Goal: Task Accomplishment & Management: Complete application form

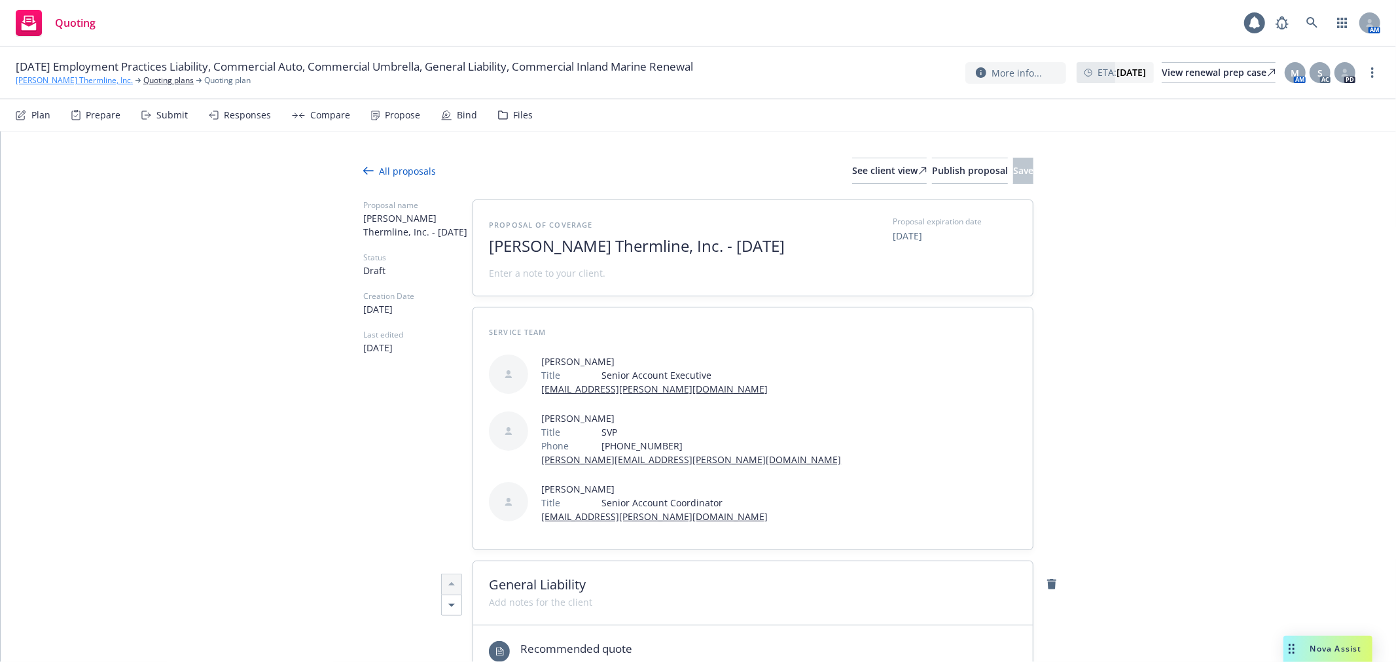
type textarea "x"
click at [48, 79] on link "Ricker Thermline, Inc." at bounding box center [74, 81] width 117 height 12
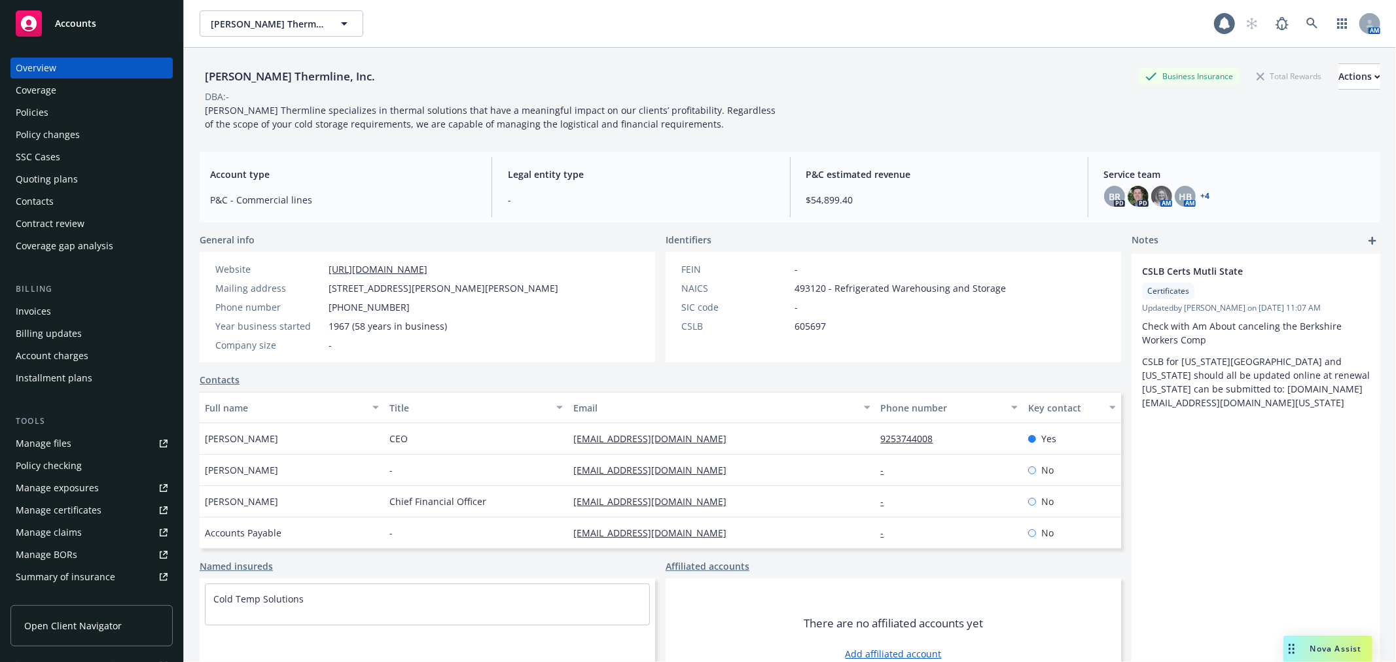
click at [80, 37] on link "Accounts" at bounding box center [91, 23] width 162 height 37
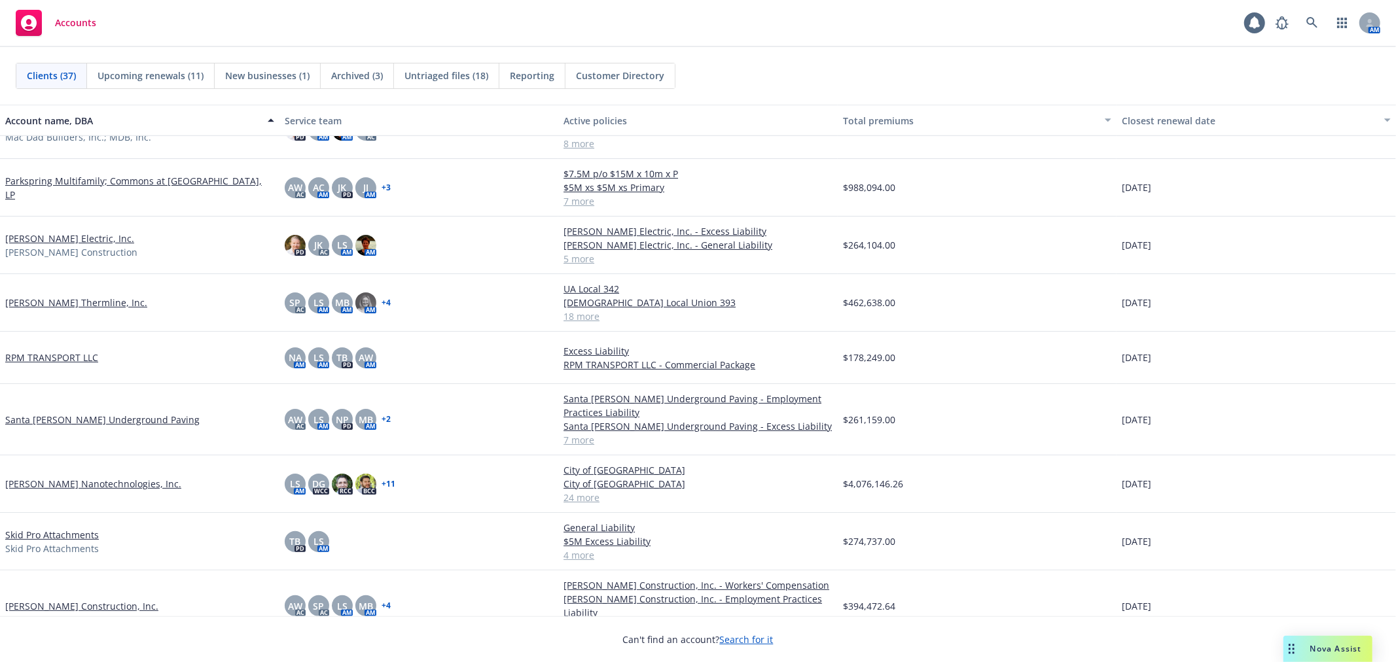
scroll to position [1090, 0]
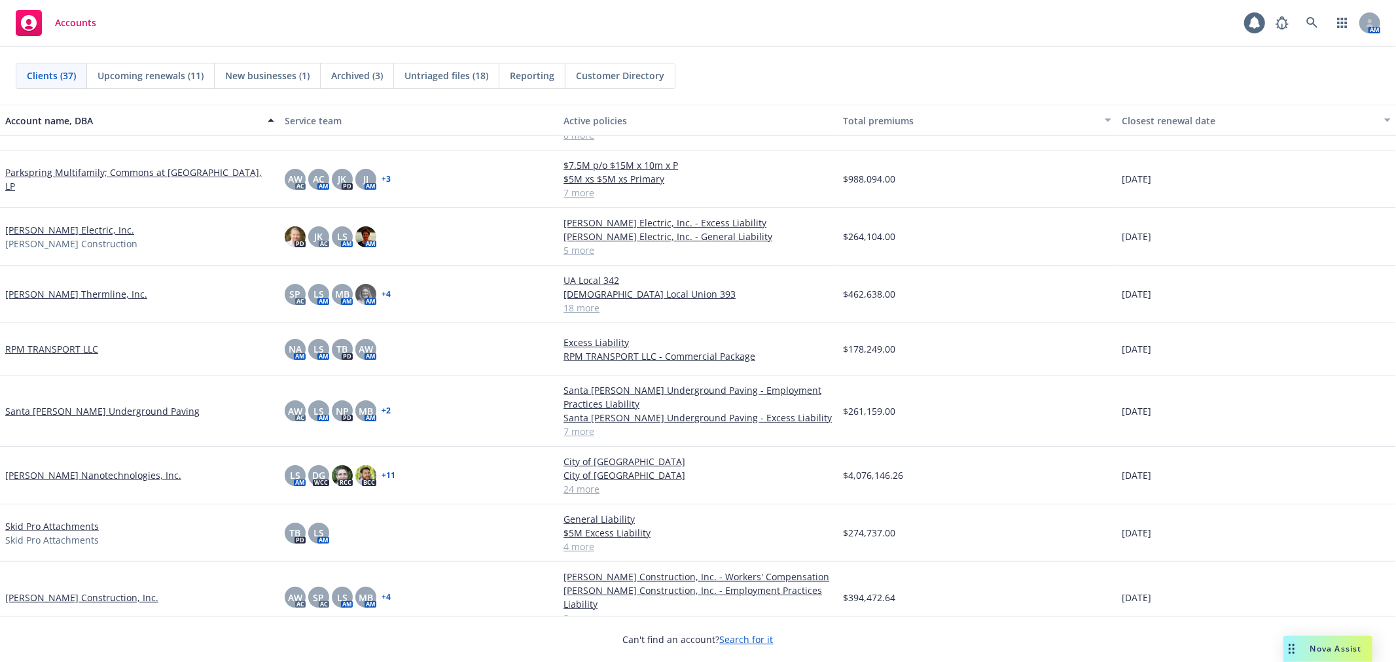
click at [96, 411] on link "Santa Cruz Underground Paving" at bounding box center [102, 411] width 194 height 14
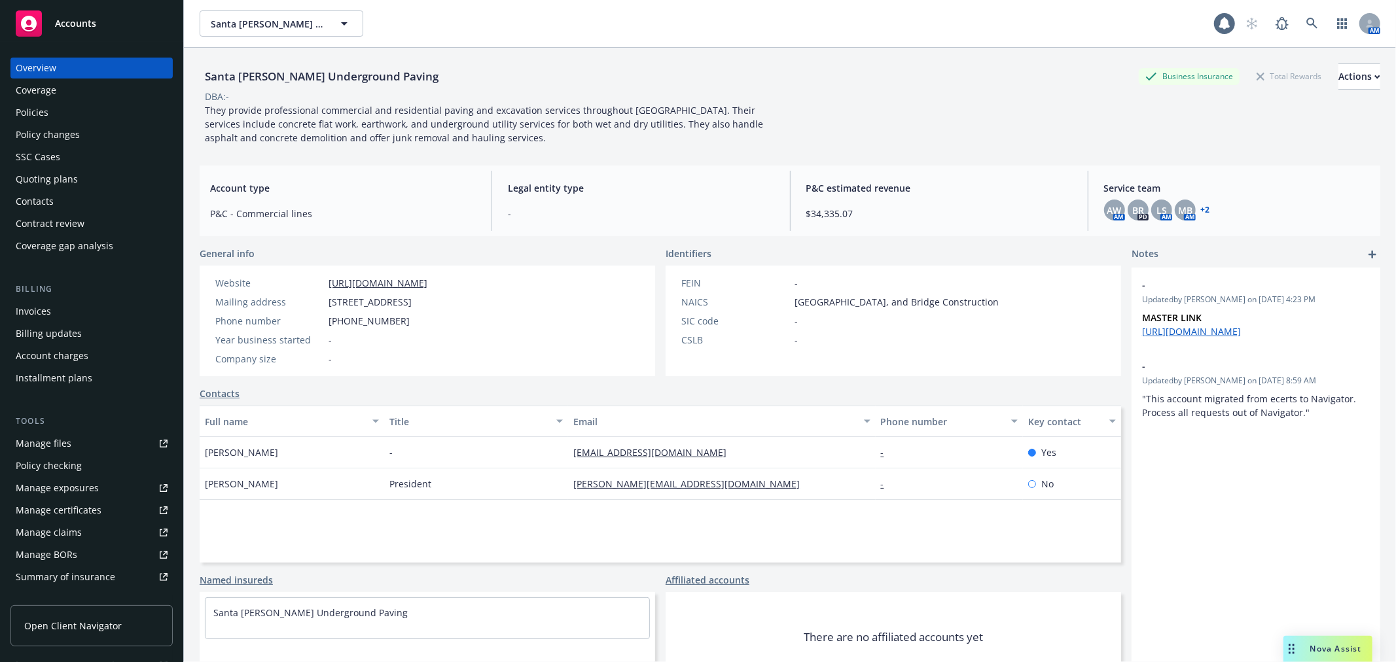
click at [88, 440] on link "Manage files" at bounding box center [91, 443] width 162 height 21
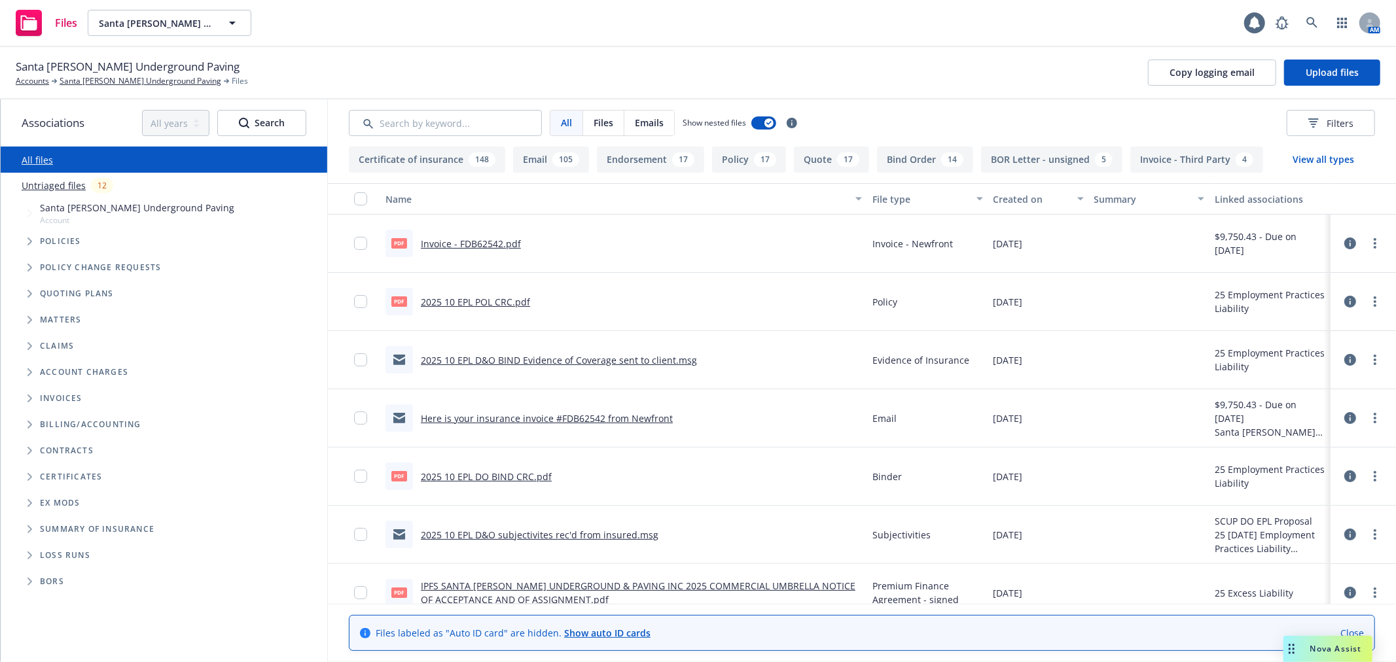
click at [33, 242] on span "Tree Example" at bounding box center [29, 241] width 21 height 21
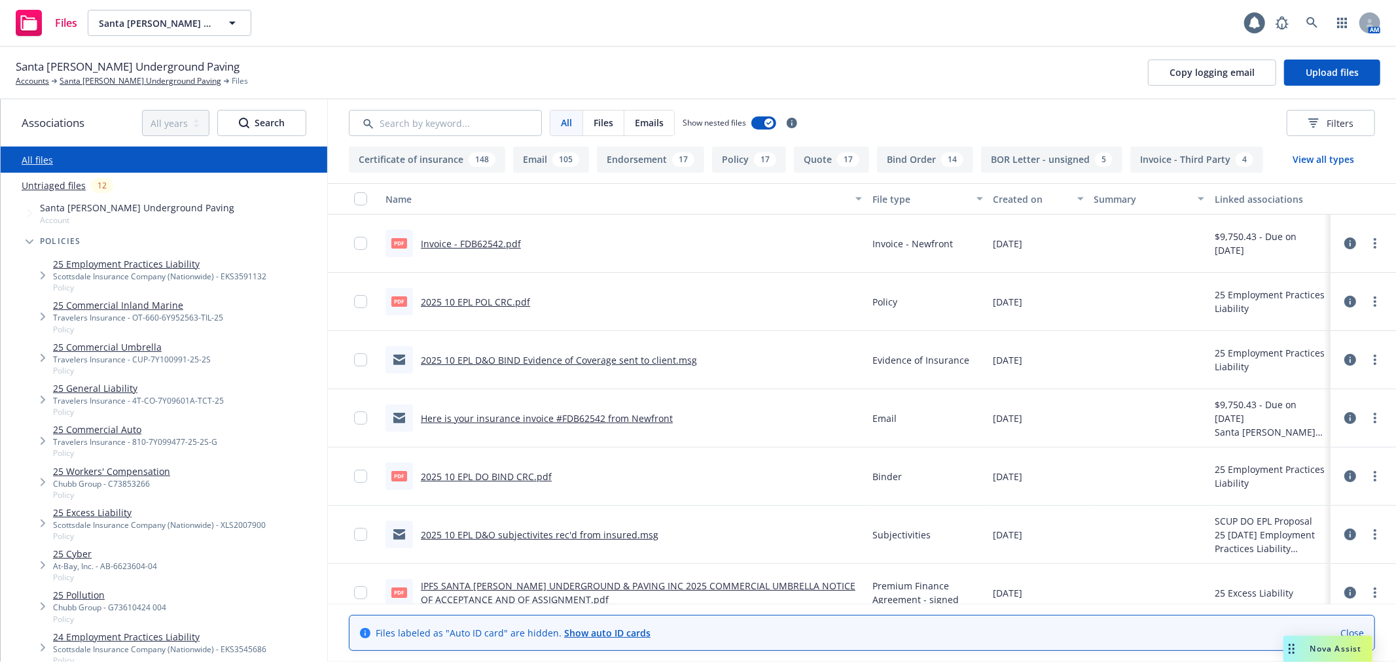
click at [109, 75] on span "Santa Cruz Underground Paving" at bounding box center [128, 66] width 224 height 17
click at [108, 75] on span "Santa Cruz Underground Paving" at bounding box center [128, 66] width 224 height 17
click at [103, 82] on link "Santa Cruz Underground Paving" at bounding box center [141, 81] width 162 height 12
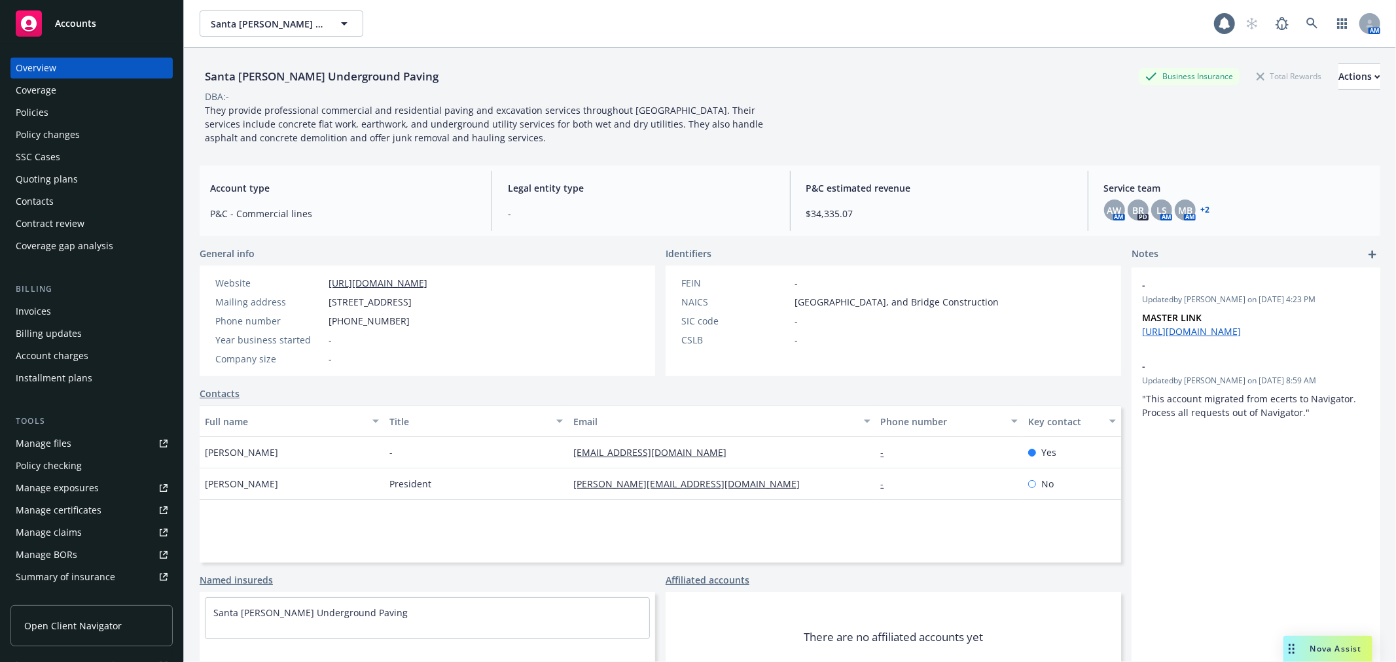
click at [46, 105] on div "Policies" at bounding box center [32, 112] width 33 height 21
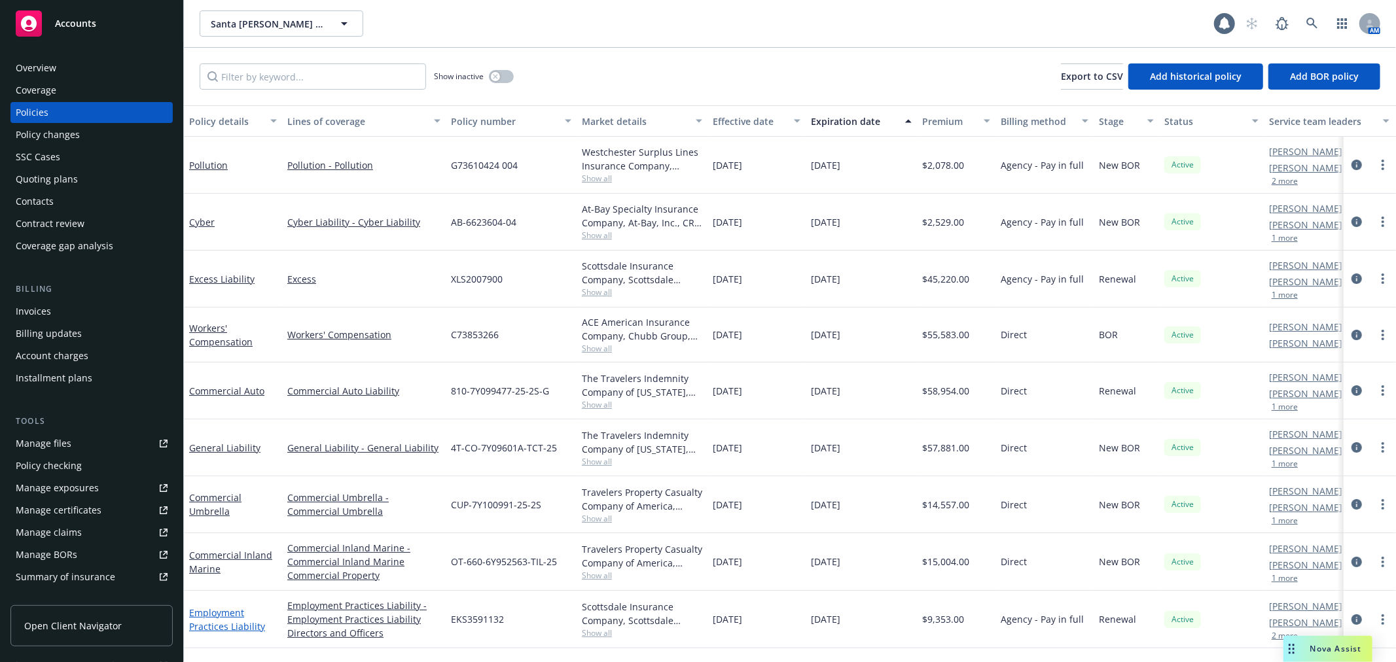
click at [213, 612] on link "Employment Practices Liability" at bounding box center [227, 620] width 76 height 26
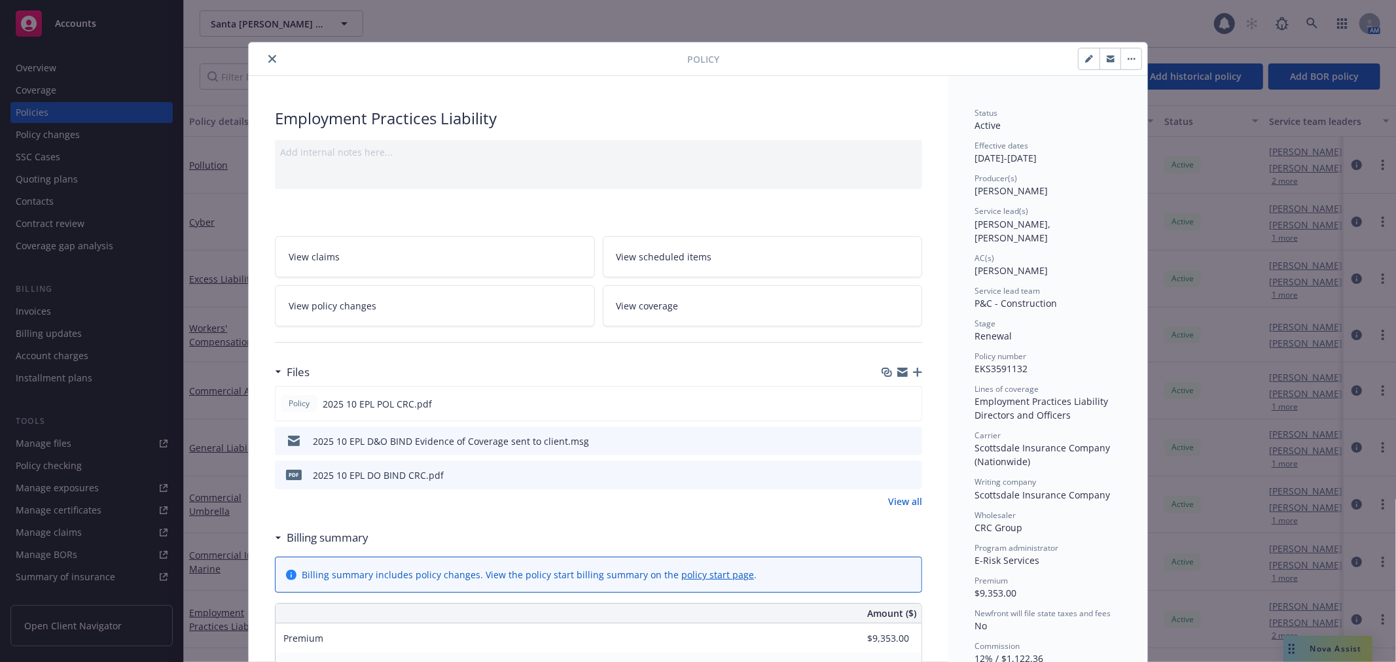
click at [913, 374] on icon "button" at bounding box center [917, 372] width 9 height 9
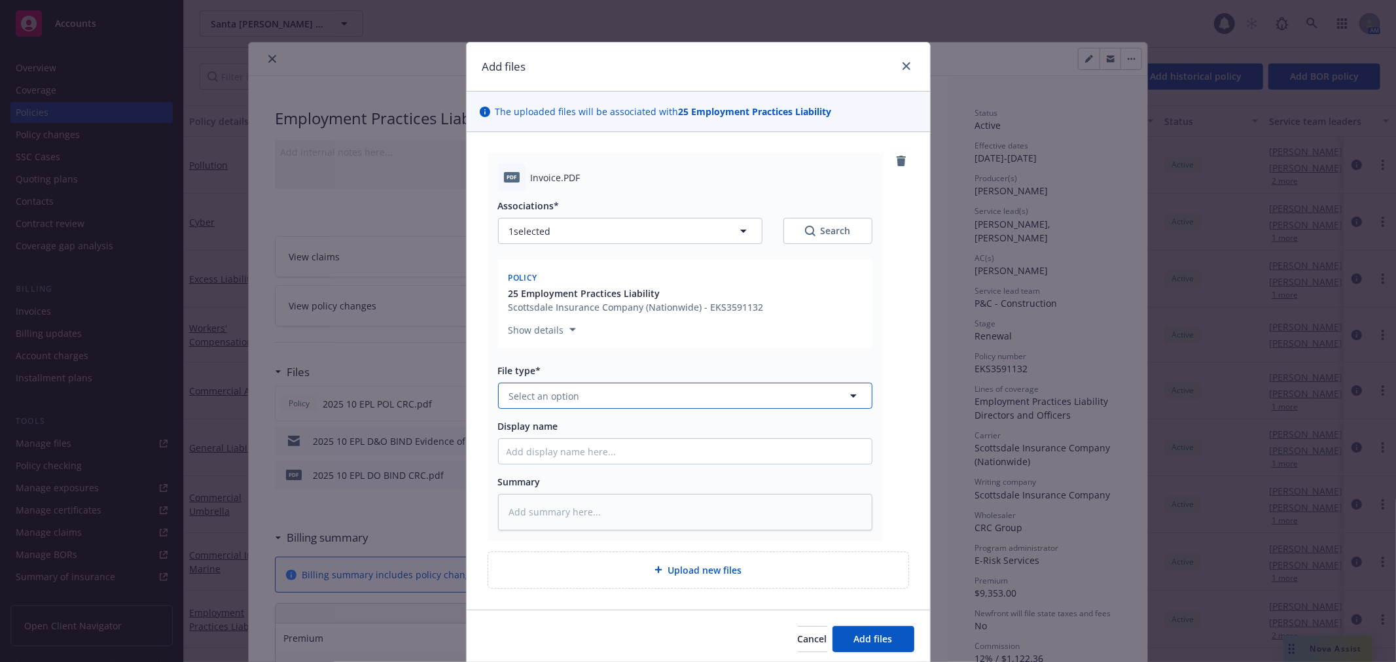
click at [548, 406] on button "Select an option" at bounding box center [685, 396] width 374 height 26
type input "th"
click at [587, 465] on span "Invoice - Third Party" at bounding box center [557, 467] width 90 height 14
click at [584, 450] on input "Display name" at bounding box center [685, 451] width 373 height 25
type textarea "x"
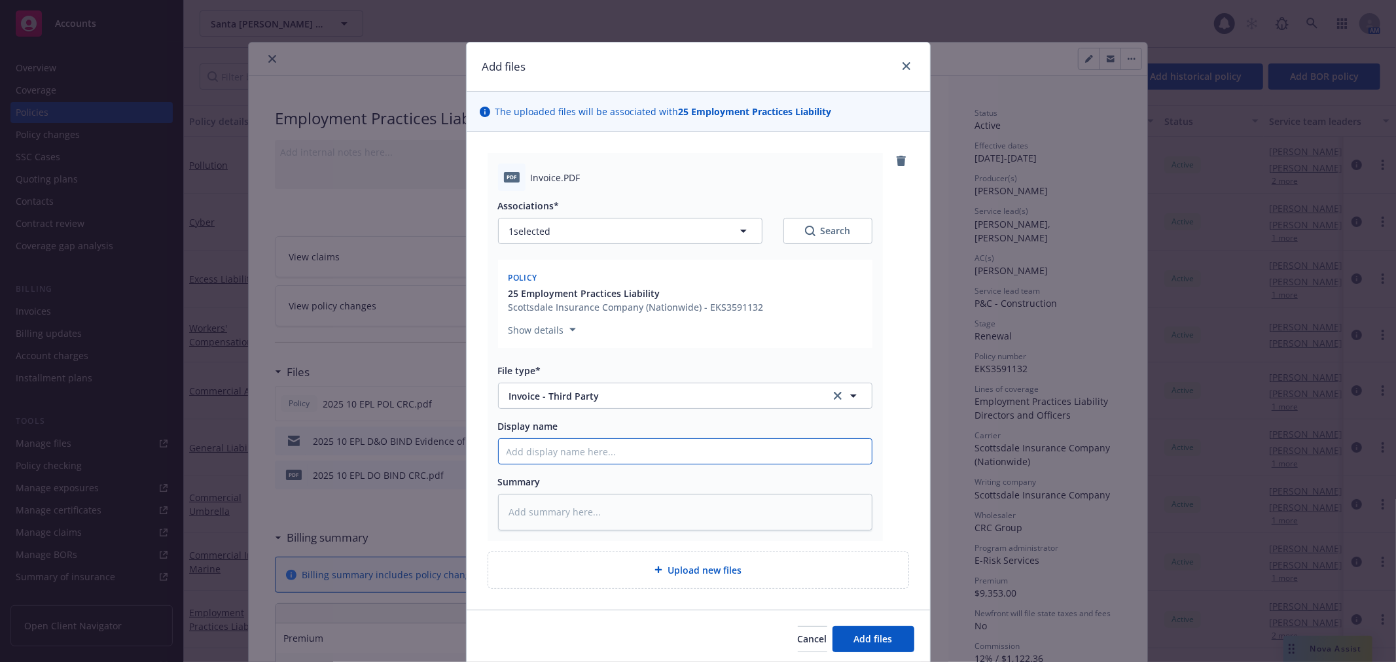
type input "2"
type textarea "x"
type input "20"
type textarea "x"
type input "202"
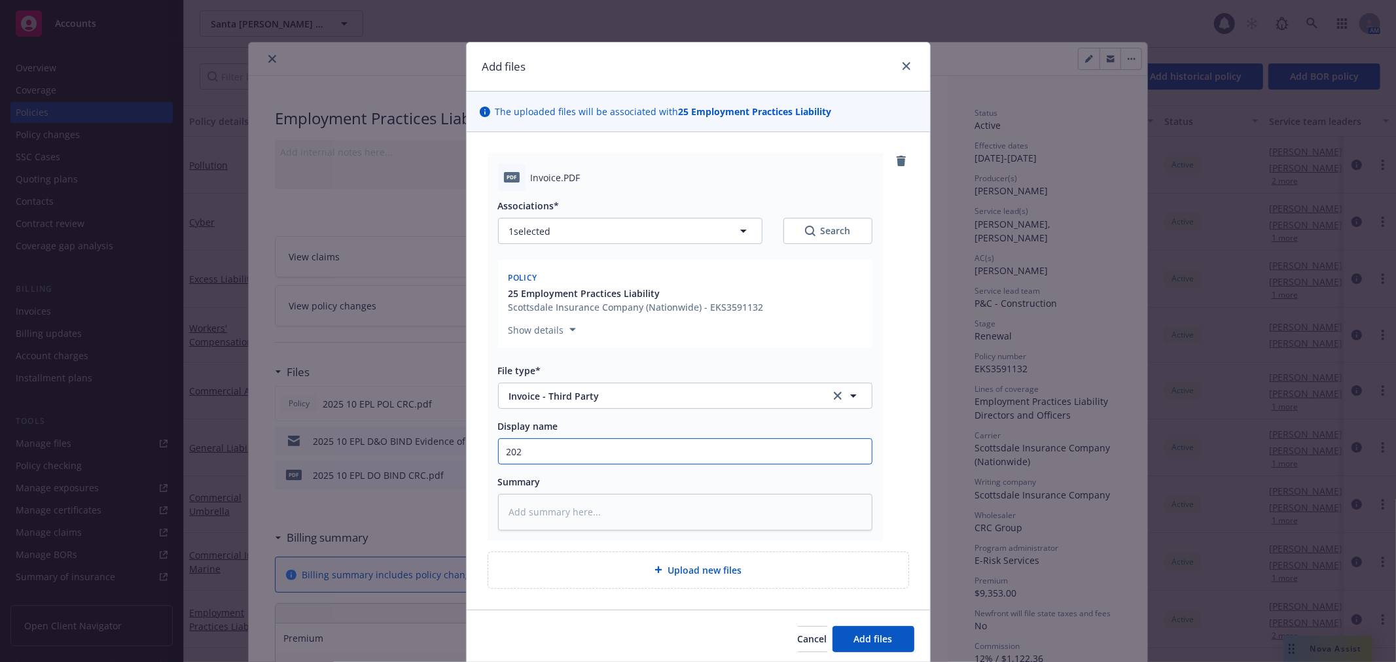
type textarea "x"
type input "202"
type textarea "x"
type input "202 1"
type textarea "x"
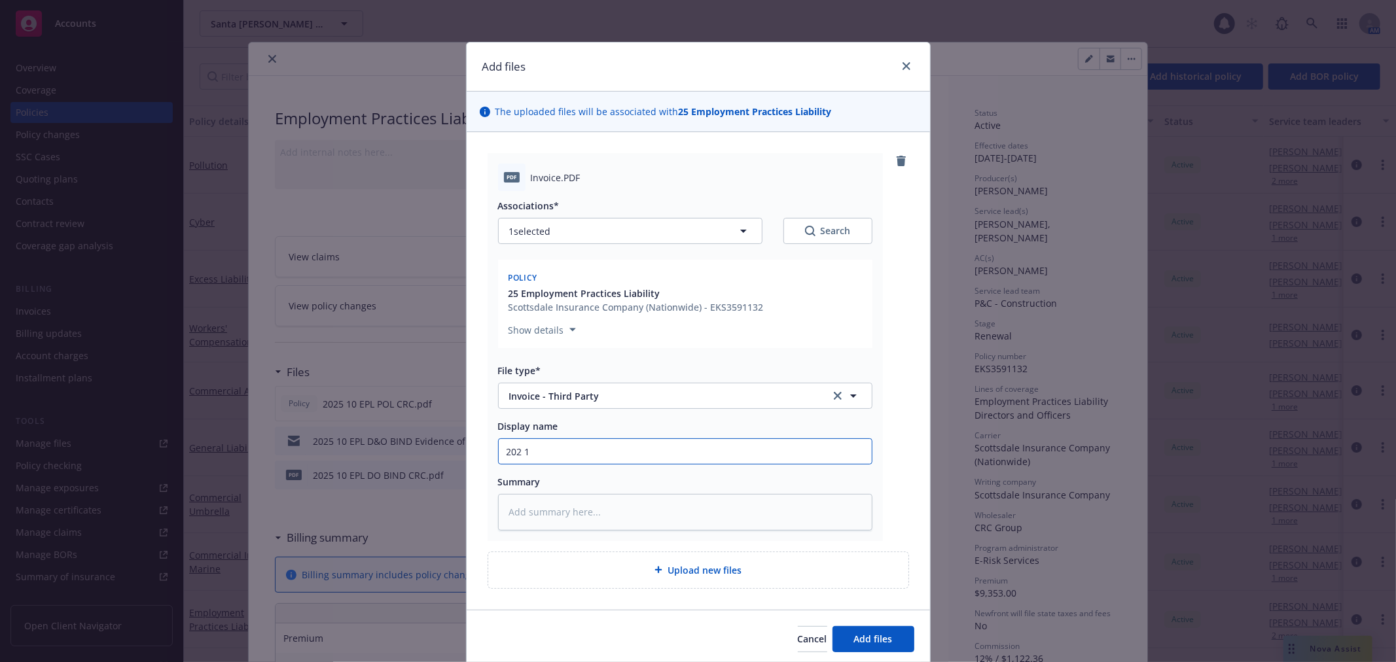
type input "202 10"
type textarea "x"
type input "202 1"
type textarea "x"
type input "202"
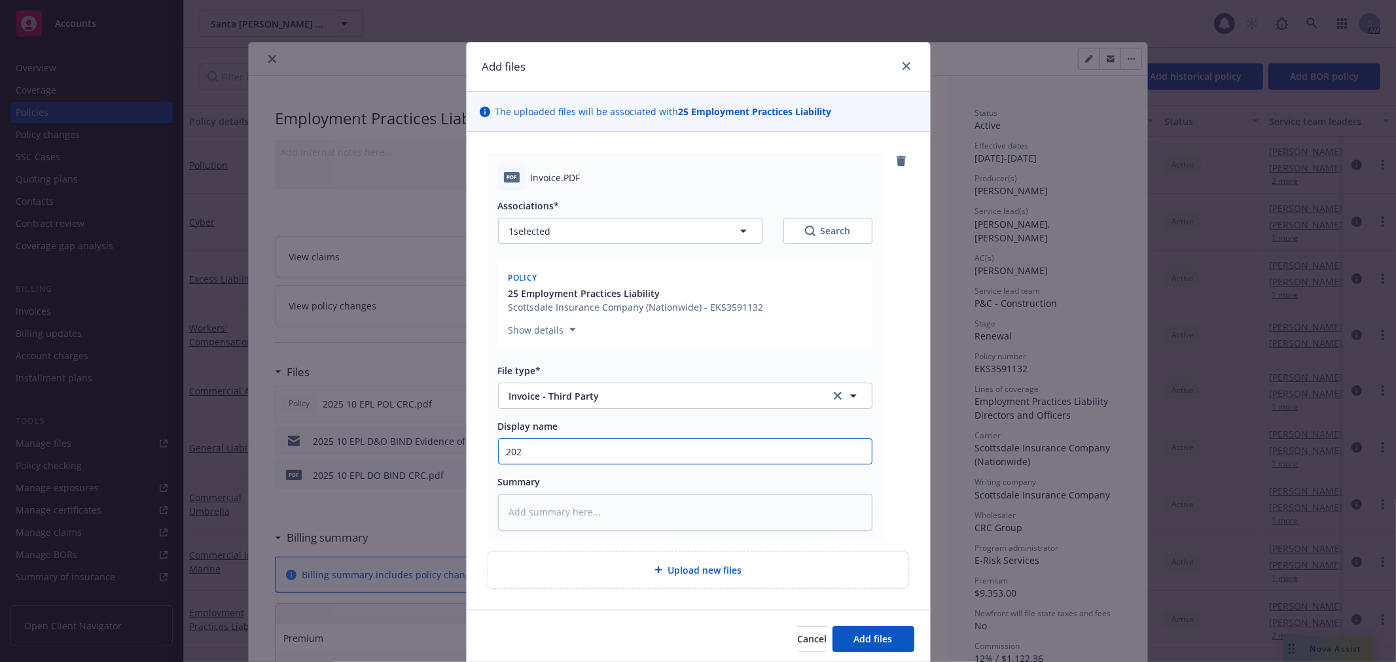
type textarea "x"
type input "202"
type textarea "x"
type input "2026"
type textarea "x"
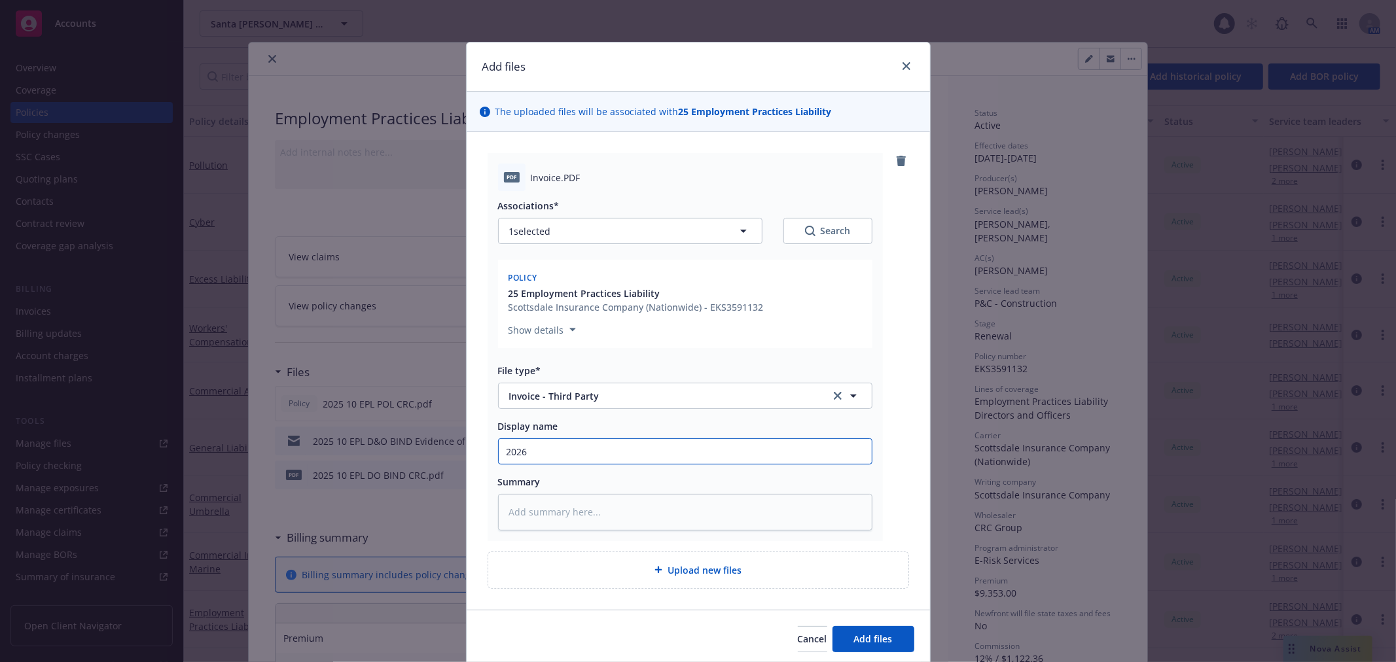
type input "2026"
type textarea "x"
type input "202"
type textarea "x"
type input "2025"
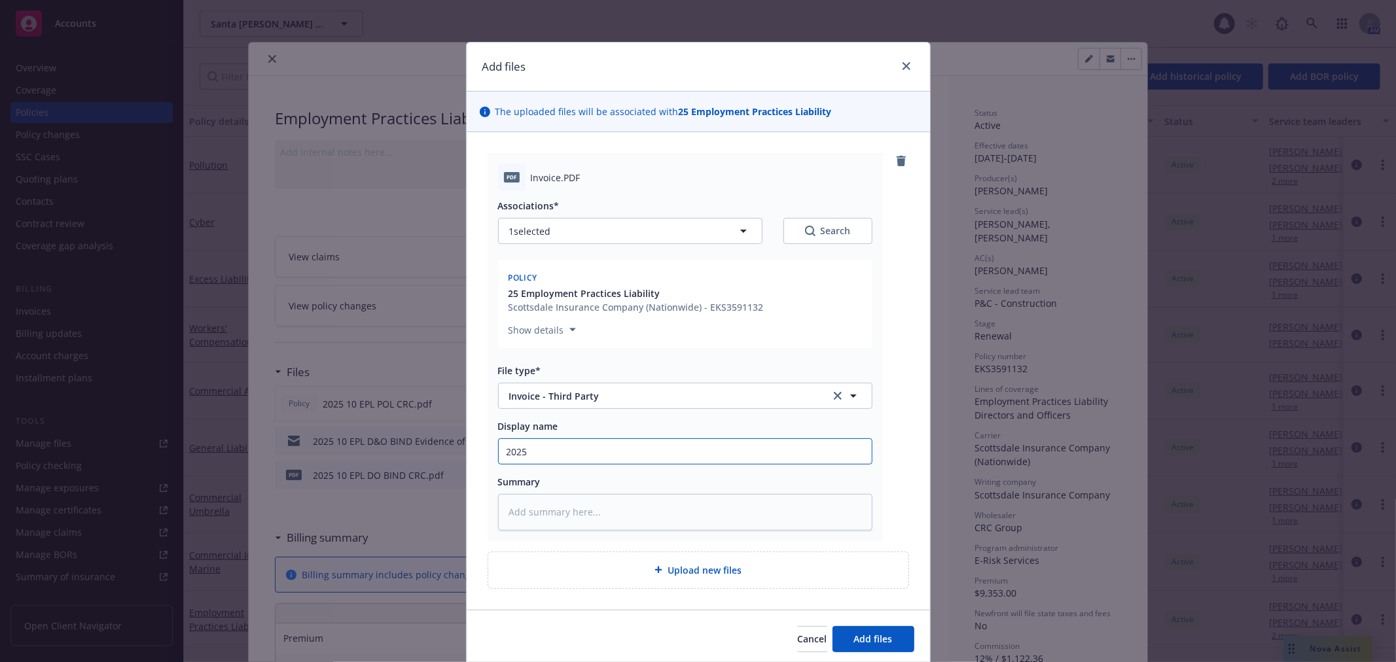
type textarea "x"
type input "2025"
type textarea "x"
type input "2025 1"
type textarea "x"
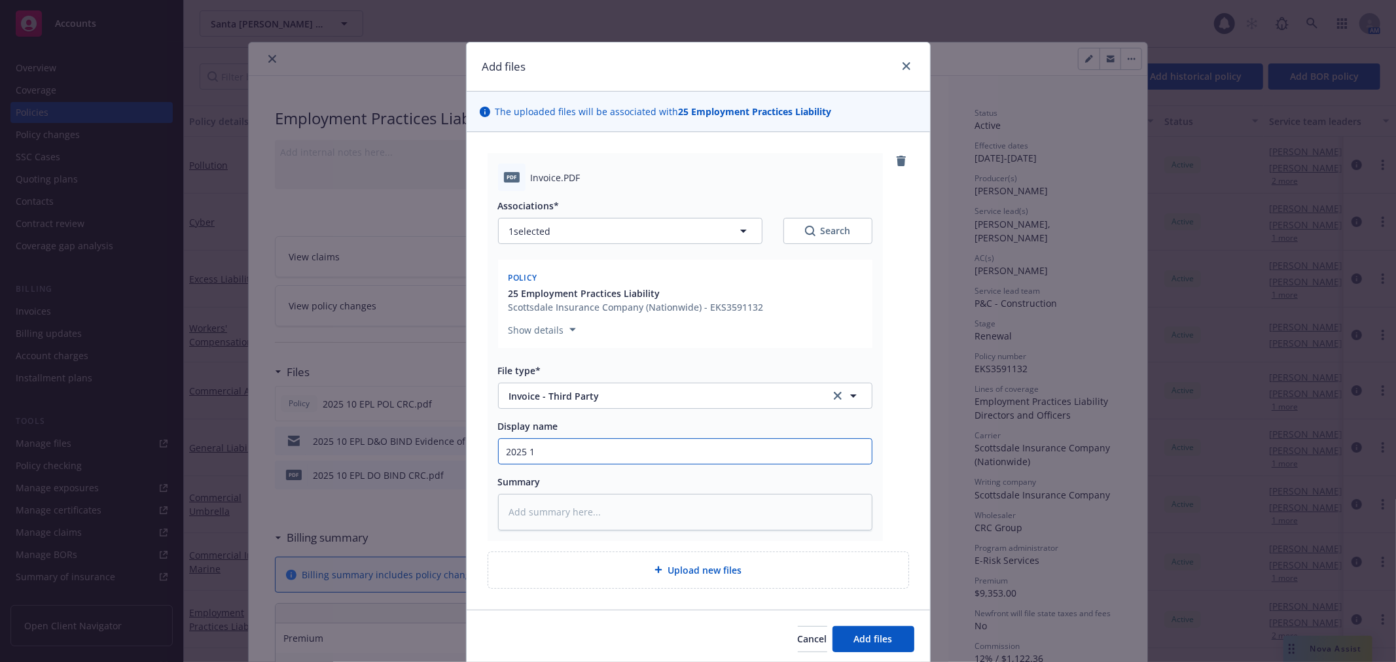
type input "2025 10"
type textarea "x"
type input "2025 10"
type textarea "x"
type input "2025 10 E"
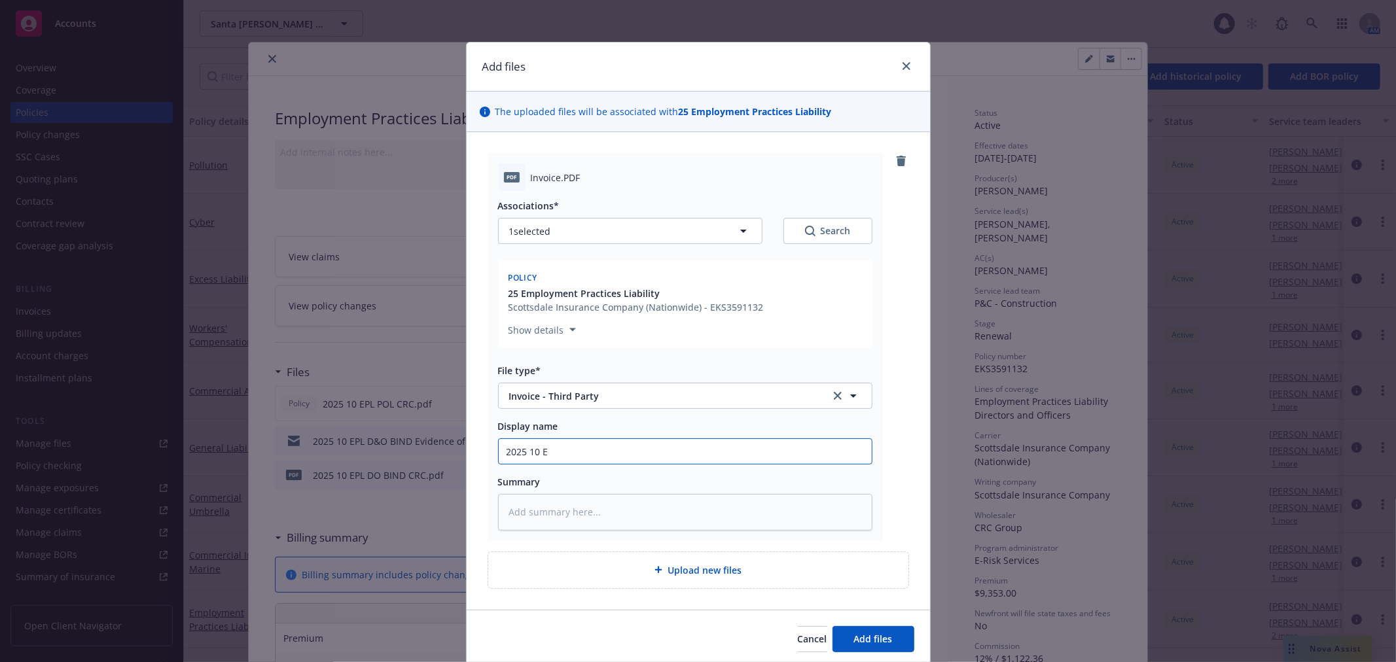
type textarea "x"
type input "2025 10 EP"
type textarea "x"
type input "2025 10 EPL"
type textarea "x"
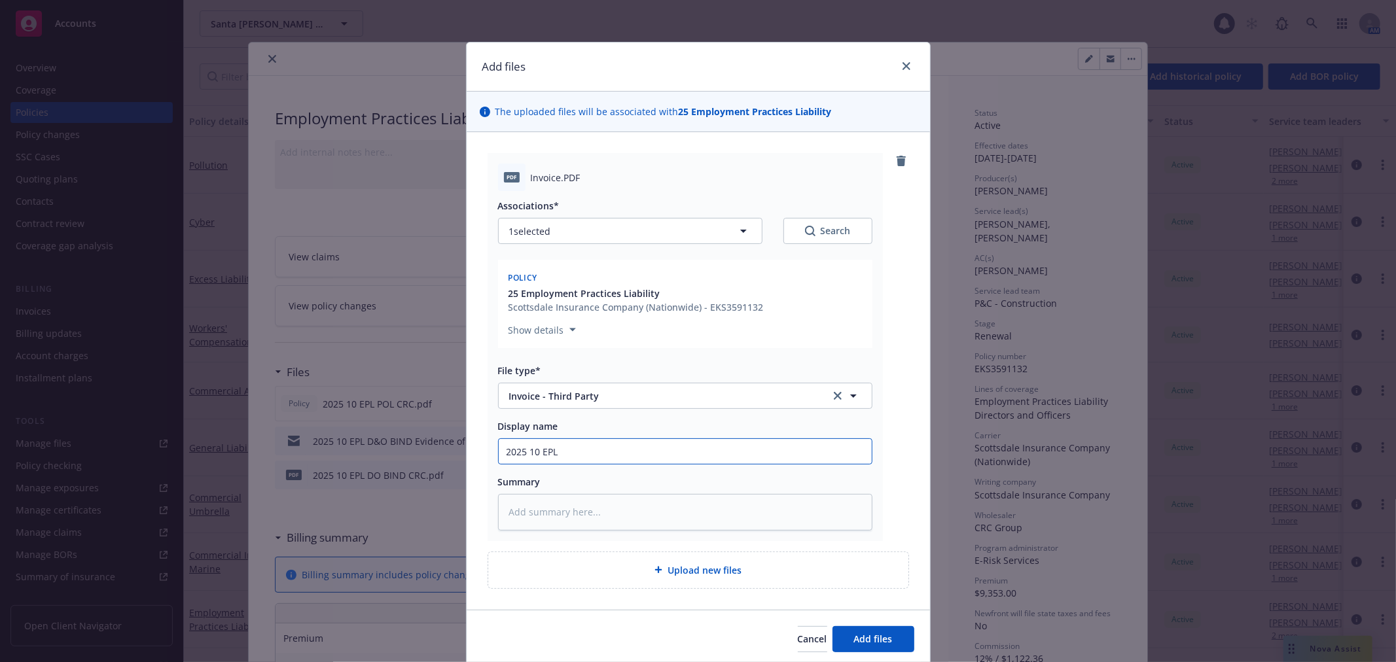
type input "2025 10 EPL"
type textarea "x"
type input "2025 10 EPL I"
type textarea "x"
type input "2025 10 EPL IN"
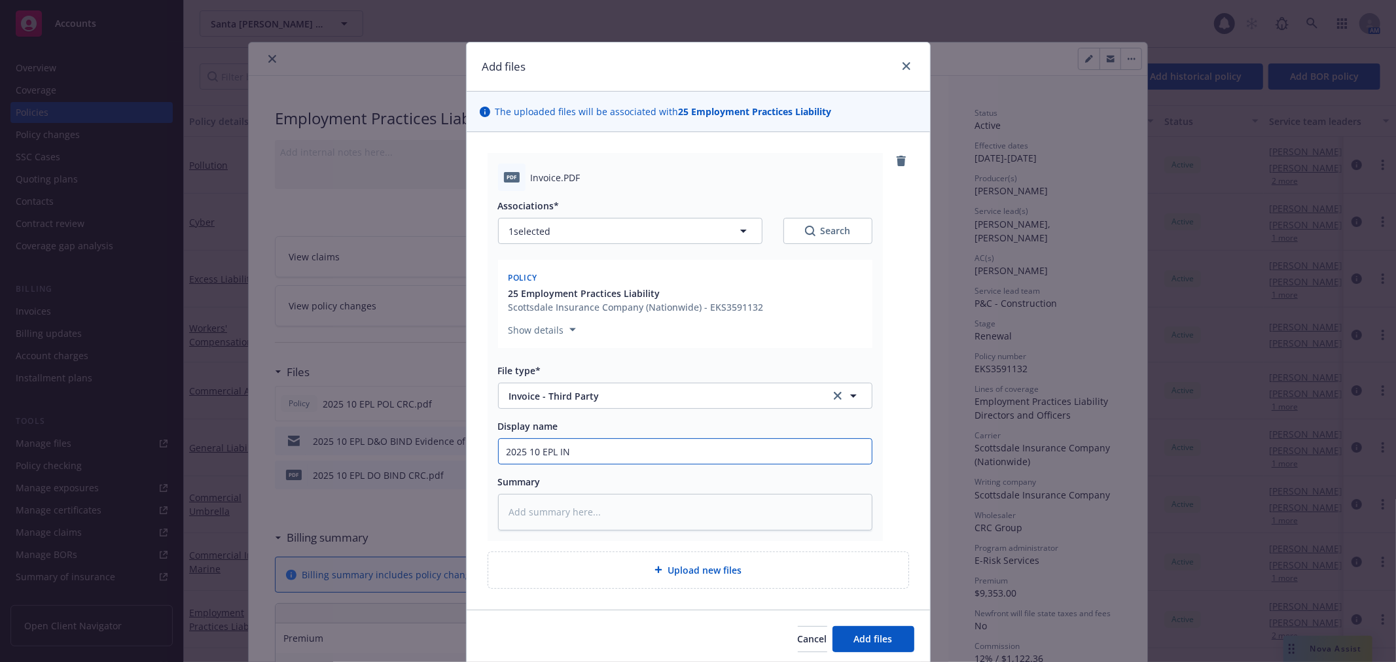
type textarea "x"
type input "2025 10 EPL INV"
type textarea "x"
type input "2025 10 EPL INV"
type textarea "x"
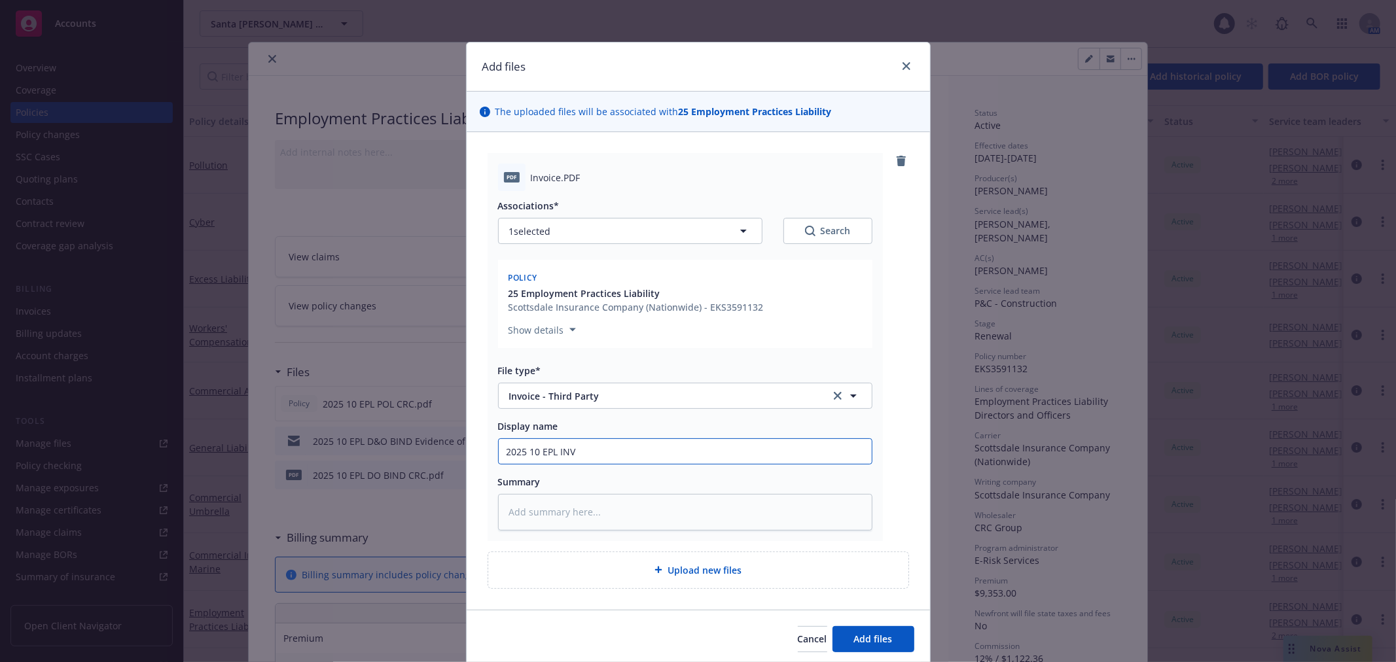
type input "2025 10 EPL INV C"
type textarea "x"
type input "2025 10 EPL INV CR"
type textarea "x"
type input "2025 10 EPL INV CRC"
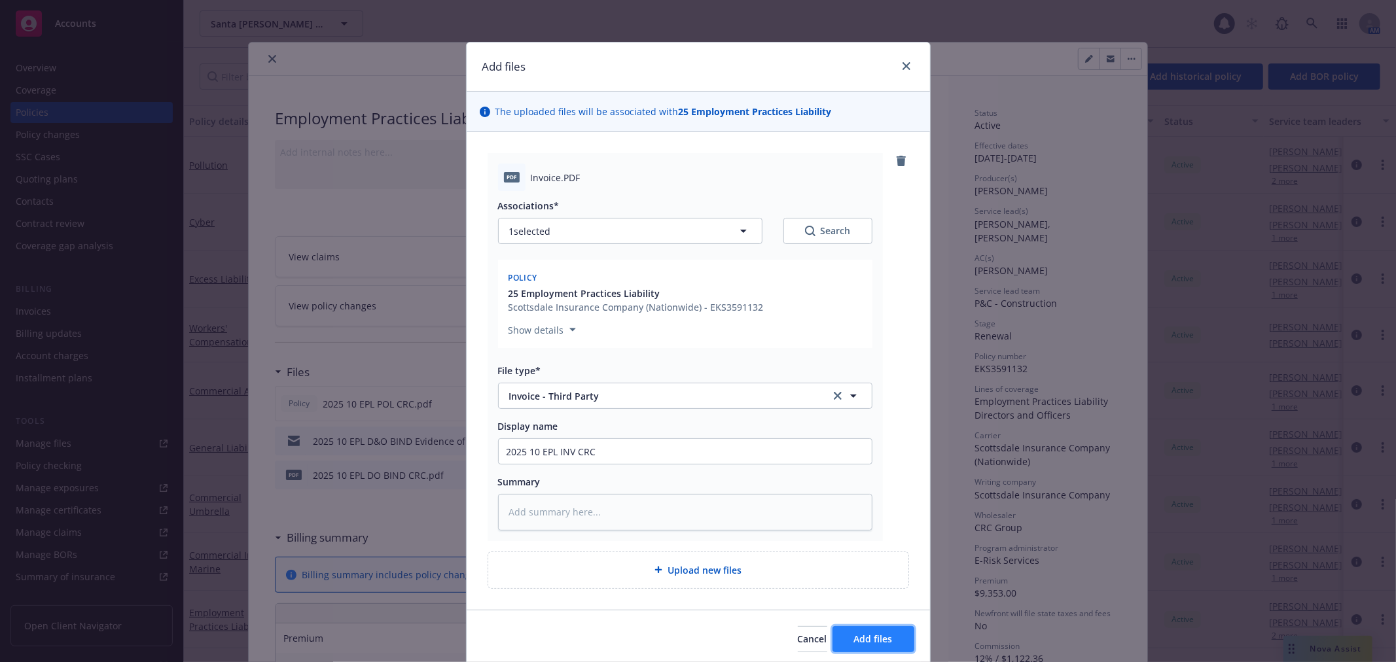
click at [879, 626] on button "Add files" at bounding box center [873, 639] width 82 height 26
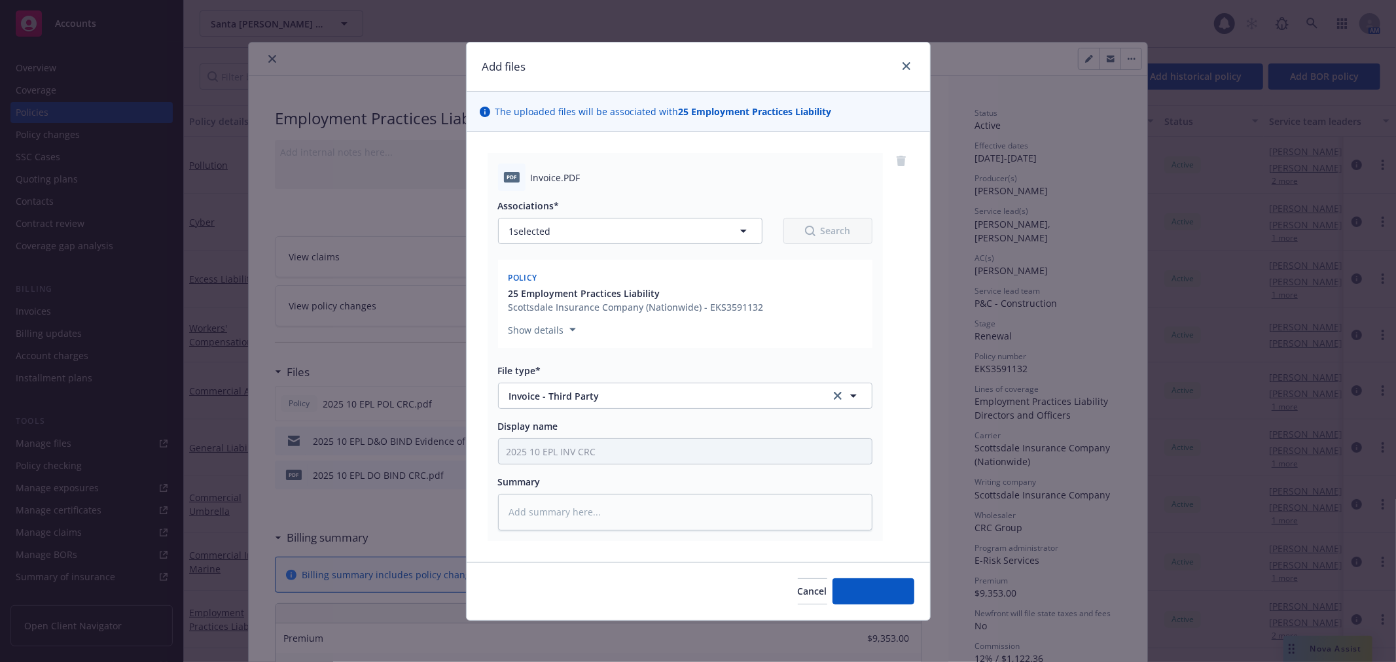
type textarea "x"
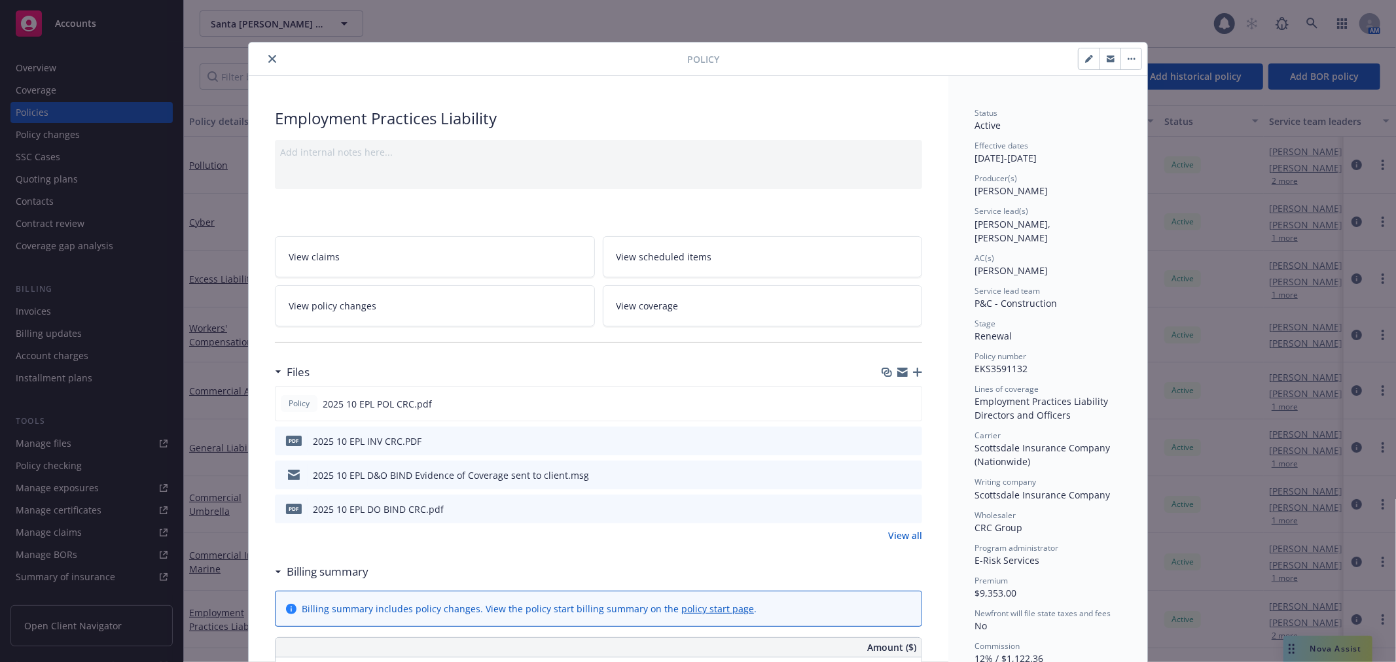
drag, startPoint x: 272, startPoint y: 55, endPoint x: 192, endPoint y: 48, distance: 79.5
click at [272, 55] on button "close" at bounding box center [272, 59] width 16 height 16
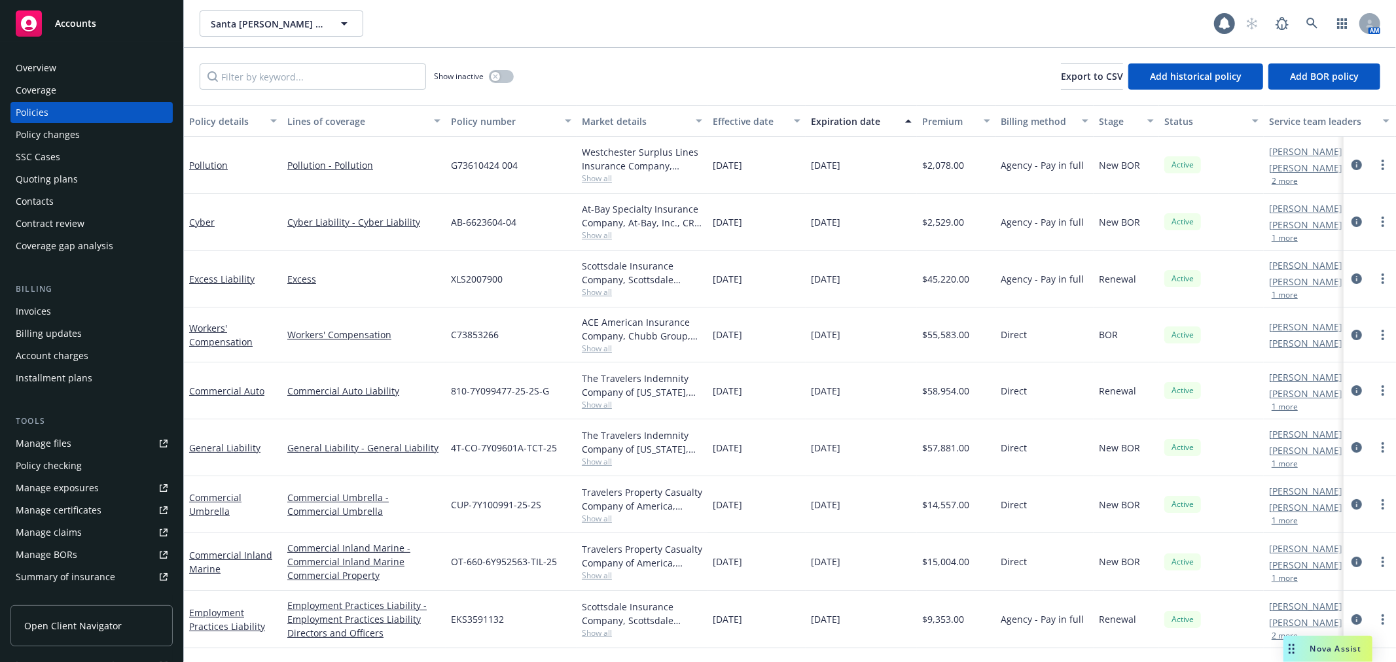
click at [107, 21] on div "Accounts" at bounding box center [92, 23] width 152 height 26
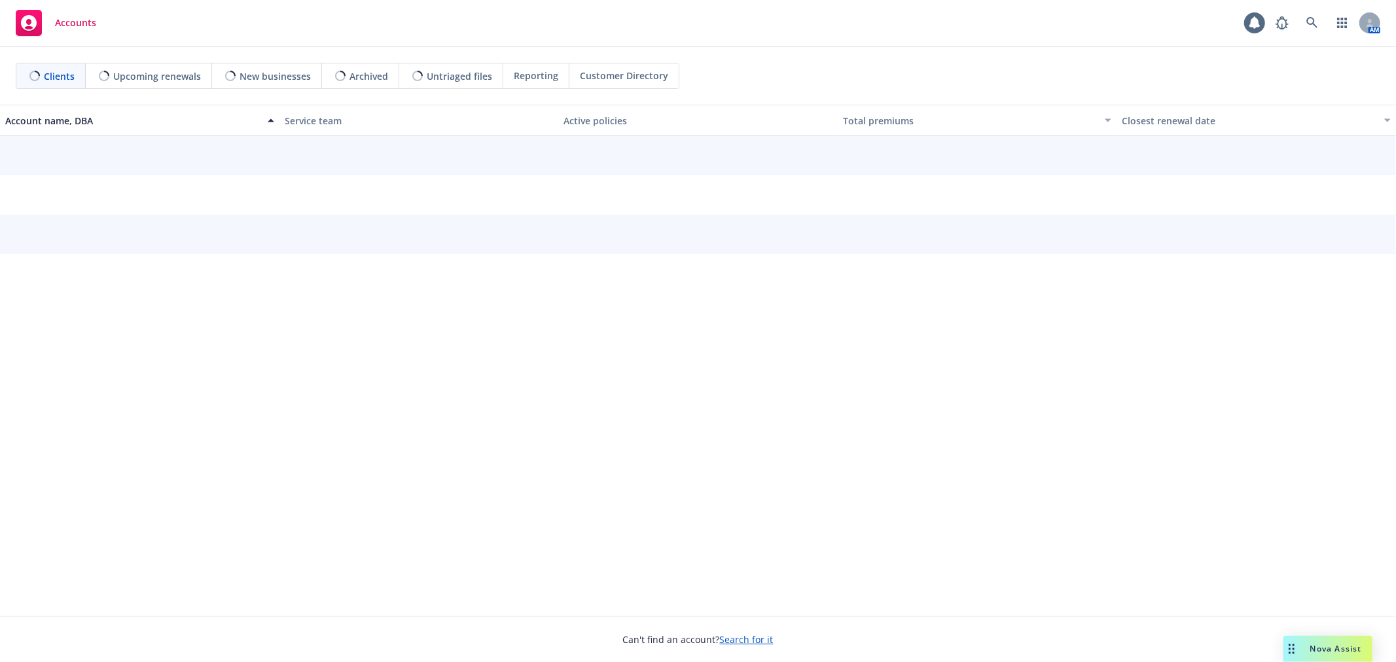
click at [95, 21] on span "Accounts" at bounding box center [75, 23] width 41 height 10
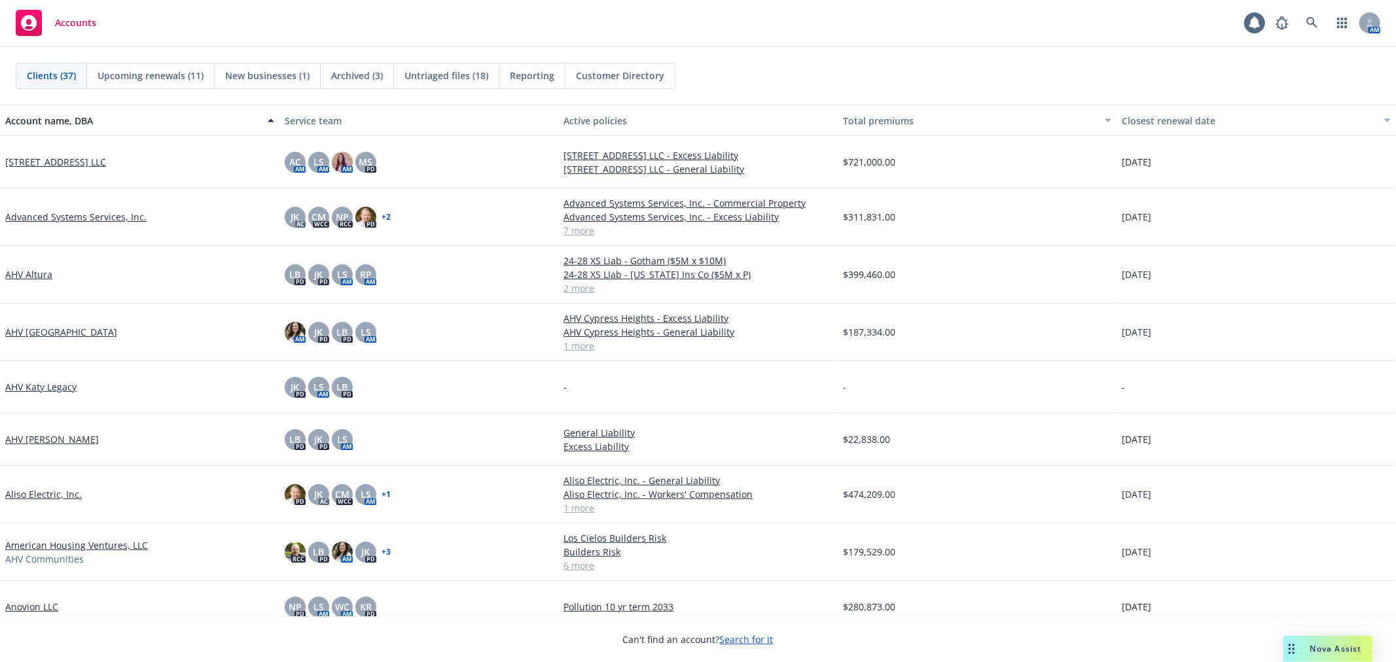
click at [823, 53] on div "Clients (37) Upcoming renewals (11) New businesses (1) Archived (3) Untriaged f…" at bounding box center [698, 76] width 1396 height 58
click at [1305, 12] on link at bounding box center [1312, 23] width 26 height 26
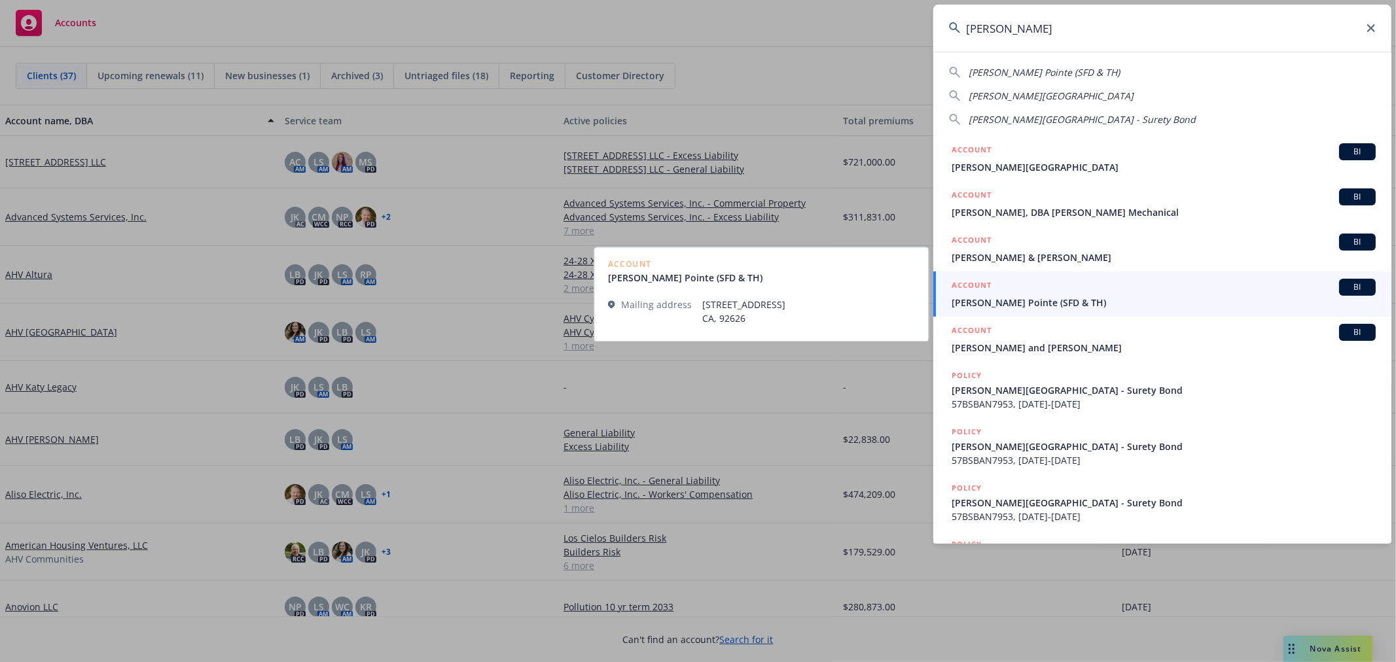
type input "westbrook"
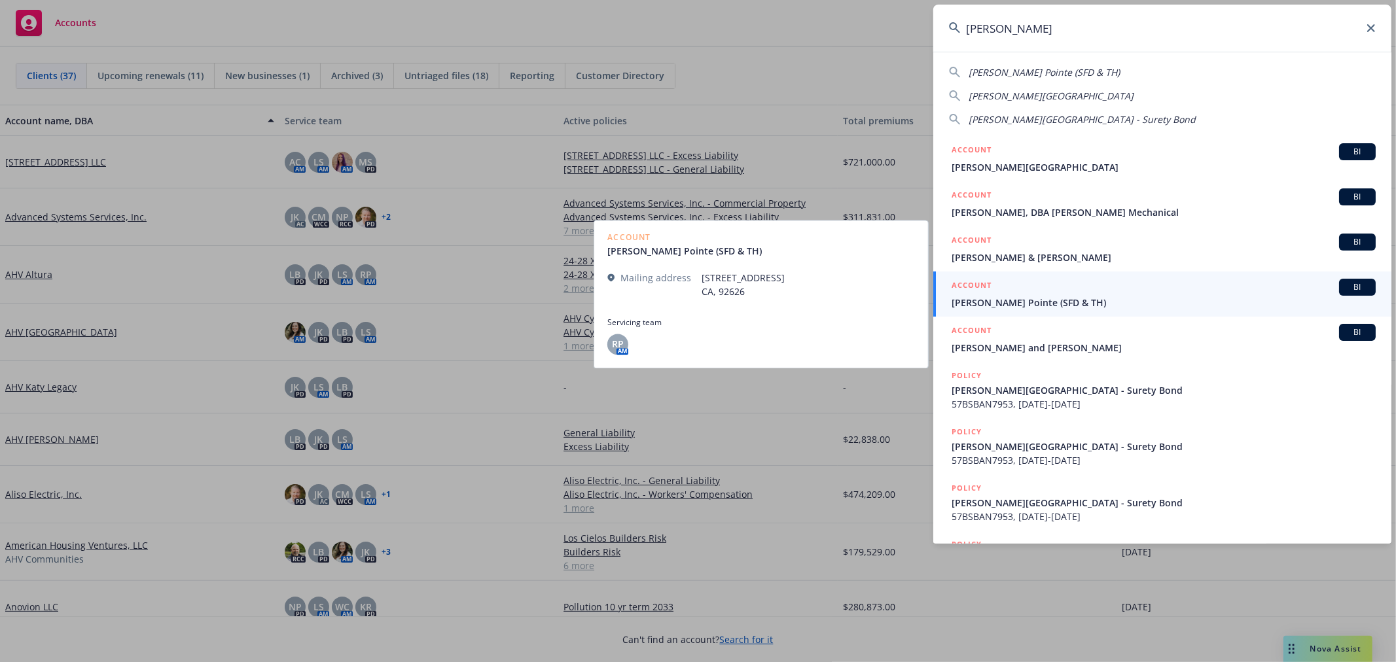
click at [1052, 305] on span "[PERSON_NAME] Pointe (SFD & TH)" at bounding box center [1163, 303] width 424 height 14
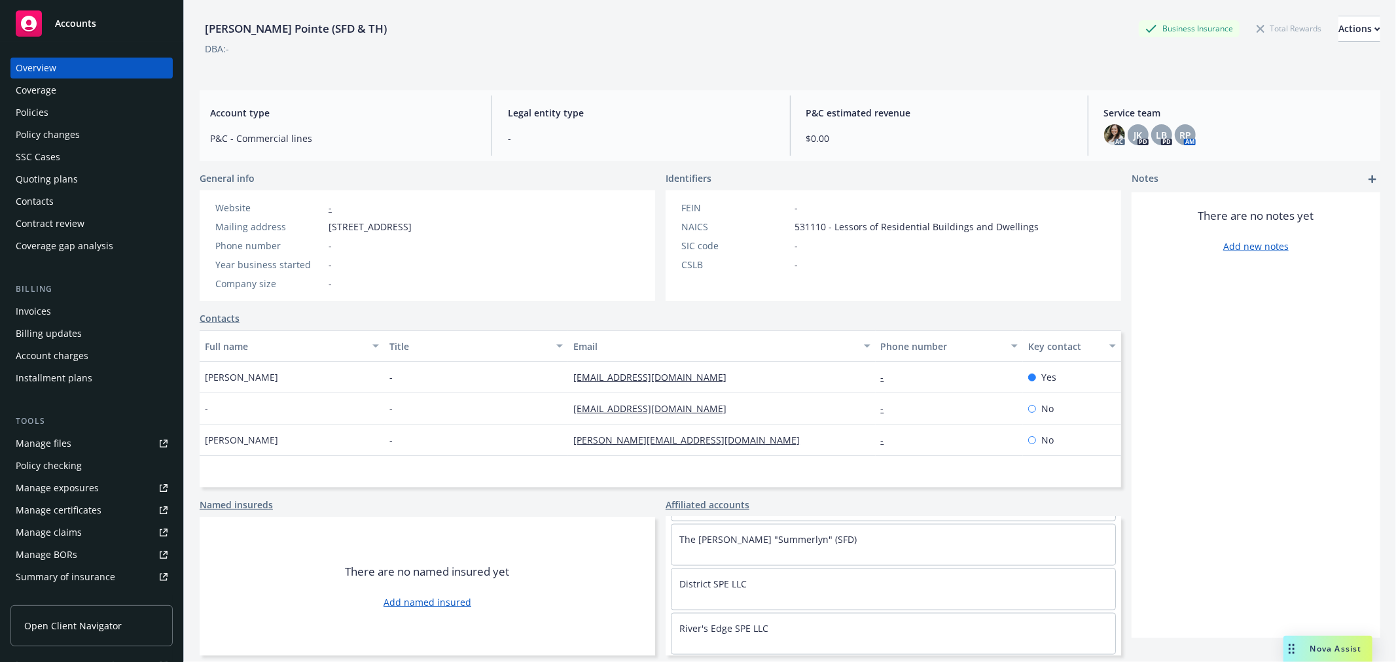
scroll to position [1828, 0]
click at [692, 534] on link "River's Edge SPE LLC" at bounding box center [723, 535] width 89 height 12
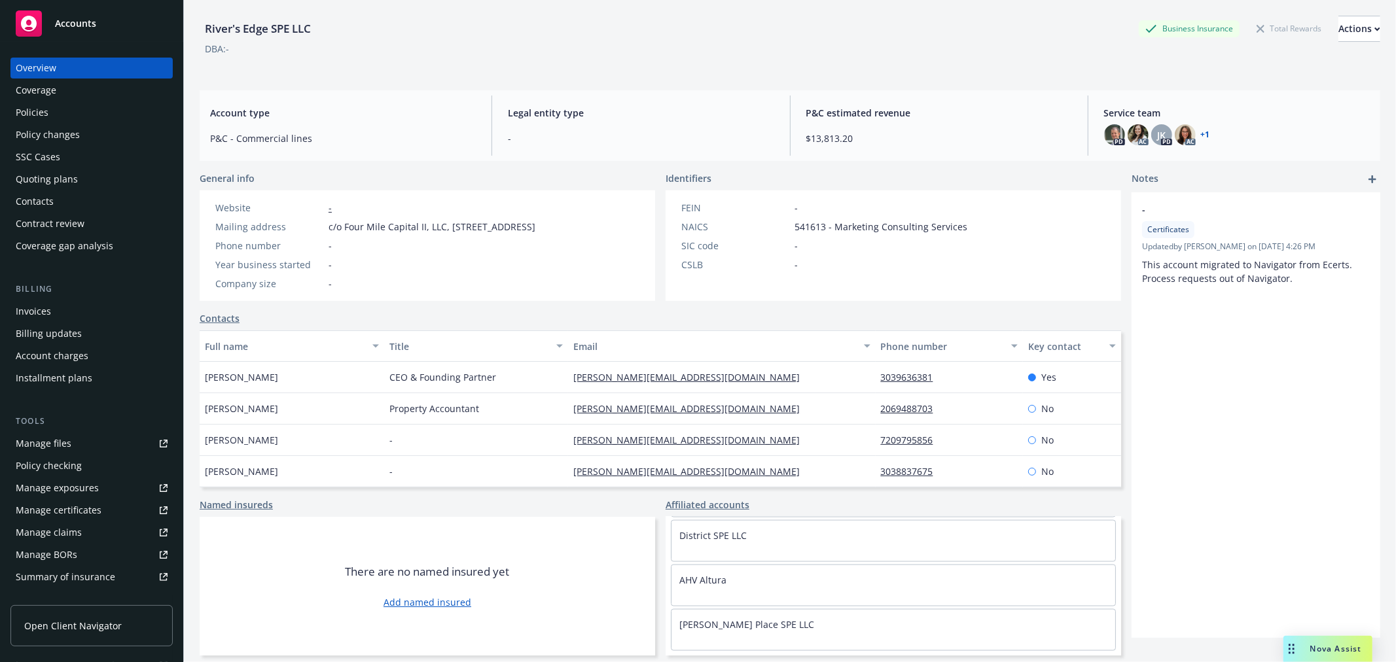
click at [120, 120] on div "Policies" at bounding box center [92, 112] width 152 height 21
click at [703, 639] on link "Old Mill Acquisitions LLC" at bounding box center [733, 632] width 109 height 12
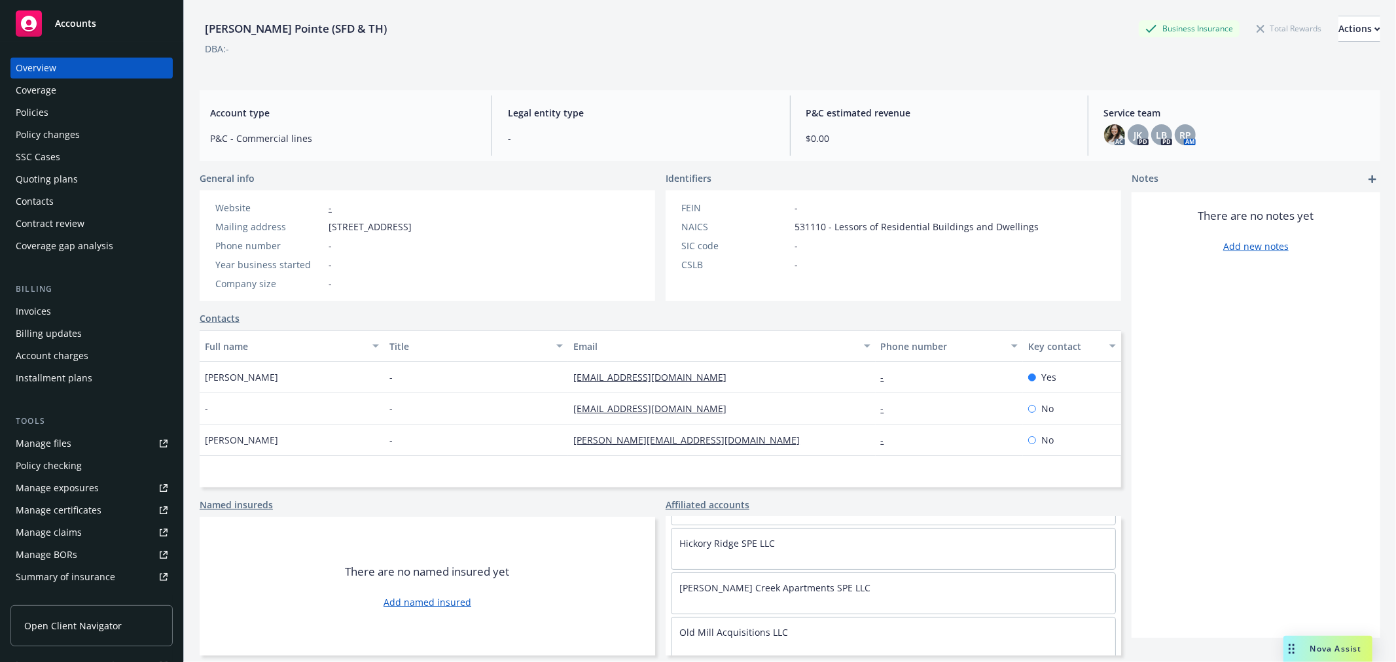
scroll to position [48, 0]
click at [77, 175] on div "Quoting plans" at bounding box center [92, 179] width 152 height 21
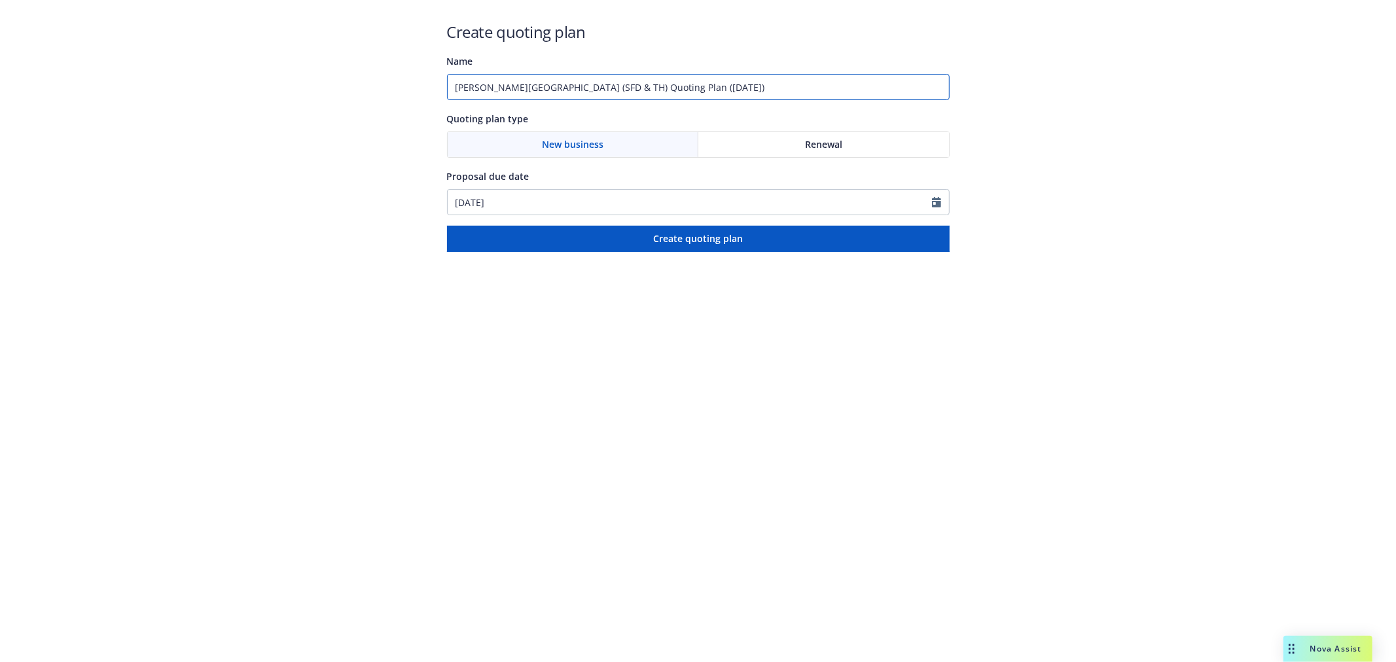
click at [677, 90] on input "[PERSON_NAME][GEOGRAPHIC_DATA] (SFD & TH) Quoting Plan ([DATE])" at bounding box center [698, 87] width 503 height 26
drag, startPoint x: 728, startPoint y: 88, endPoint x: 332, endPoint y: 89, distance: 395.9
click at [334, 89] on div "Create quoting plan Name [PERSON_NAME][GEOGRAPHIC_DATA] (SFD & TH) Quoting Plan…" at bounding box center [698, 126] width 1396 height 252
type input "[PERSON_NAME][GEOGRAPHIC_DATA]"
click at [590, 210] on input "[DATE]" at bounding box center [690, 202] width 484 height 25
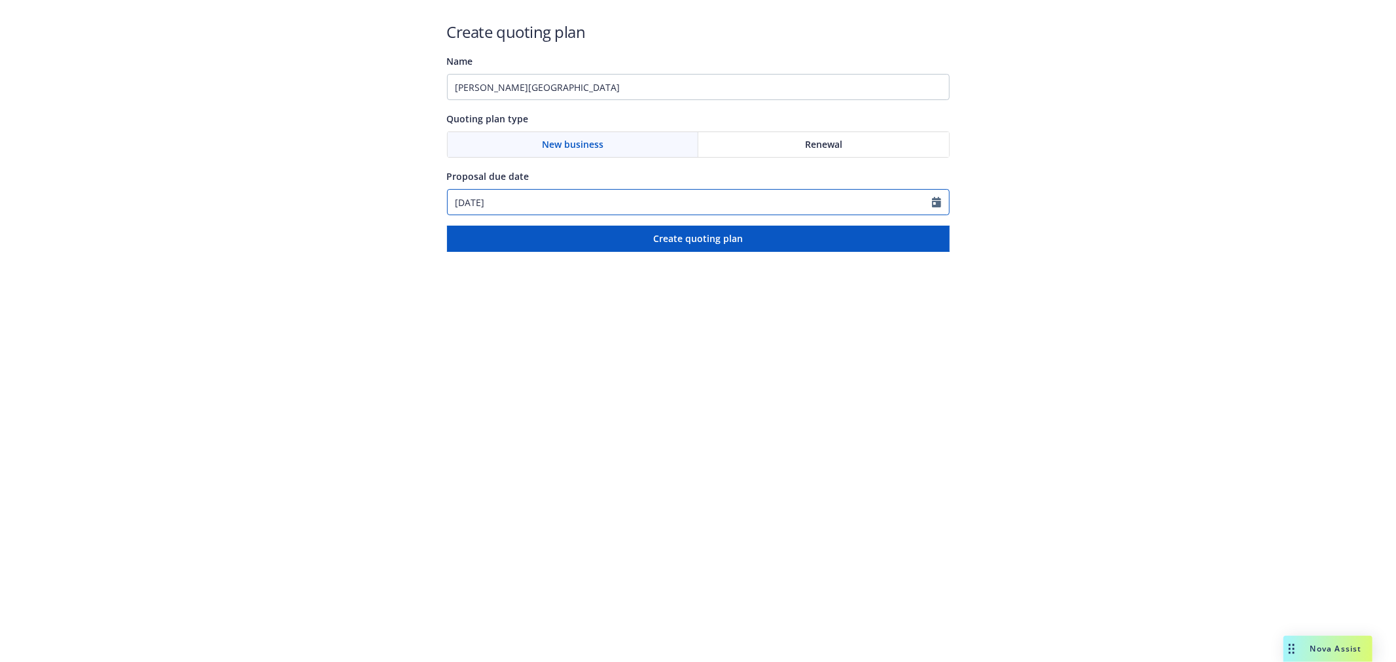
select select "10"
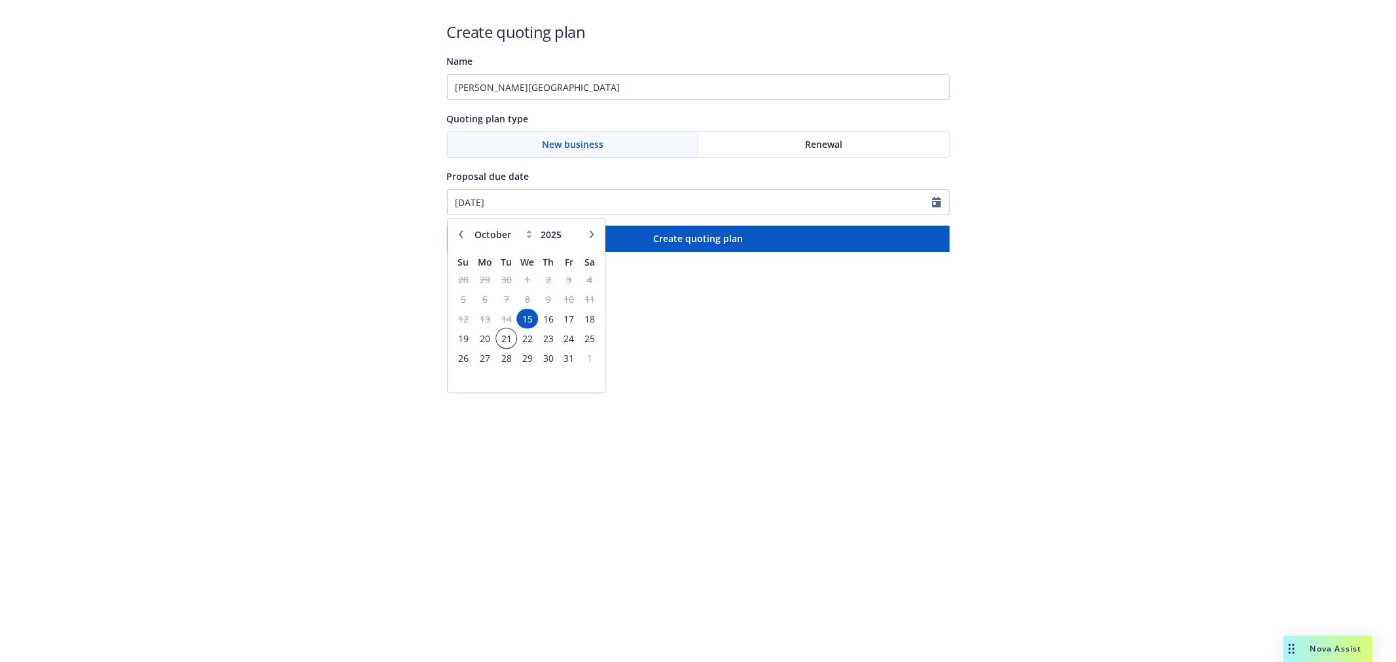
click at [501, 341] on span "21" at bounding box center [506, 338] width 18 height 16
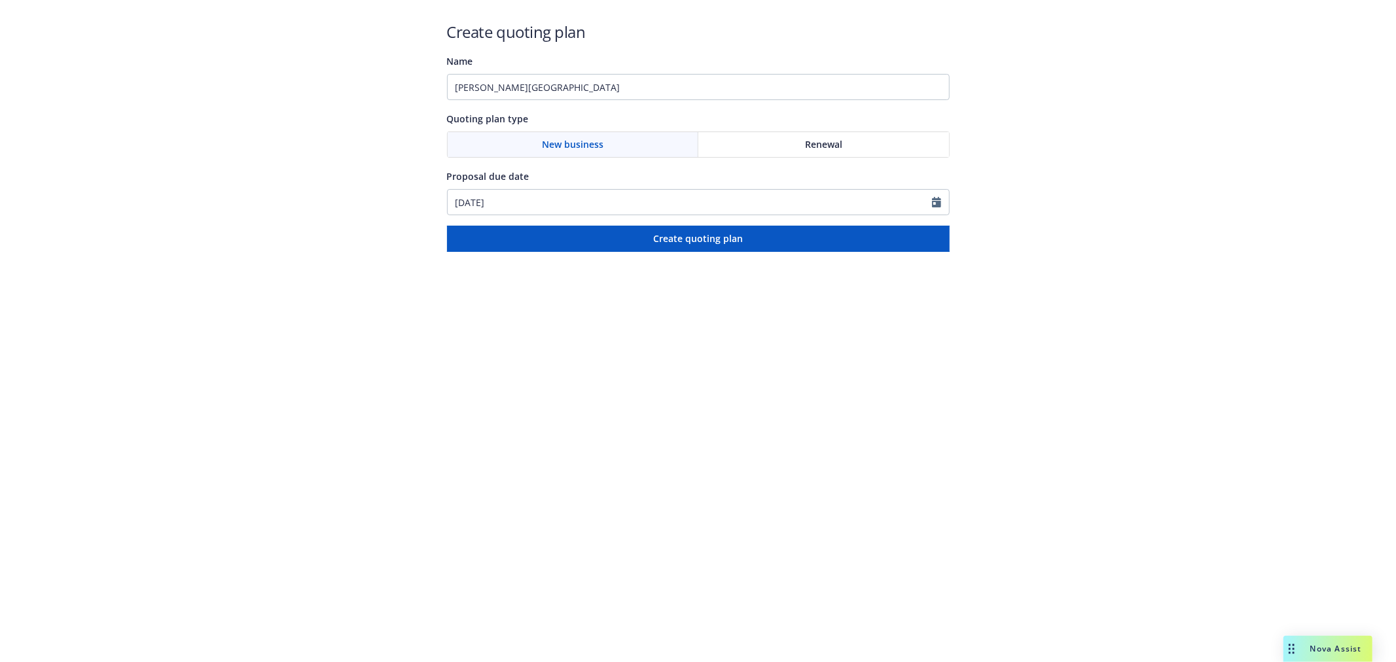
type input "[DATE]"
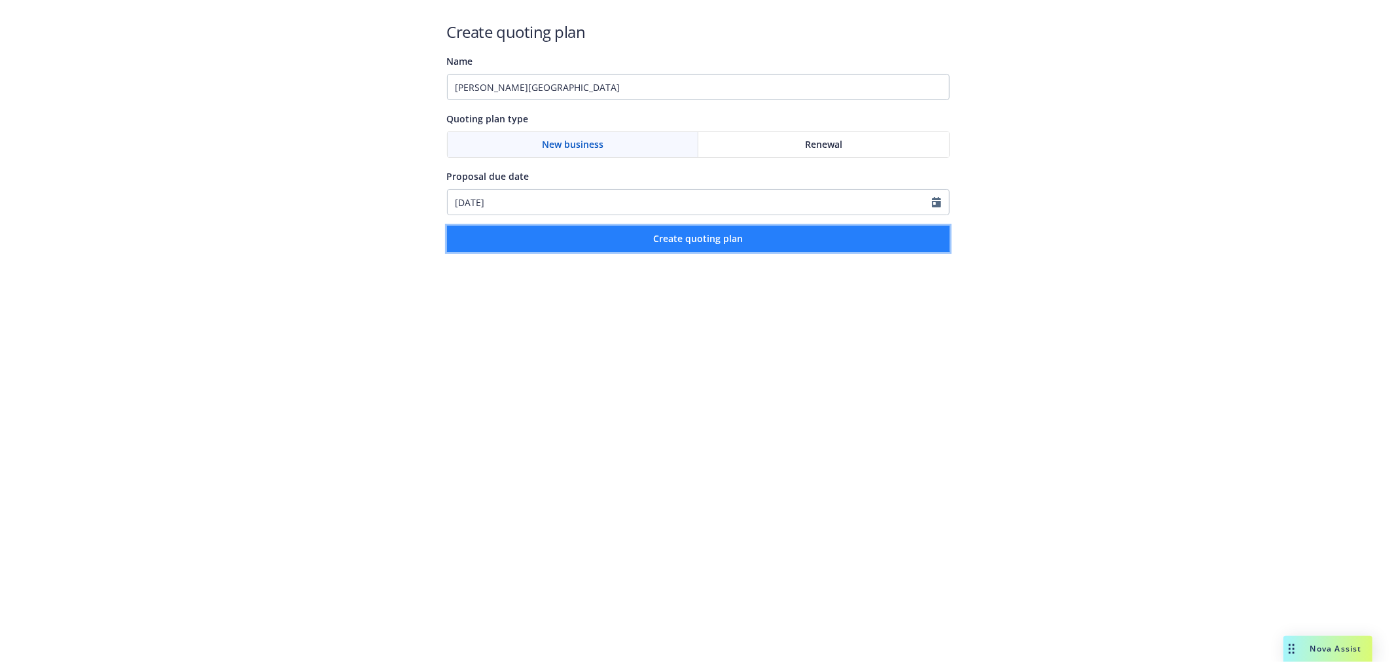
click at [603, 247] on button "Create quoting plan" at bounding box center [698, 239] width 503 height 26
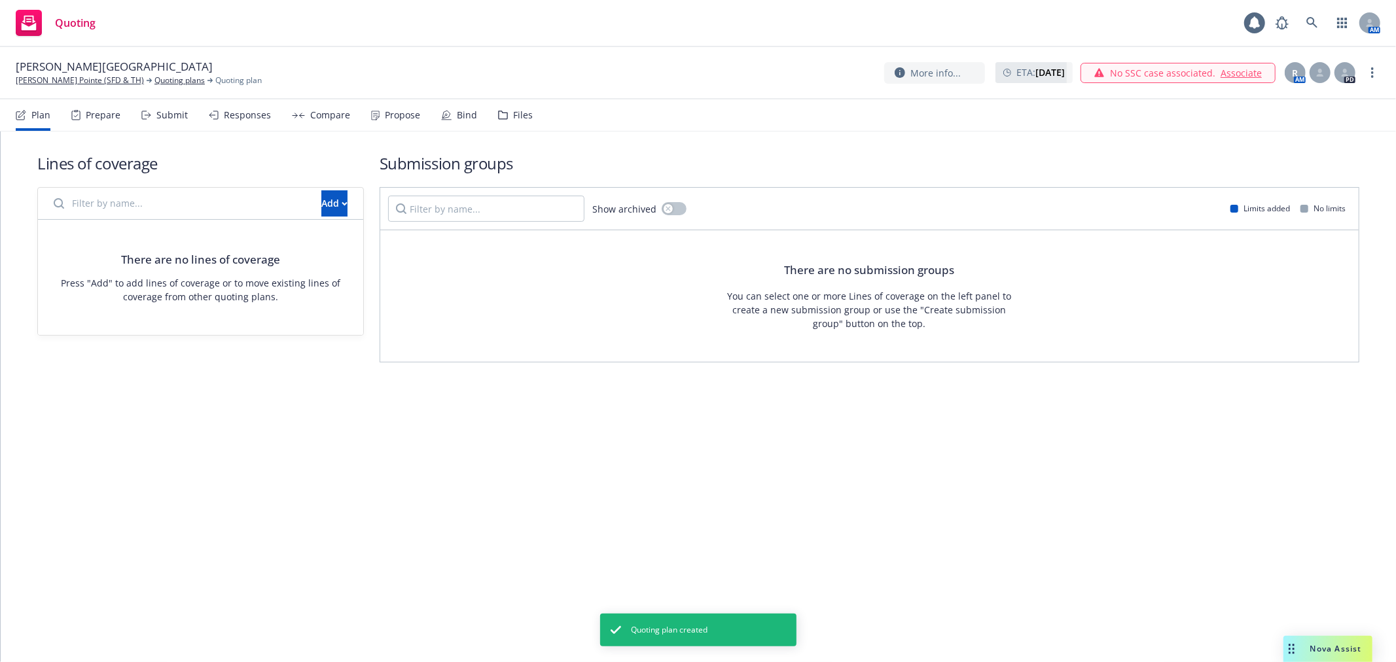
click at [152, 205] on input "Filter by name..." at bounding box center [180, 203] width 268 height 26
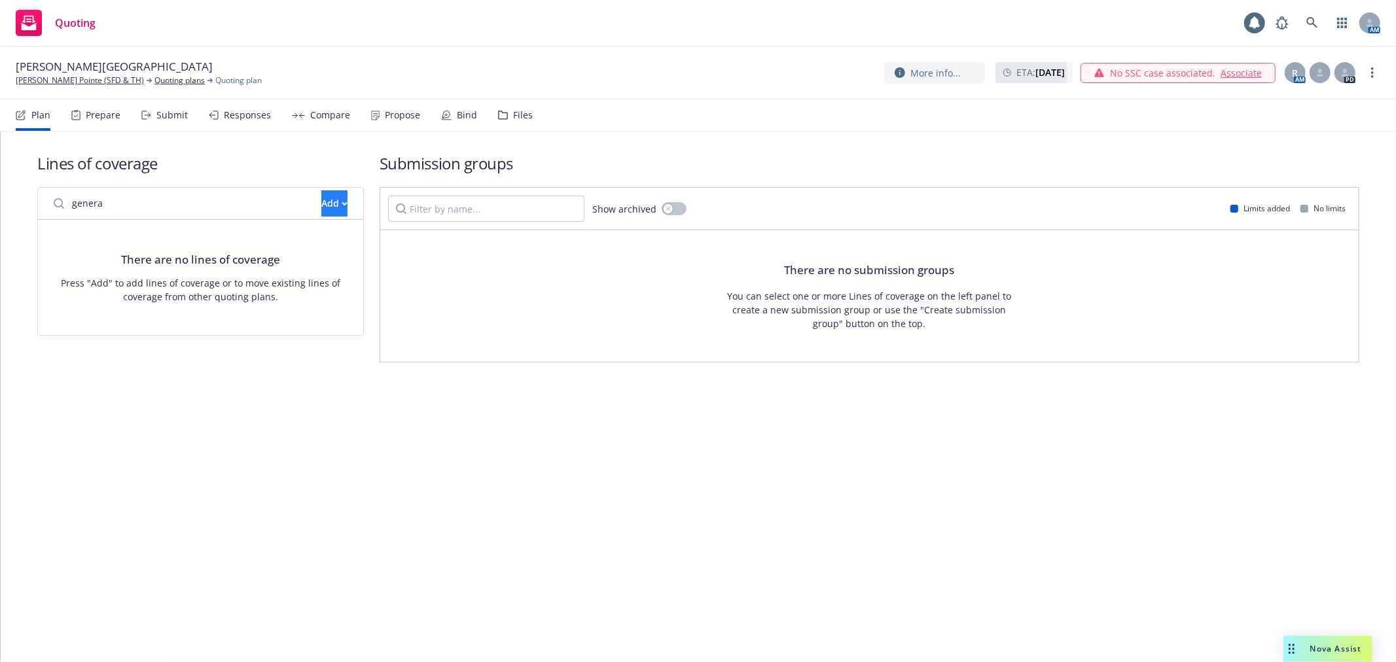
type input "genera"
click at [321, 211] on div "Add" at bounding box center [334, 203] width 26 height 25
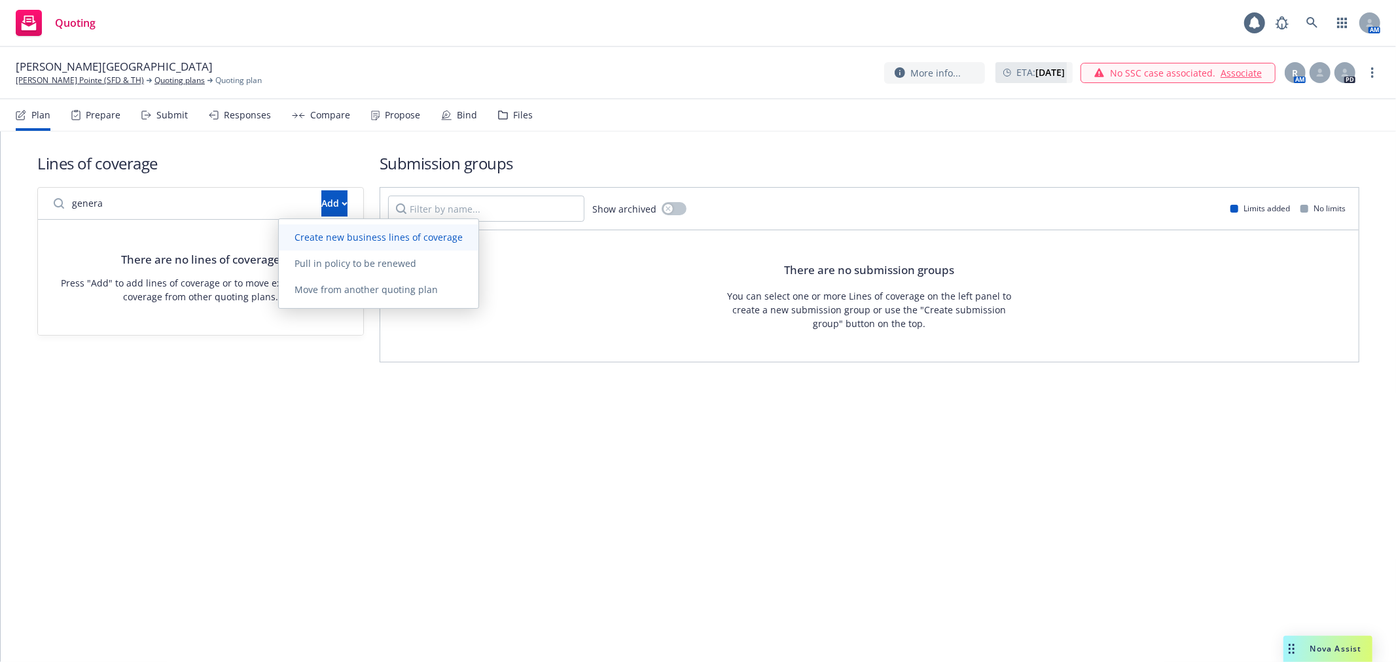
click at [332, 236] on span "Create new business lines of coverage" at bounding box center [379, 237] width 200 height 12
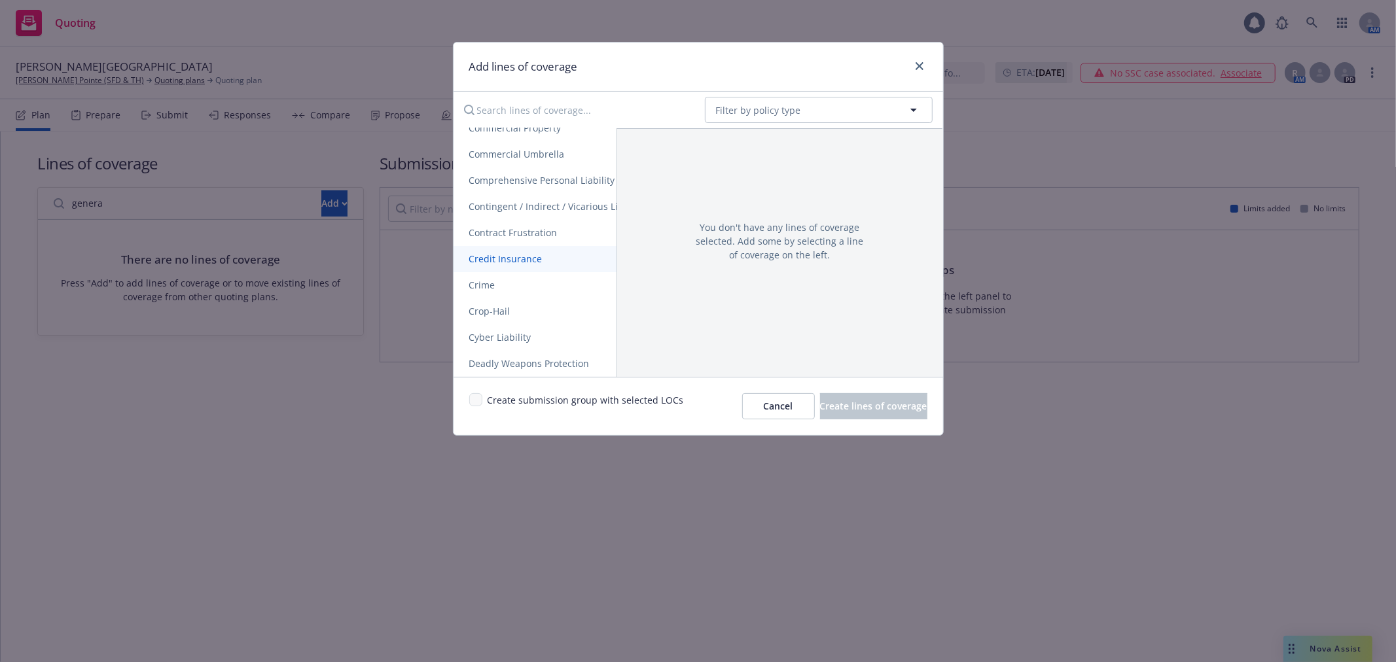
scroll to position [1090, 0]
click at [533, 336] on span "General Liability" at bounding box center [504, 337] width 103 height 12
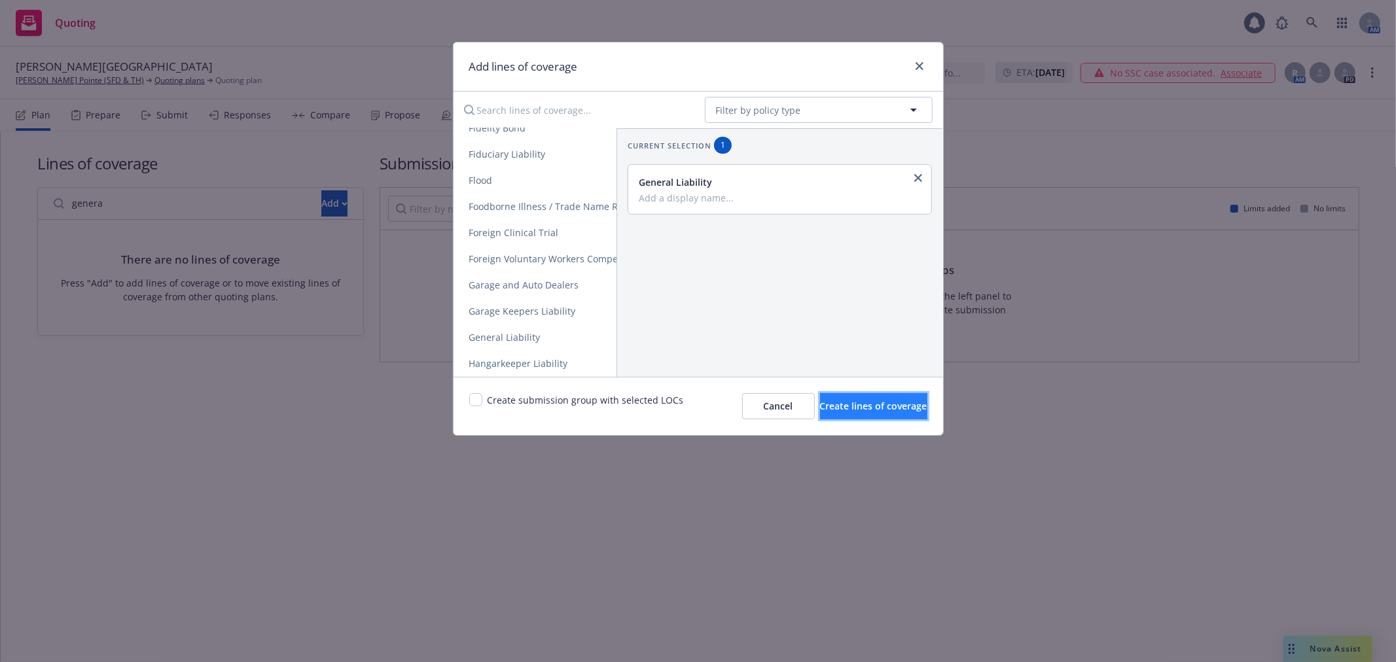
click at [821, 412] on span "Create lines of coverage" at bounding box center [873, 406] width 107 height 12
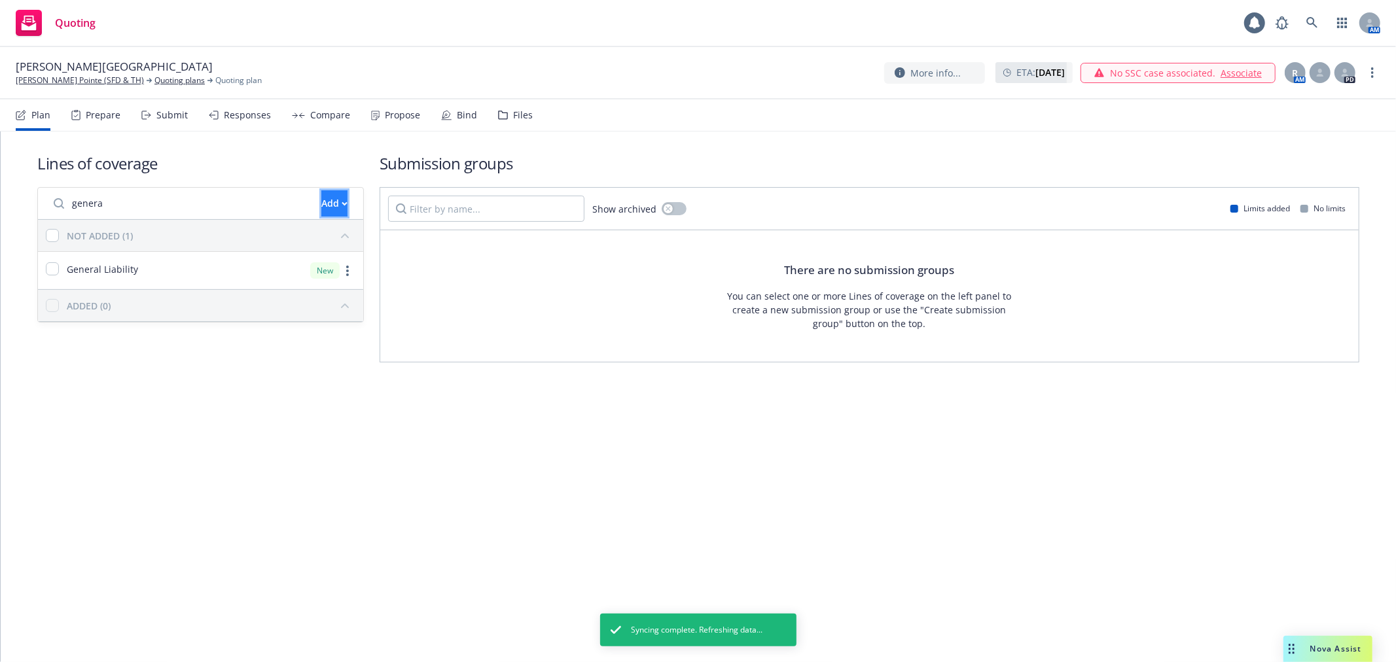
click at [329, 201] on button "Add" at bounding box center [334, 203] width 26 height 26
click at [332, 226] on link "Create new business lines of coverage" at bounding box center [379, 237] width 200 height 26
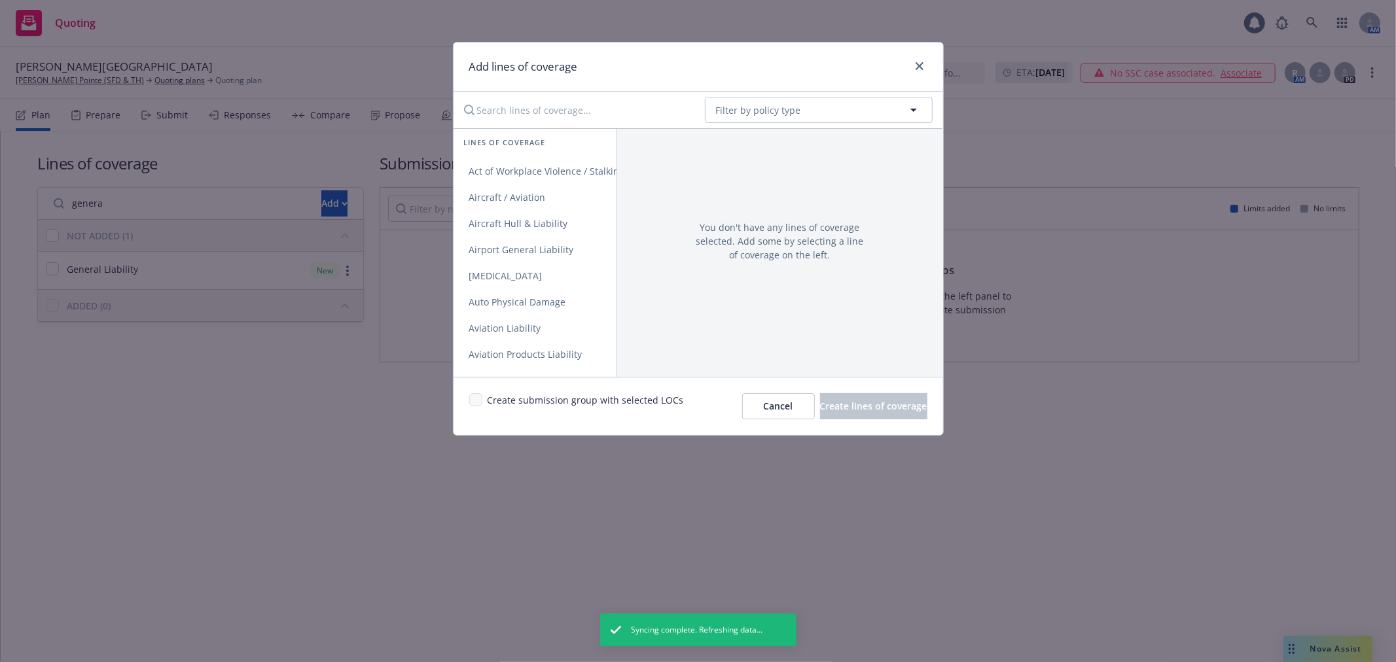
click at [520, 116] on input "Search lines of coverage..." at bounding box center [575, 110] width 238 height 26
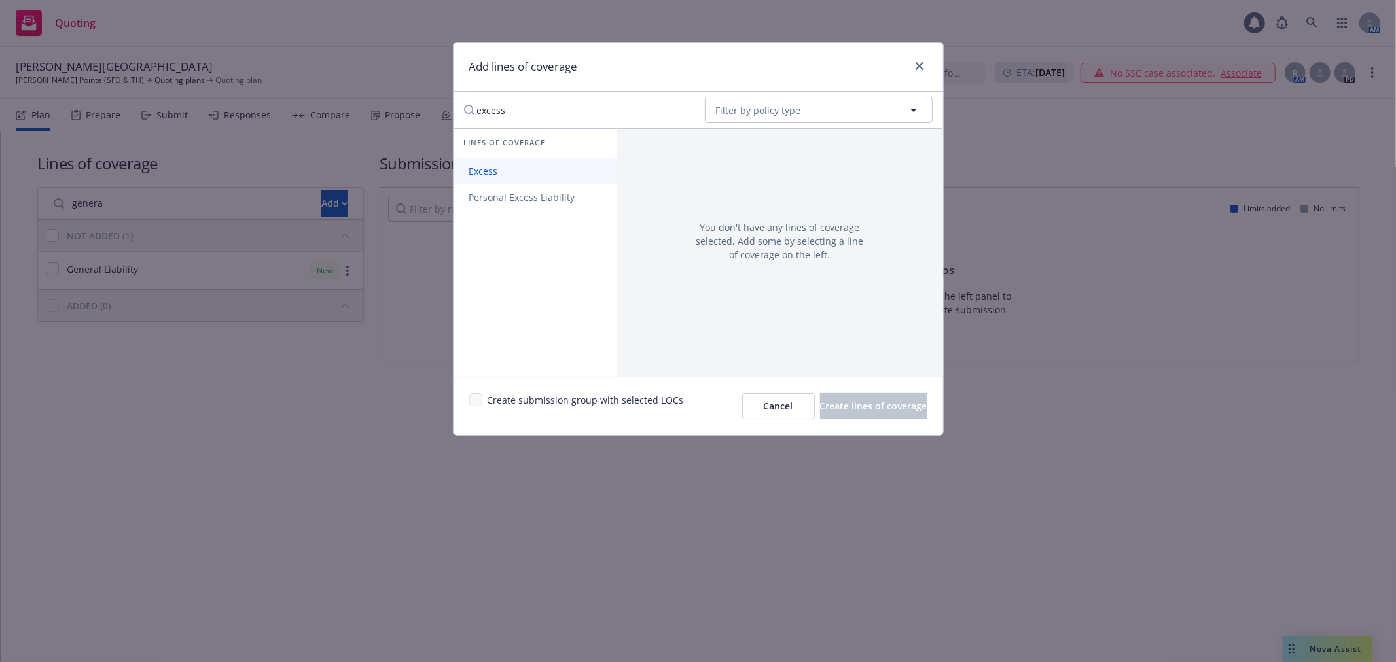
type input "excess"
click at [510, 172] on span "Excess" at bounding box center [483, 171] width 60 height 12
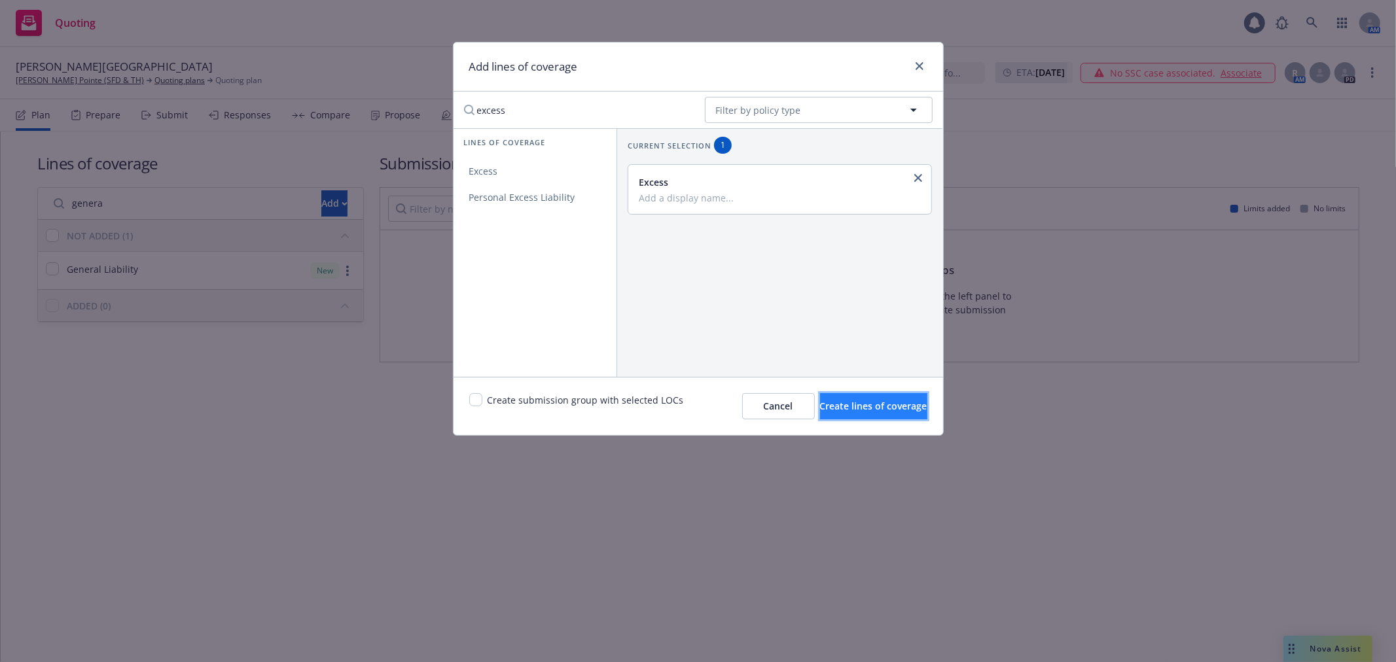
click at [831, 398] on button "Create lines of coverage" at bounding box center [873, 406] width 107 height 26
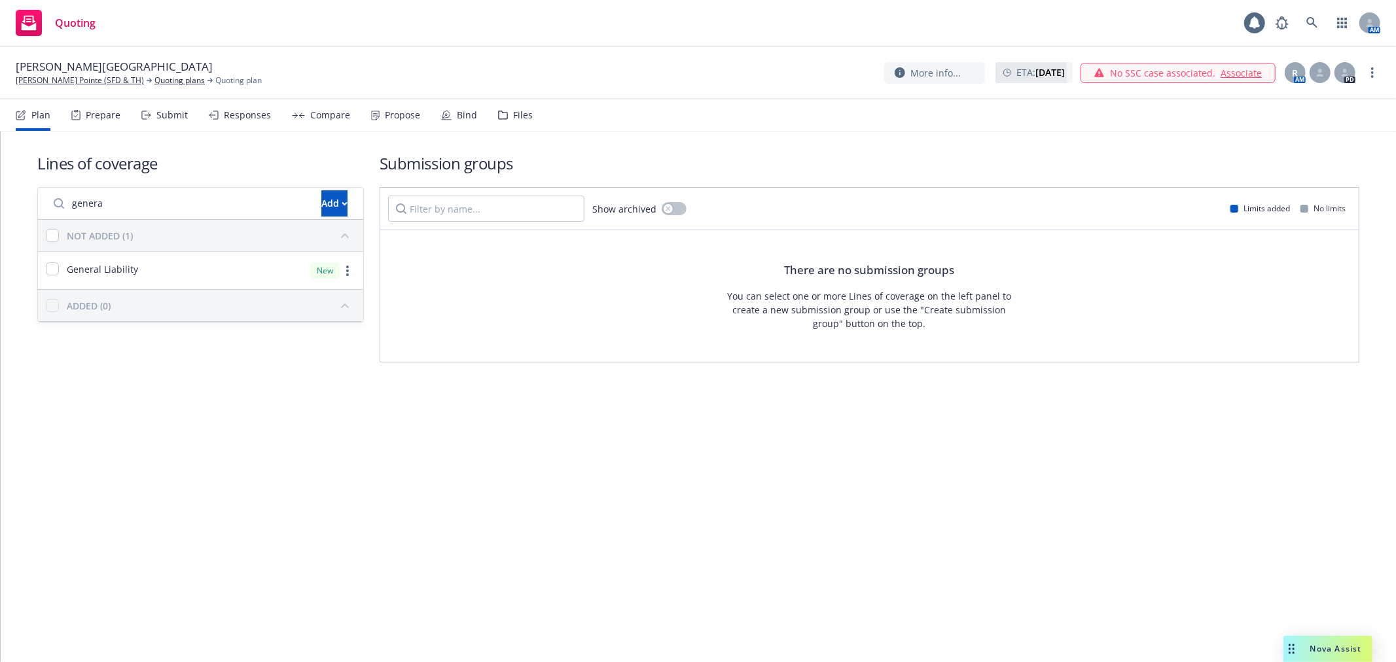
click at [226, 210] on input "genera" at bounding box center [180, 203] width 268 height 26
click at [257, 199] on input "genera" at bounding box center [180, 203] width 268 height 26
click at [255, 203] on input "genera" at bounding box center [180, 203] width 268 height 26
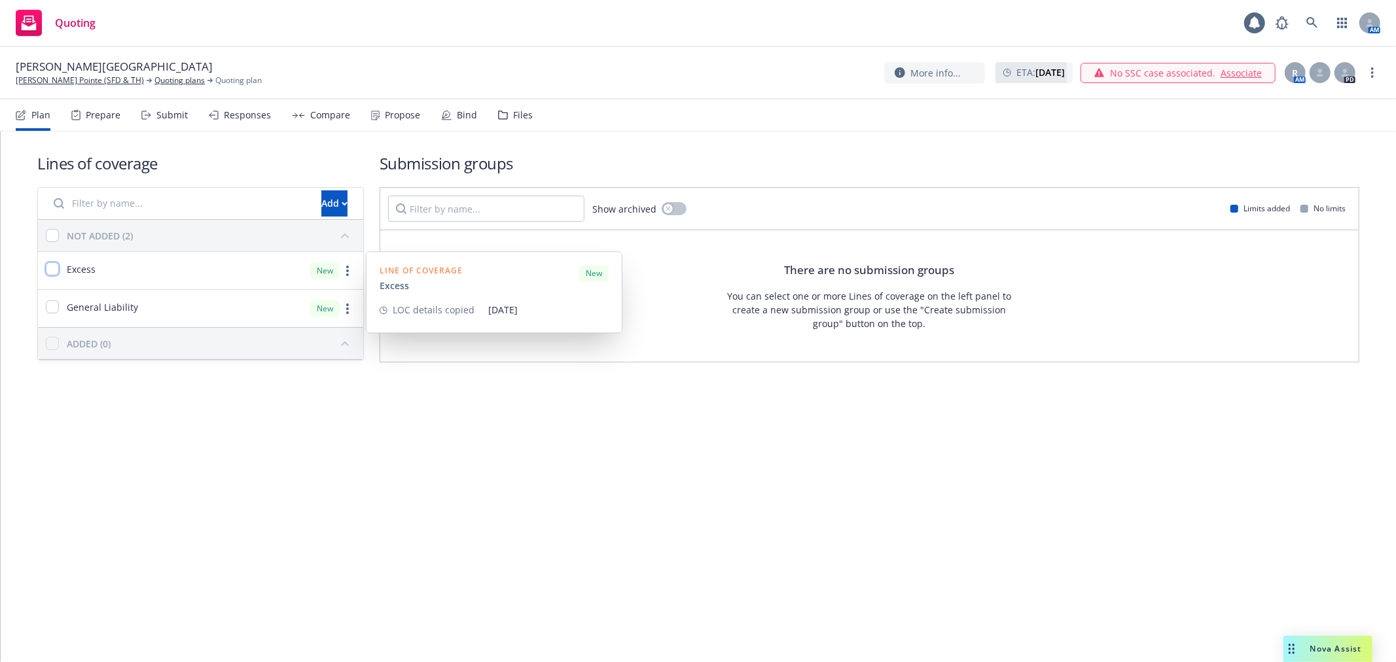
click at [52, 272] on input "checkbox" at bounding box center [52, 268] width 13 height 13
checkbox input "true"
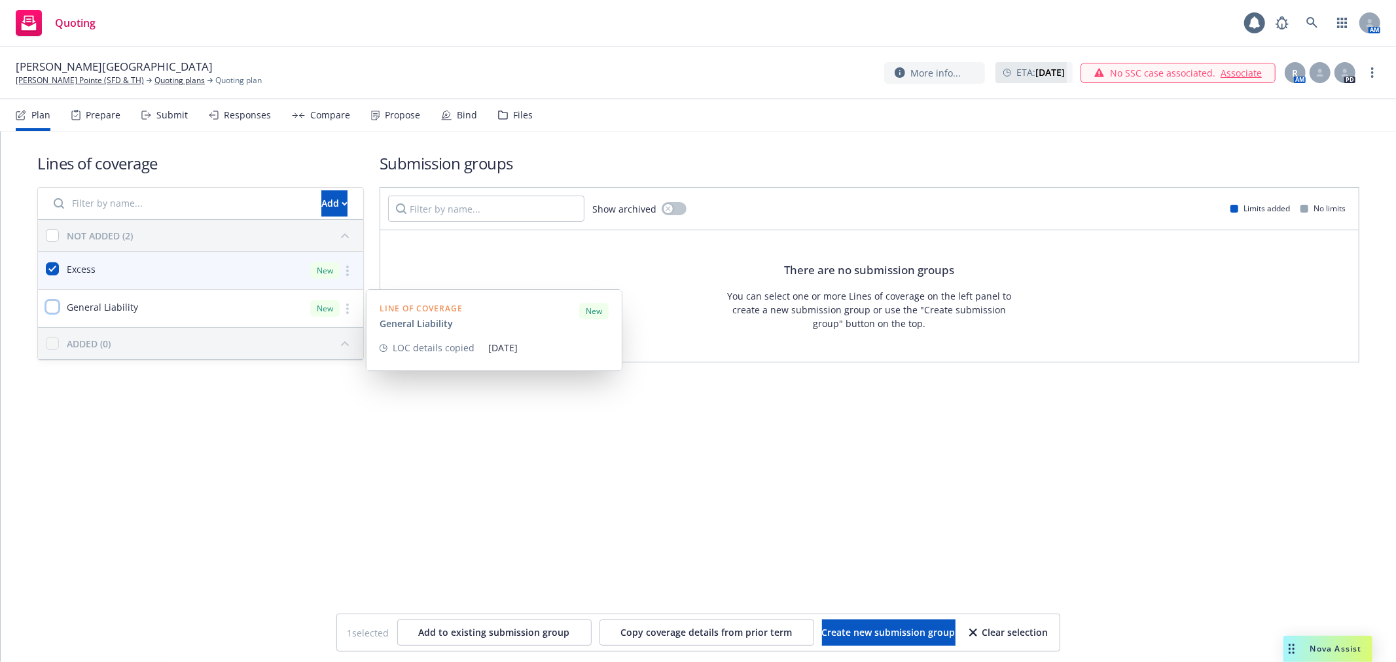
click at [52, 308] on input "checkbox" at bounding box center [52, 306] width 13 height 13
checkbox input "true"
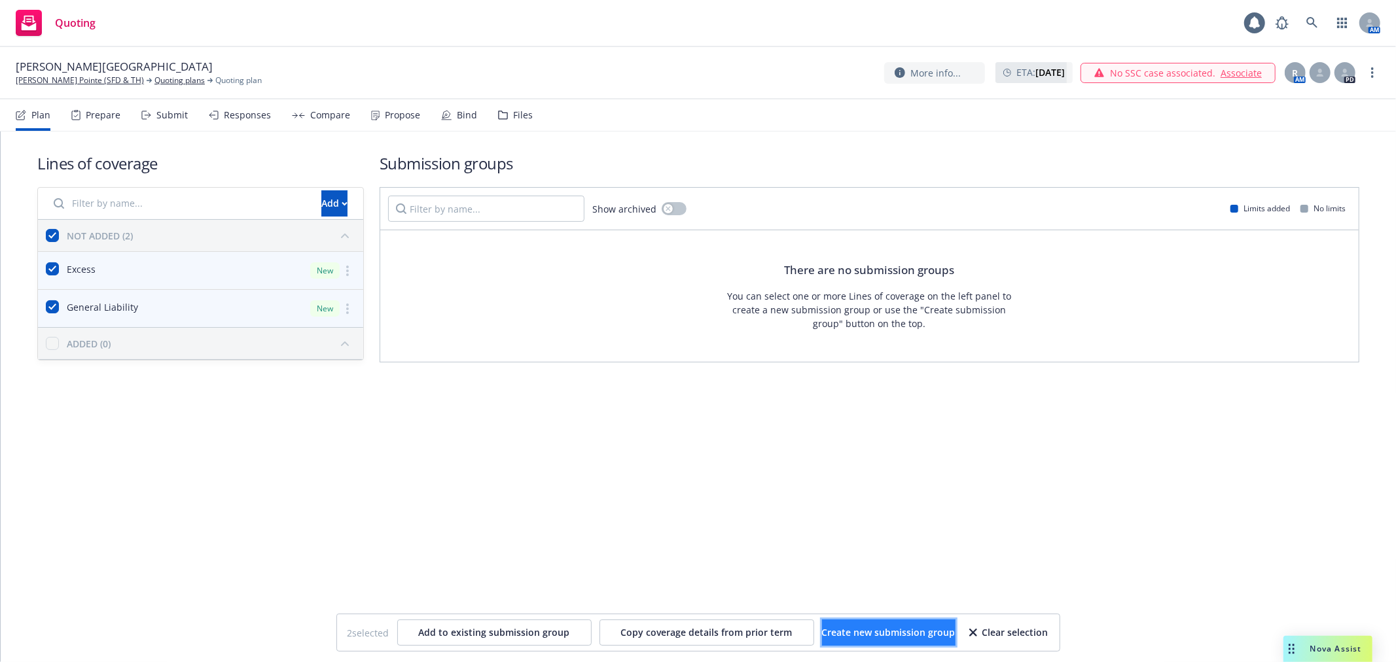
click at [873, 636] on span "Create new submission group" at bounding box center [888, 632] width 133 height 12
checkbox input "false"
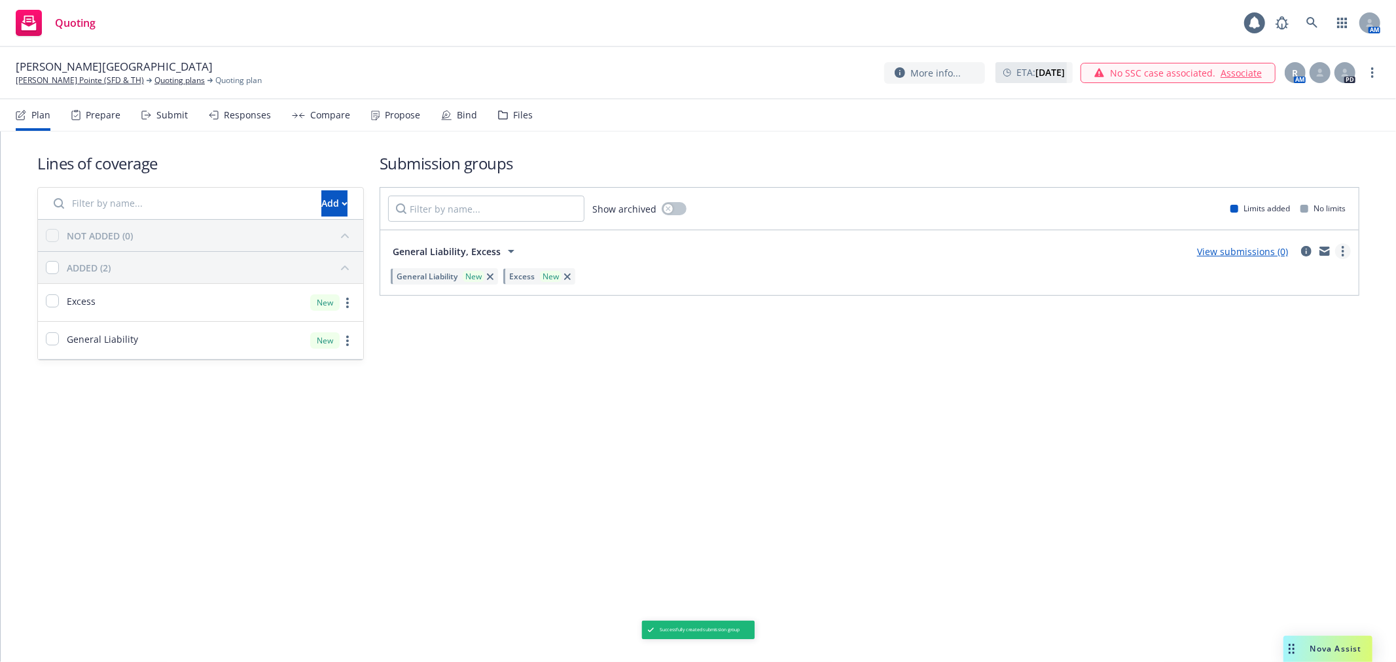
click at [1341, 251] on icon "more" at bounding box center [1342, 251] width 3 height 10
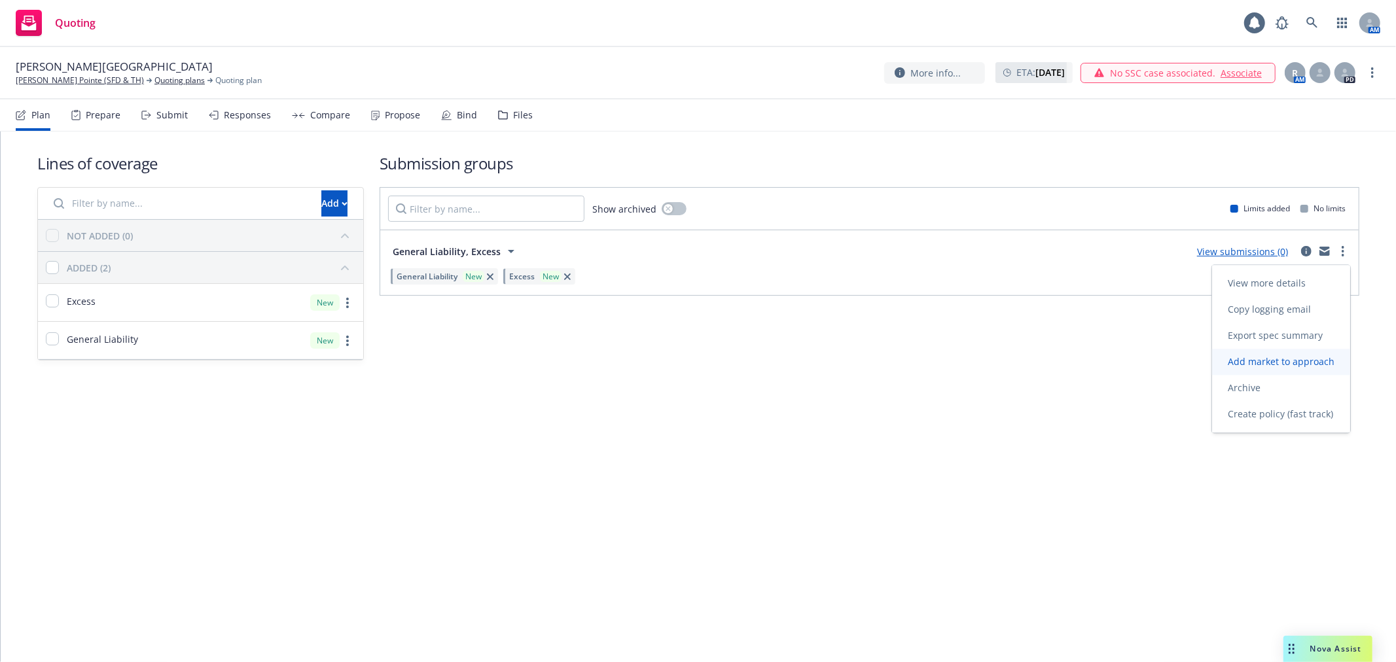
click at [1317, 359] on span "Add market to approach" at bounding box center [1281, 361] width 138 height 12
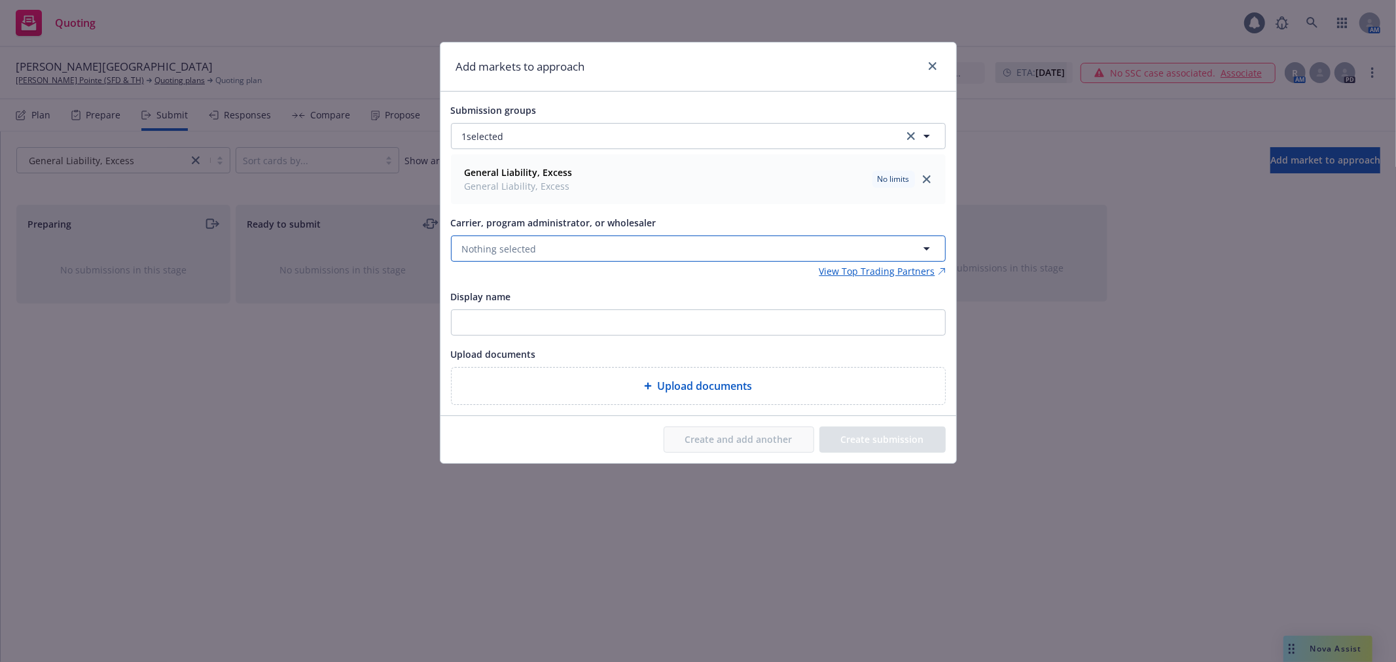
click at [493, 249] on span "Nothing selected" at bounding box center [499, 249] width 75 height 14
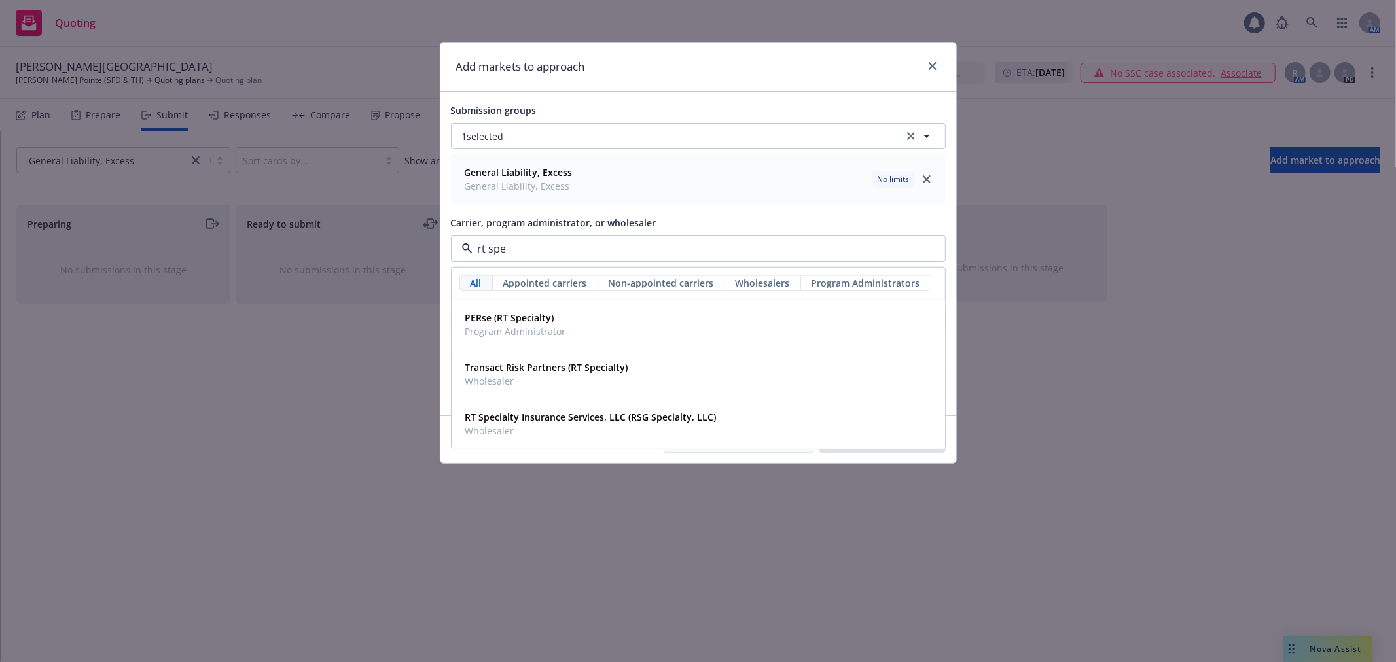
type input "rt spec"
click at [526, 420] on strong "RT Specialty Insurance Services, LLC (RSG Specialty, LLC)" at bounding box center [590, 417] width 251 height 12
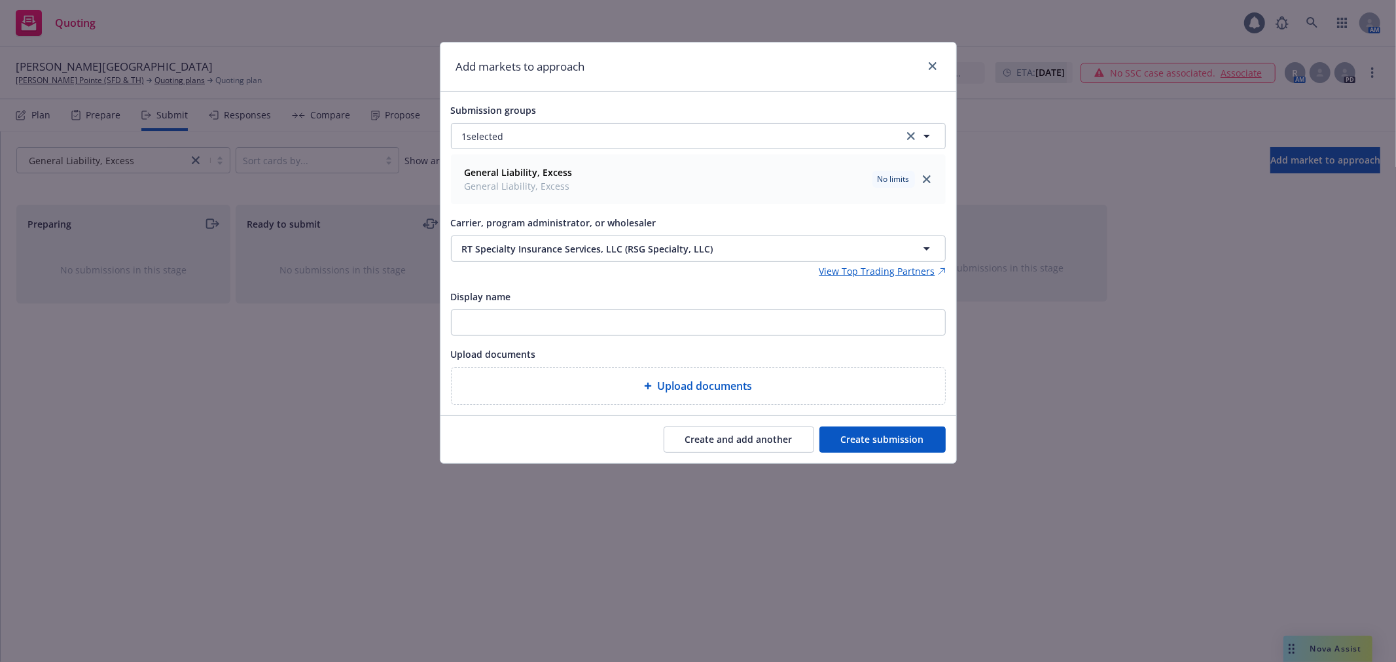
click at [833, 391] on div "Upload documents" at bounding box center [698, 386] width 472 height 16
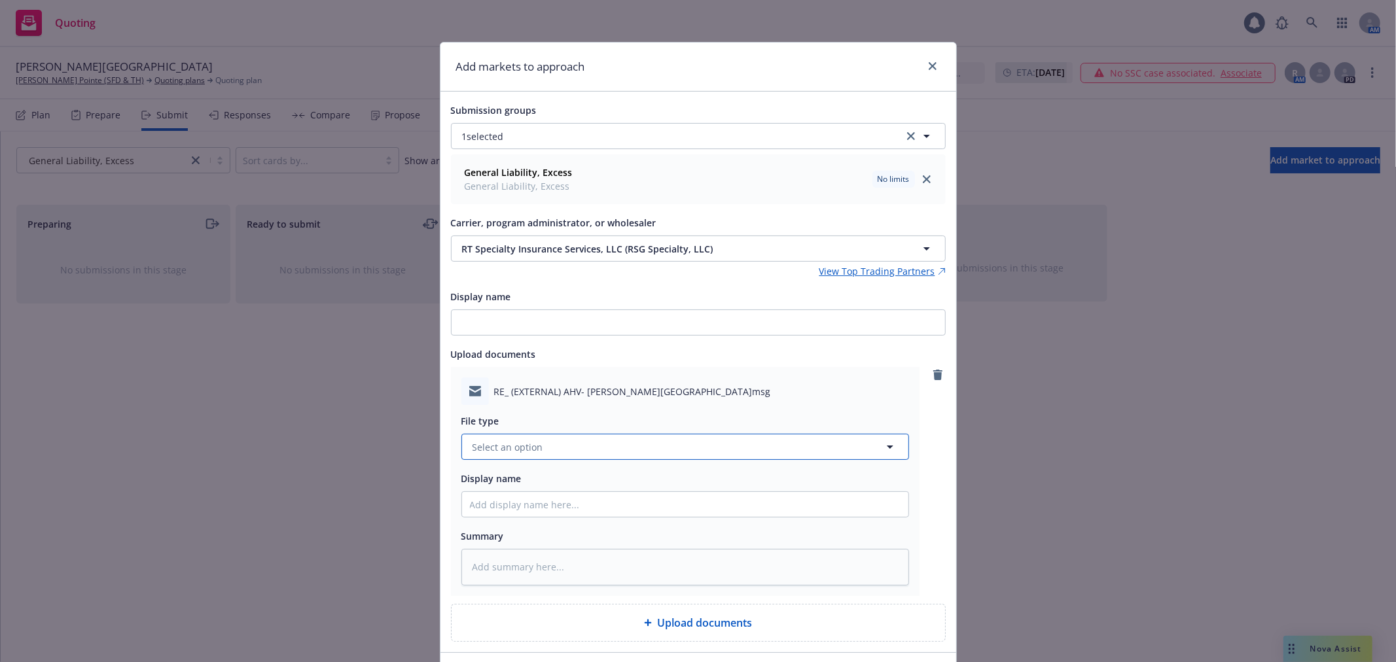
click at [546, 449] on button "Select an option" at bounding box center [685, 447] width 448 height 26
type input "submission"
click at [584, 345] on div "Submission" at bounding box center [685, 341] width 431 height 19
click at [551, 514] on input "Display name" at bounding box center [685, 504] width 446 height 25
type textarea "x"
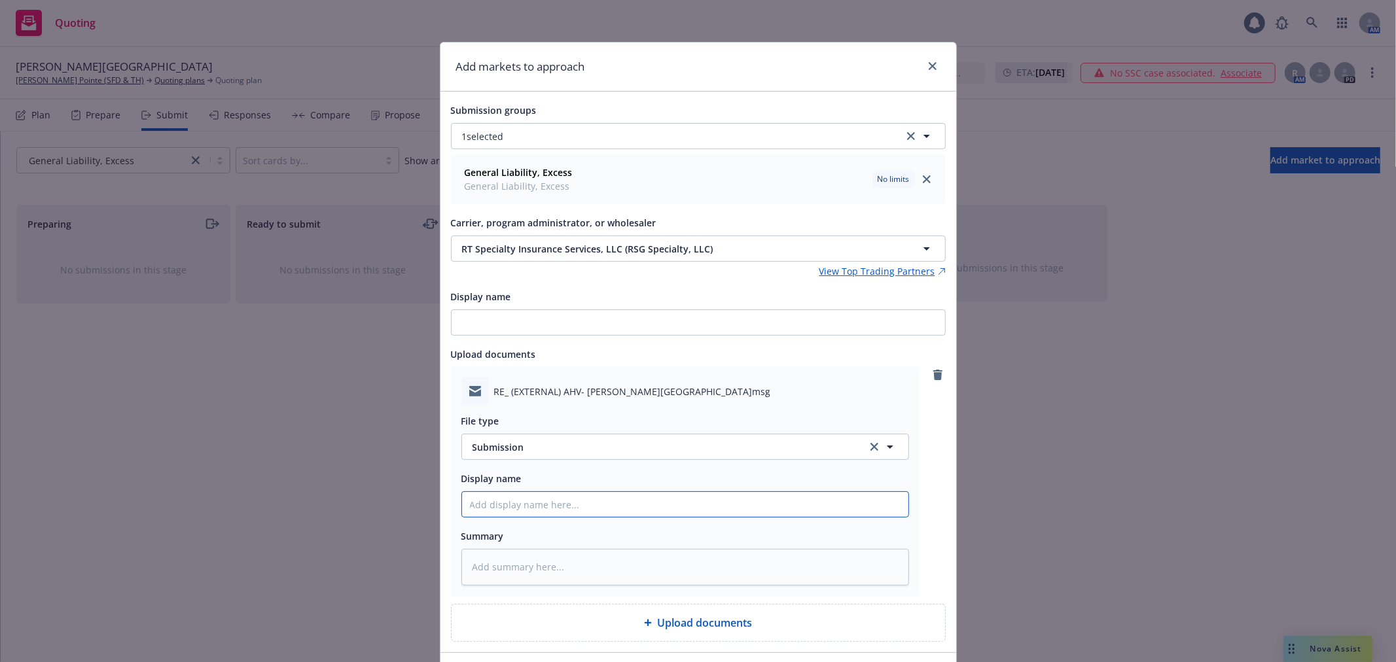
type input "2"
type textarea "x"
type input "20"
type textarea "x"
type input "202"
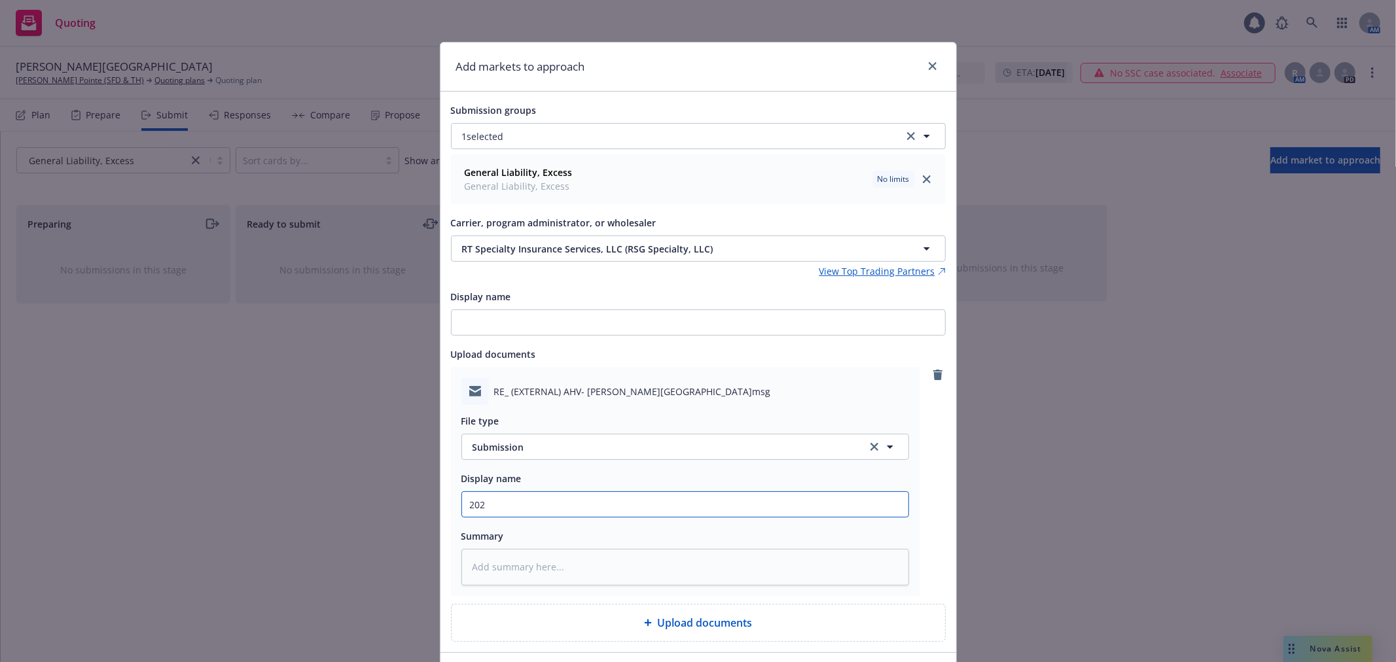
type textarea "x"
type input "2025"
type textarea "x"
type input "2025"
type textarea "x"
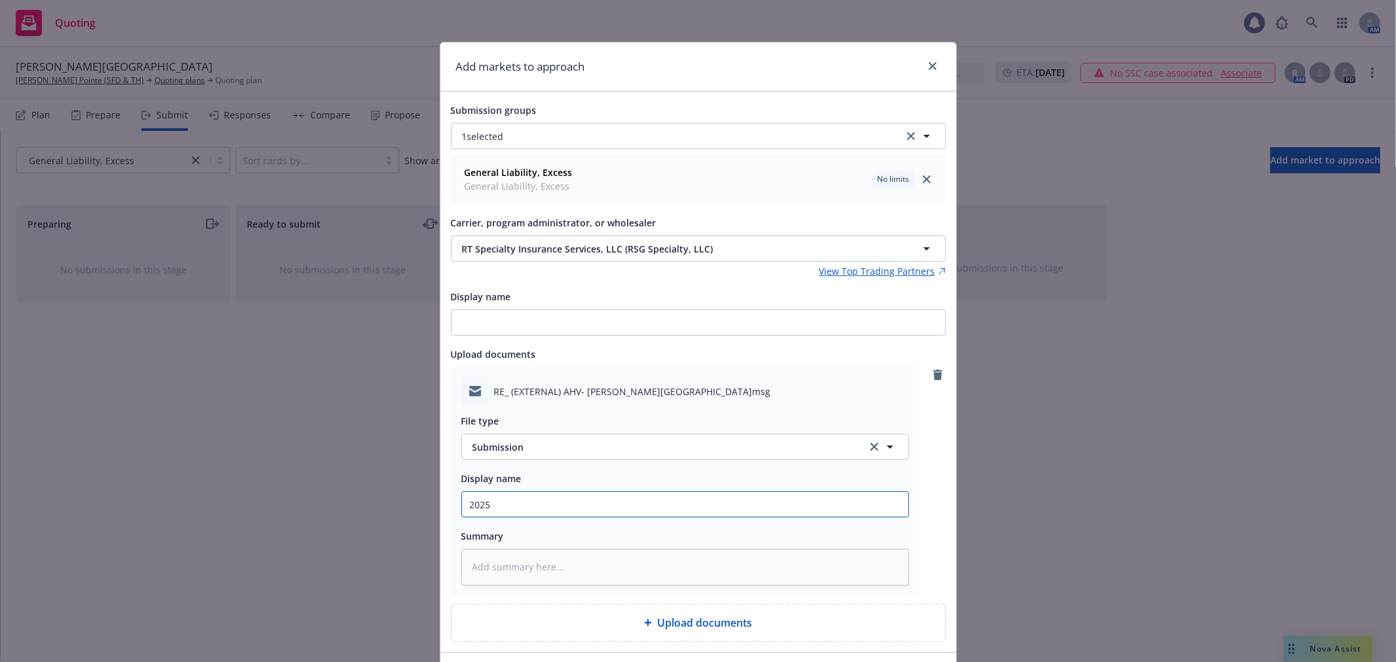
type input "2025 1"
type textarea "x"
type input "2025 10"
type textarea "x"
type input "2025 10"
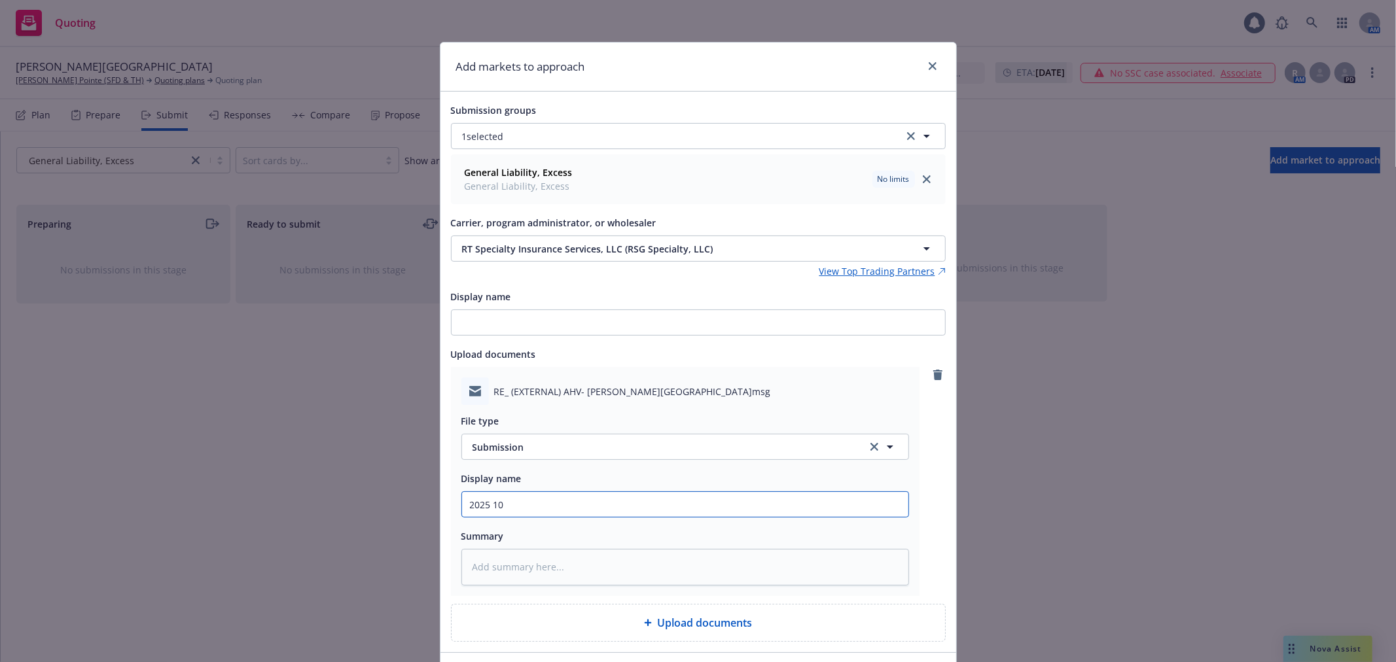
type textarea "x"
type input "2025 10 C"
type textarea "x"
type input "2025 10 CG"
type textarea "x"
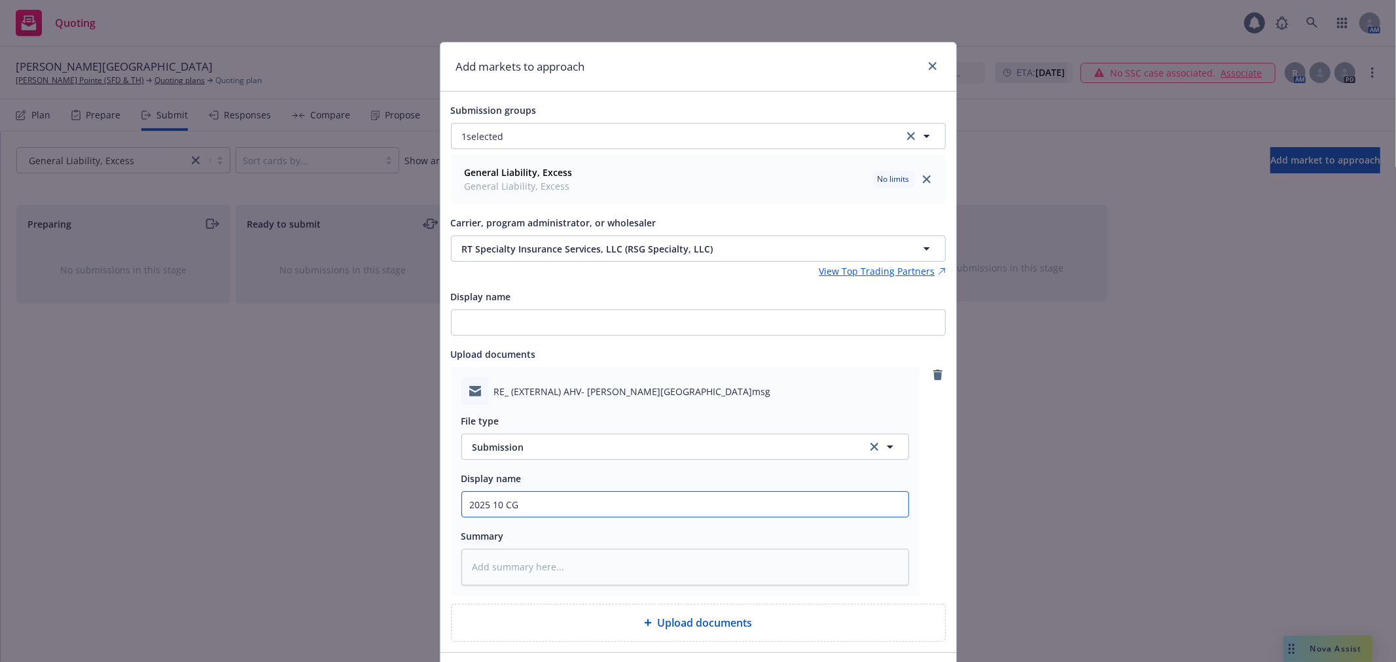
type input "2025 10 CGL"
type textarea "x"
type input "2025 10 CGL"
type textarea "x"
type input "2025 10 CGL E"
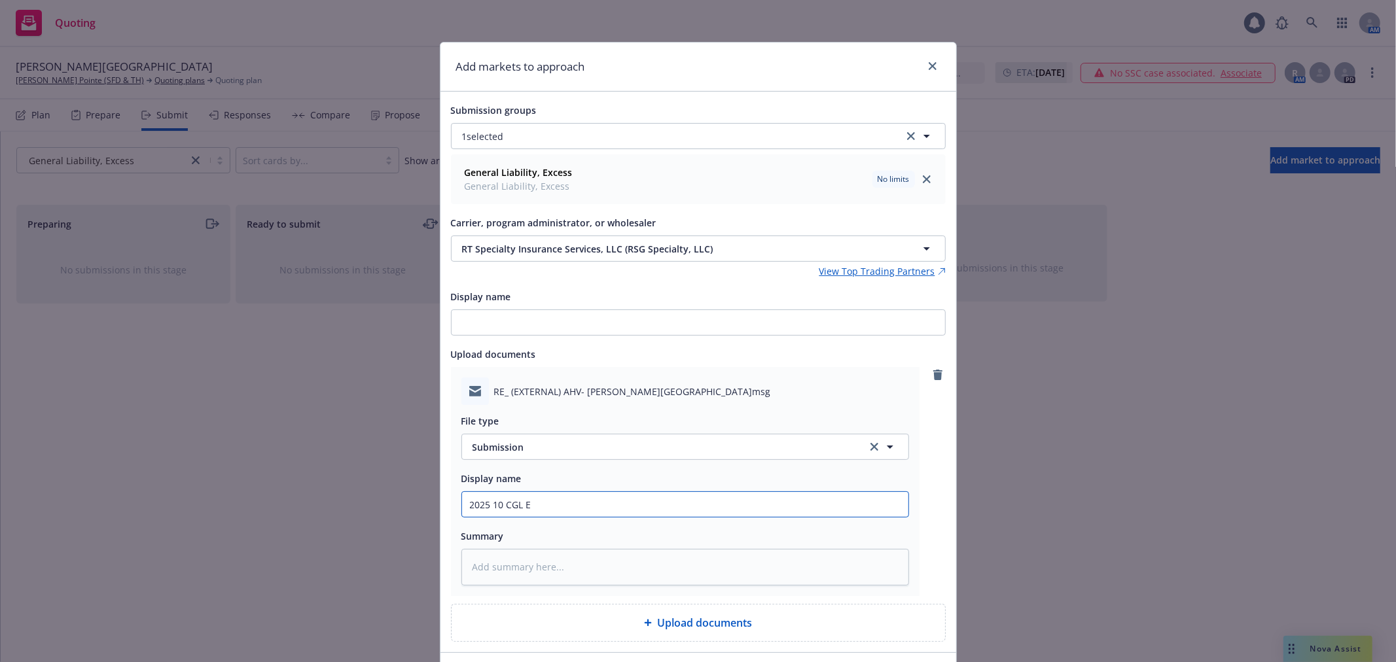
type textarea "x"
type input "2025 10 CGL EX"
type textarea "x"
type input "2025 10 CGL EXL"
type textarea "x"
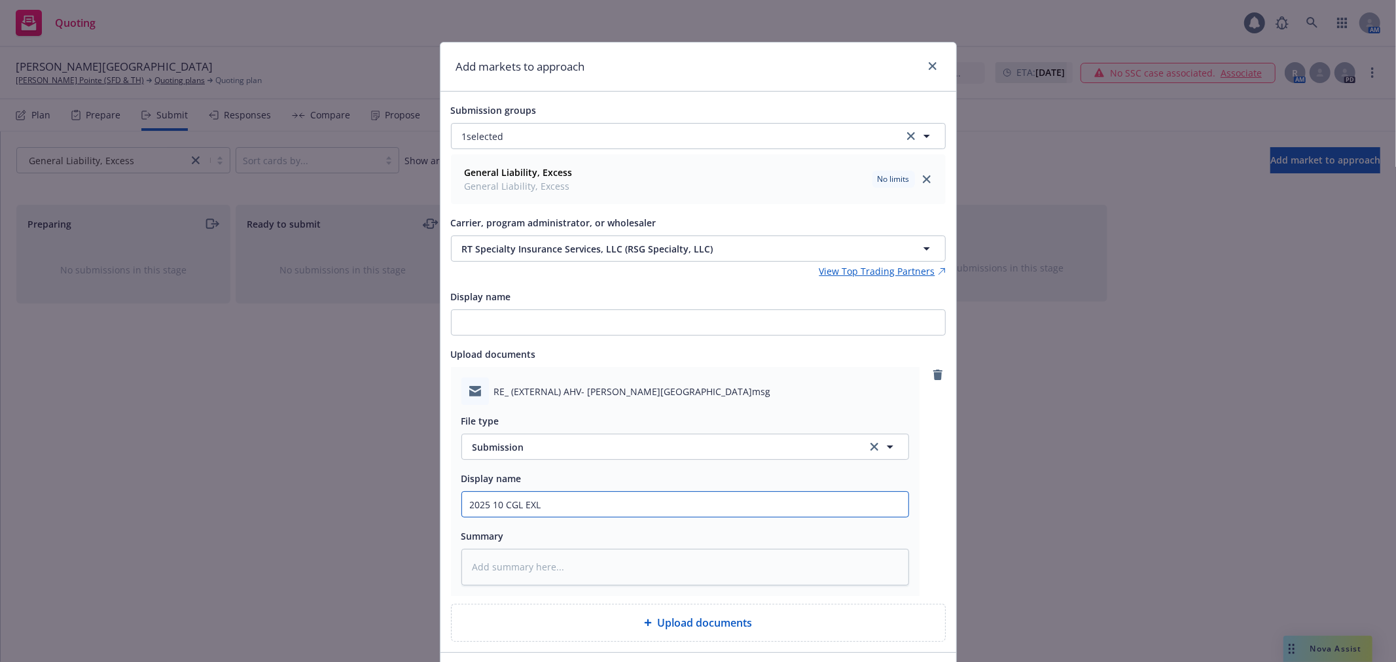
type input "2025 10 CGL EXLI"
type textarea "x"
type input "2025 10 CGL EXLI"
type textarea "x"
type input "2025 10 CGL EXLI S"
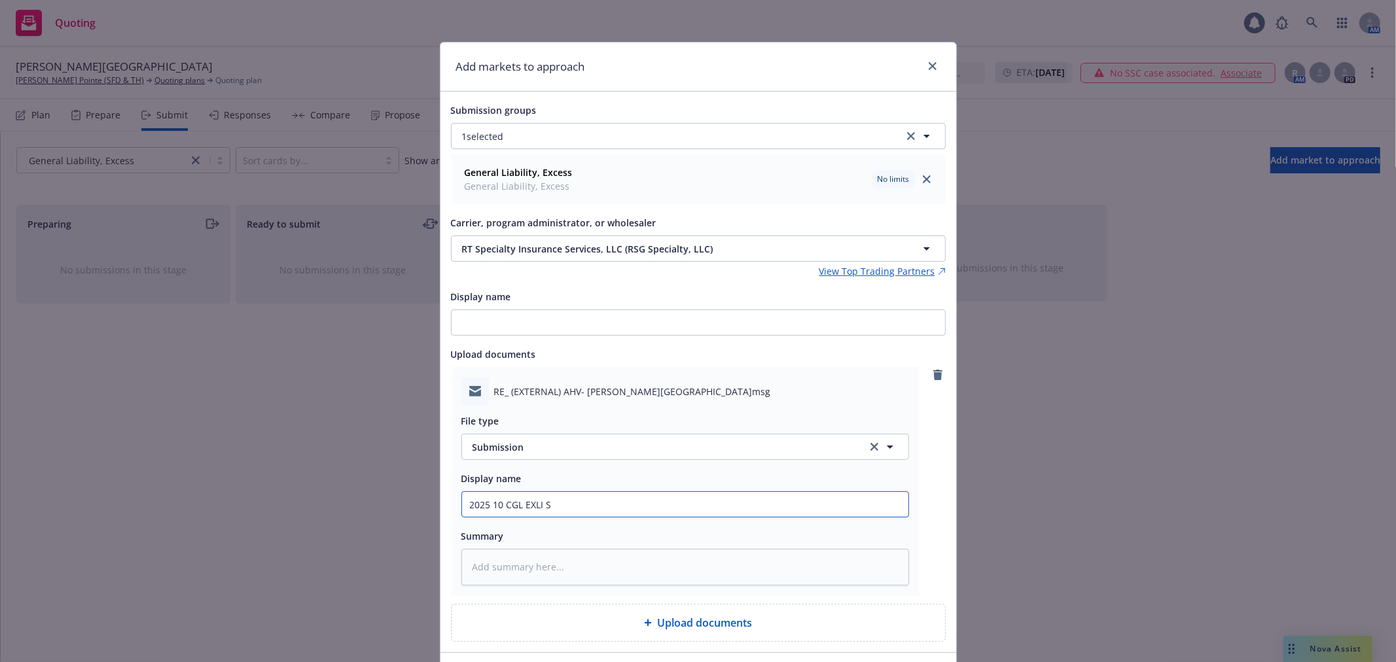
type textarea "x"
type input "2025 10 CGL EXLI SU"
type textarea "x"
type input "2025 10 CGL EXLI SUB"
type textarea "x"
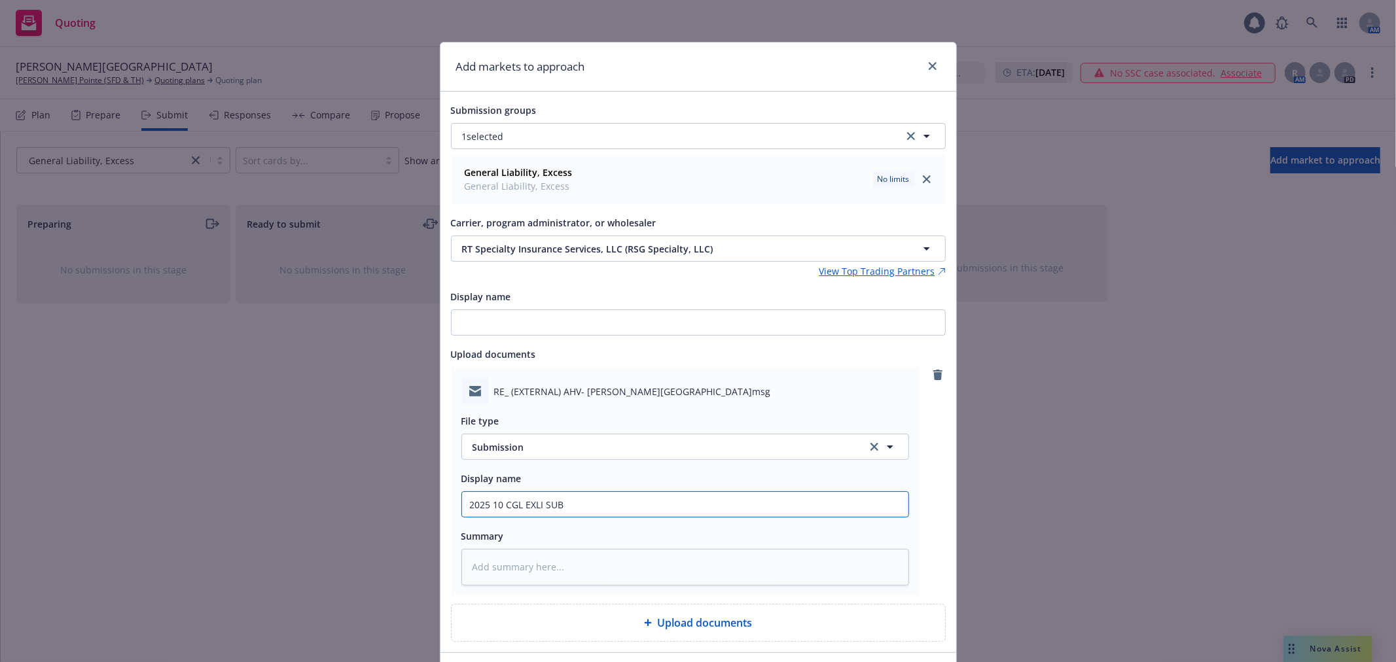
type input "2025 10 CGL EXLI SUB"
type textarea "x"
type input "2025 10 CGL EXLI SUB W"
type textarea "x"
type input "2025 10 CGL EXLI SUB We"
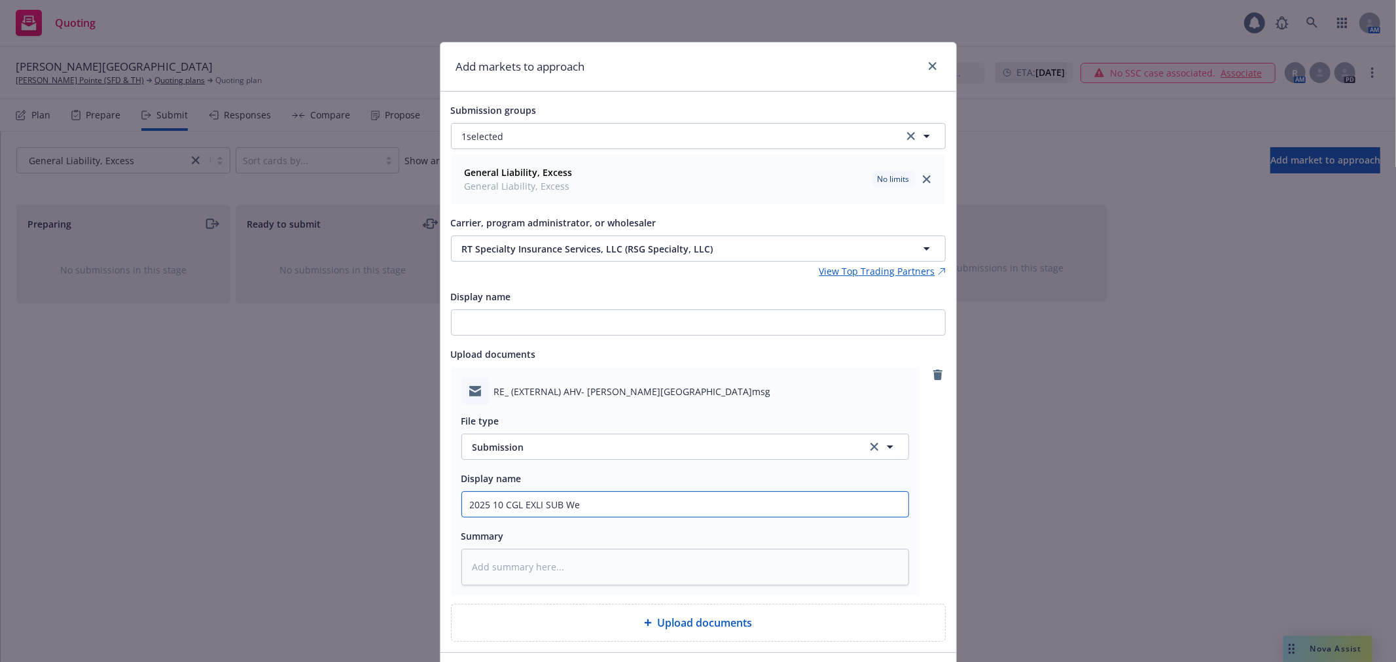
type textarea "x"
type input "2025 10 CGL EXLI SUB [PERSON_NAME]"
type textarea "x"
type input "2025 10 CGL EXLI SUB West"
type textarea "x"
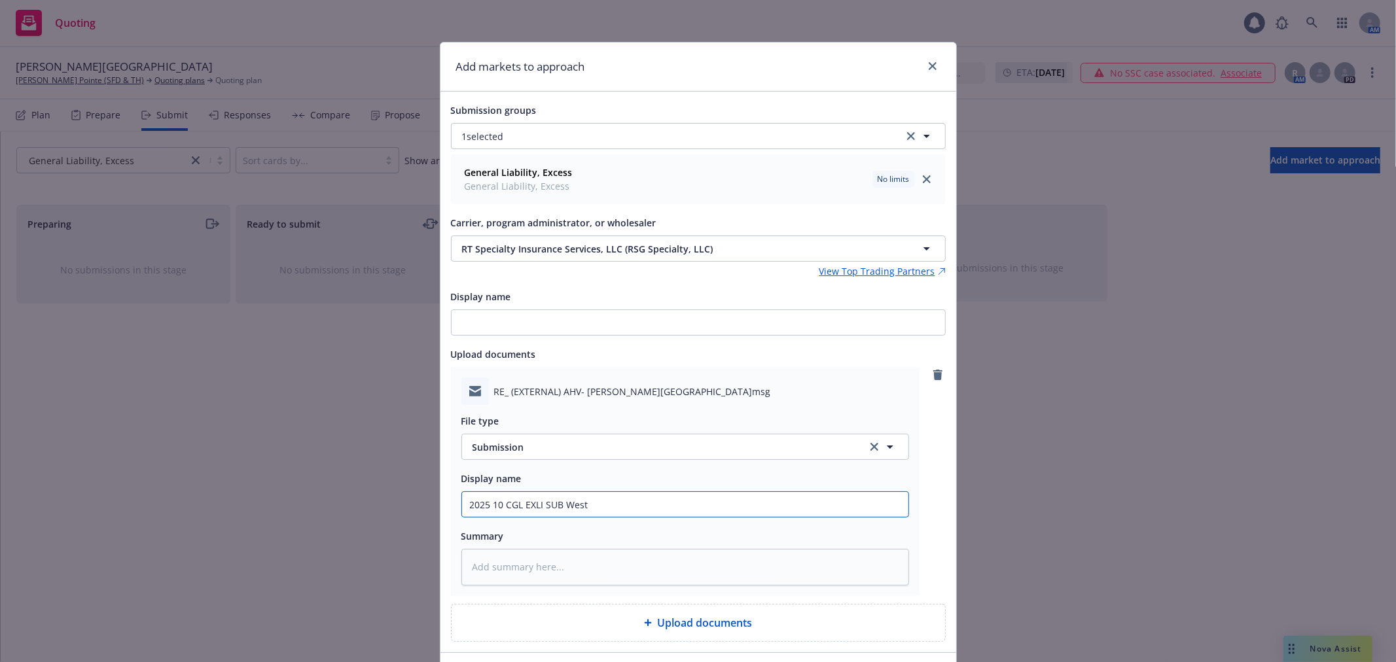
type input "2025 10 CGL EXLI SUB Westb"
type textarea "x"
type input "2025 10 CGL EXLI SUB Westbr"
type textarea "x"
type input "2025 10 CGL EXLI SUB Westbro"
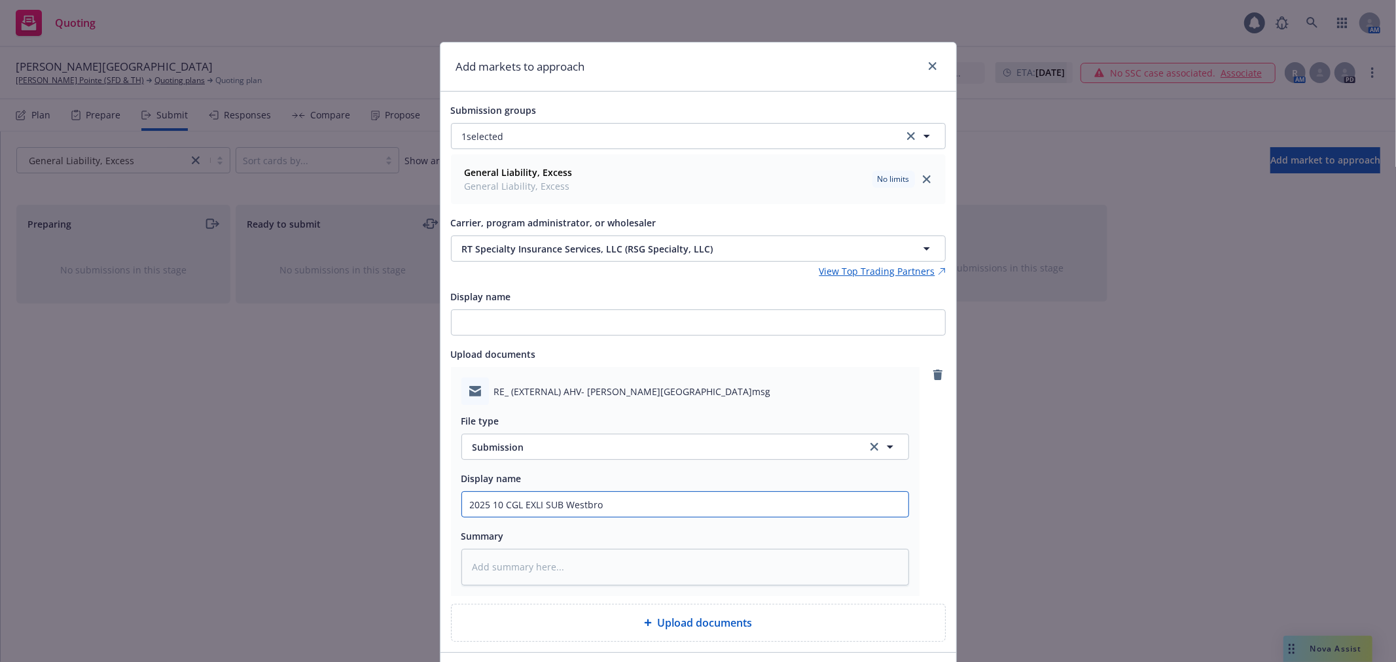
type textarea "x"
type input "2025 10 CGL EXLI SUB Westbroo"
type textarea "x"
type input "2025 10 CGL EXLI SUB [GEOGRAPHIC_DATA]"
type textarea "x"
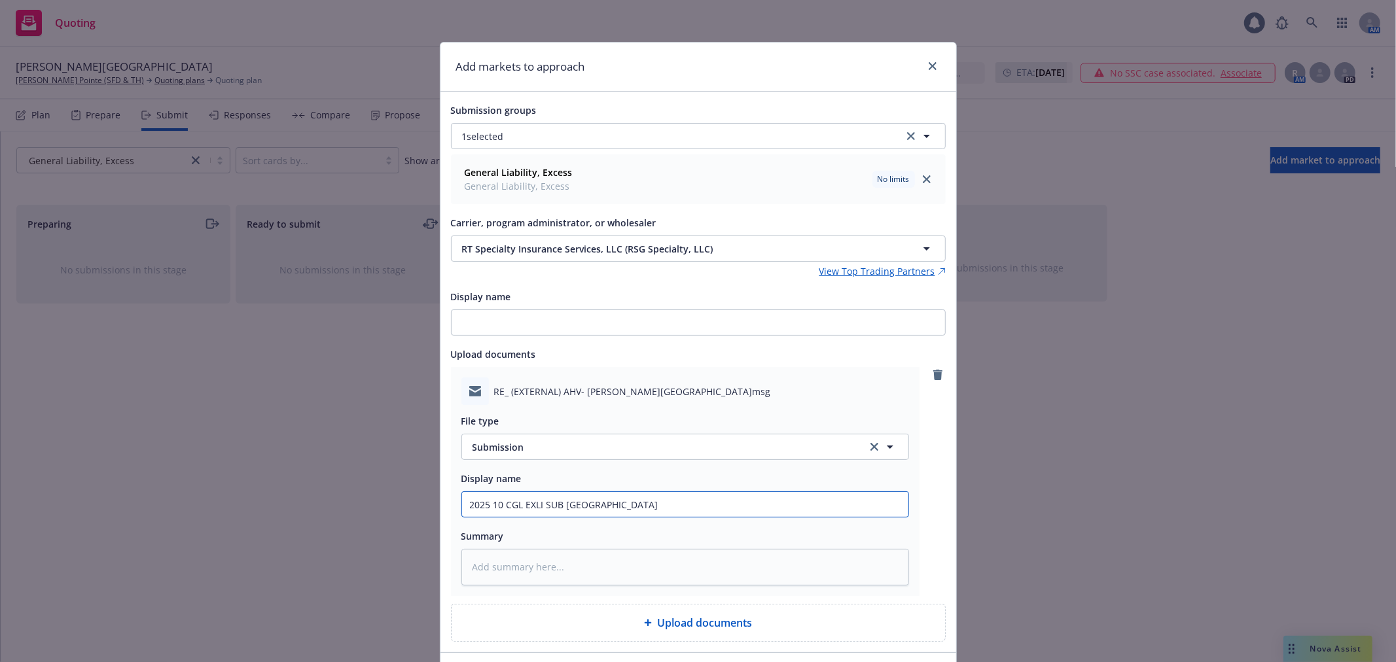
type input "2025 10 CGL EXLI SUB [GEOGRAPHIC_DATA]"
type textarea "x"
type input "2025 10 CGL EXLI SUB [PERSON_NAME] p"
type textarea "x"
type input "2025 10 CGL EXLI SUB [PERSON_NAME] po"
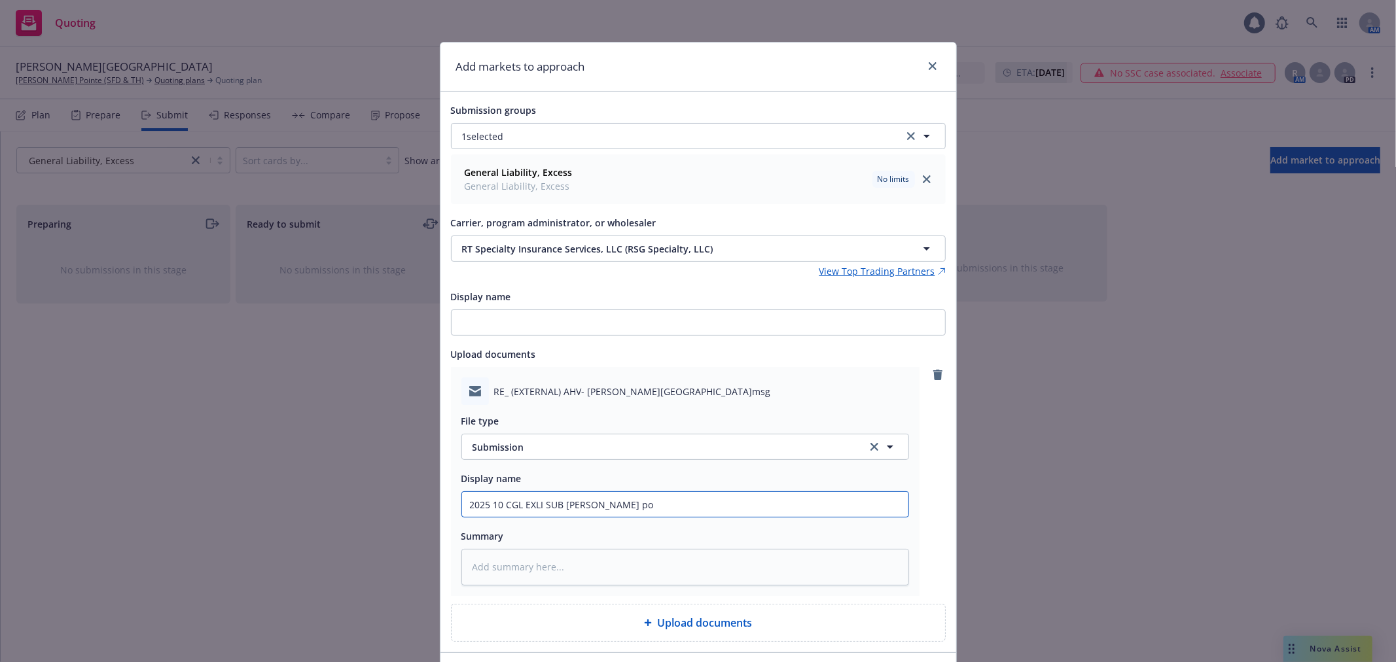
type textarea "x"
type input "2025 10 CGL EXLI SUB [PERSON_NAME] poi"
type textarea "x"
type input "2025 10 CGL EXLI SUB [PERSON_NAME] poin"
type textarea "x"
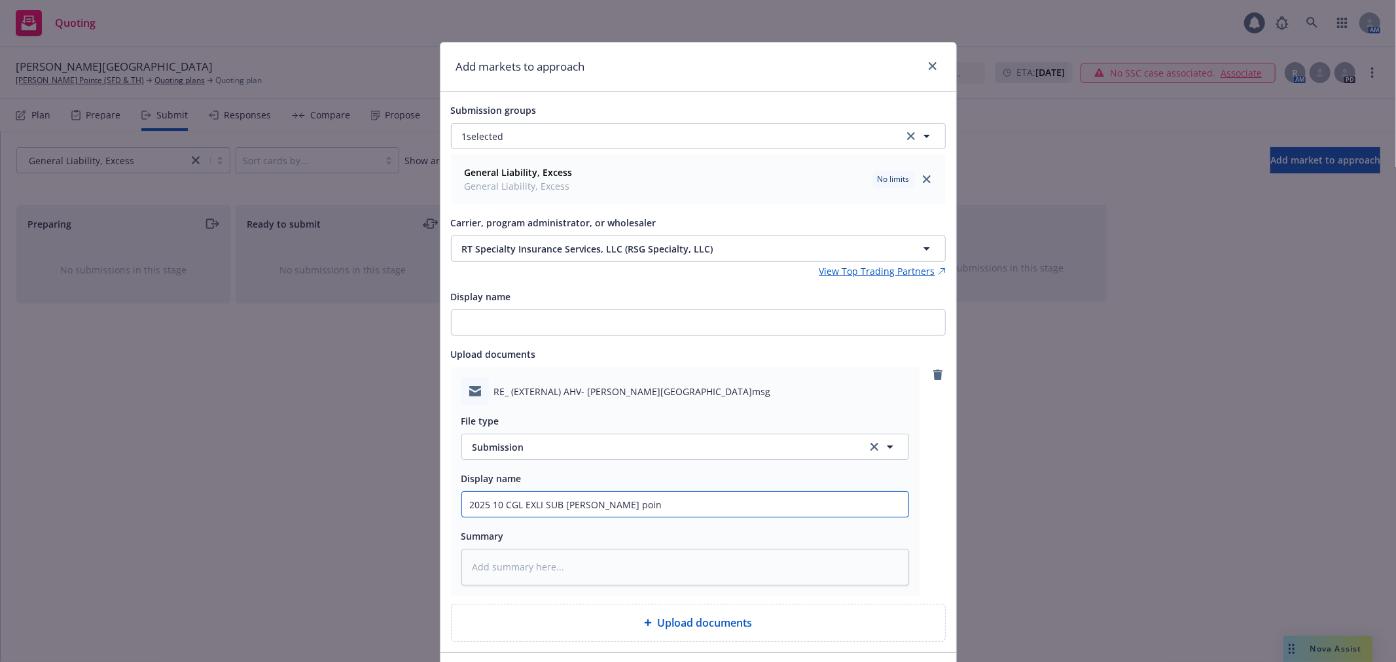
type input "2025 10 CGL EXLI SUB [PERSON_NAME][GEOGRAPHIC_DATA]"
type textarea "x"
type input "2025 10 CGL EXLI SUB [PERSON_NAME] pointe"
type textarea "x"
type input "2025 10 CGL EXLI SUB [PERSON_NAME] pointe"
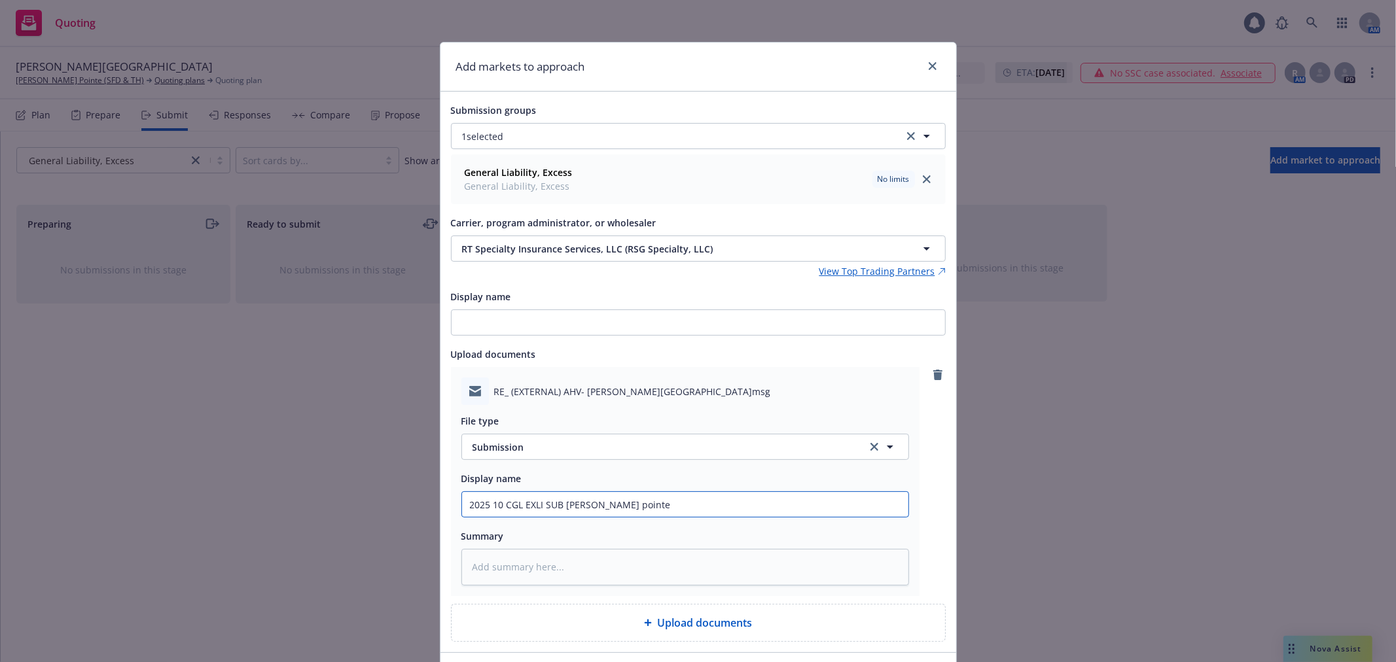
type textarea "x"
type input "2025 10 CGL EXLI SUB [PERSON_NAME] pointe R"
type textarea "x"
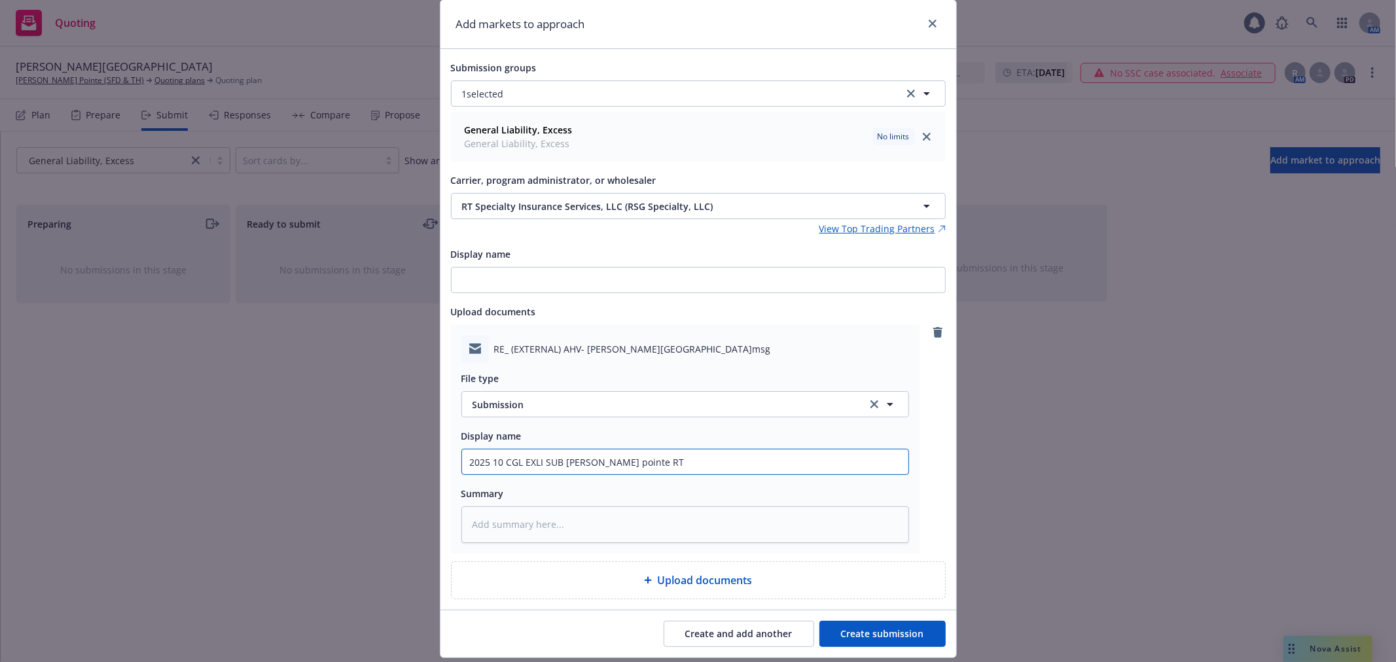
scroll to position [82, 0]
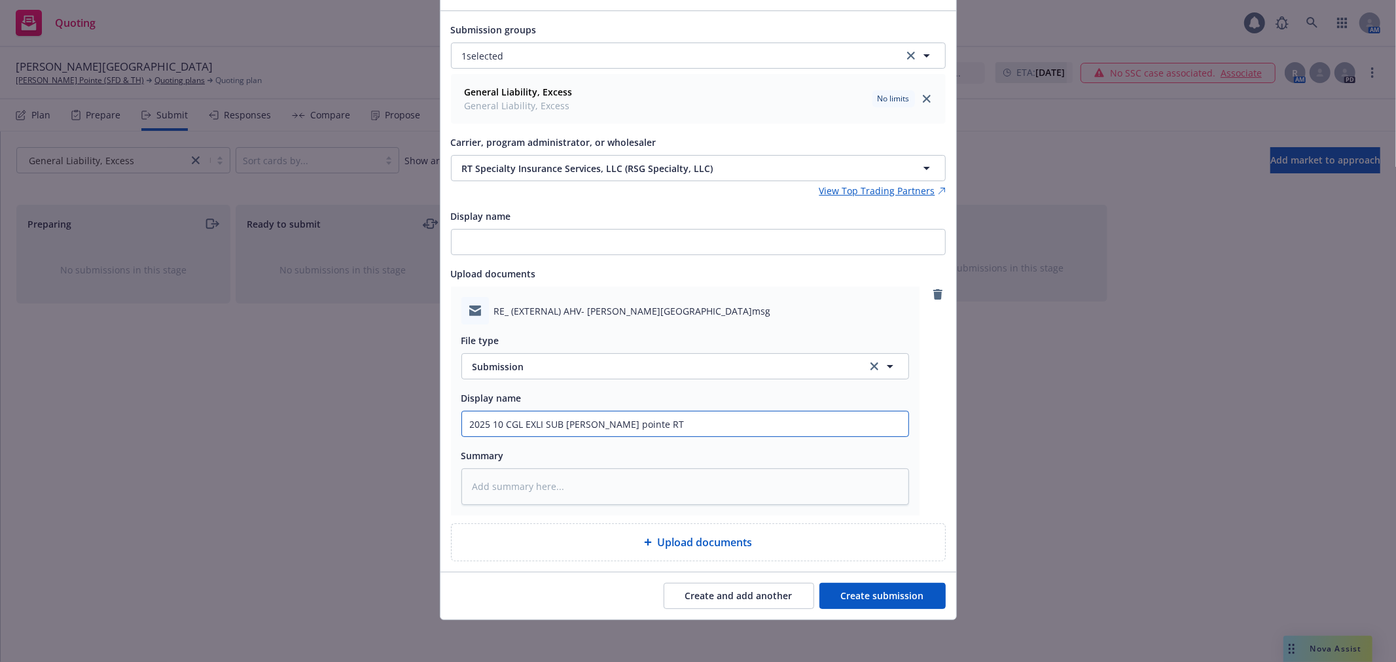
type input "2025 10 CGL EXLI SUB [PERSON_NAME] pointe RT"
click at [879, 593] on button "Create submission" at bounding box center [882, 596] width 126 height 26
type textarea "x"
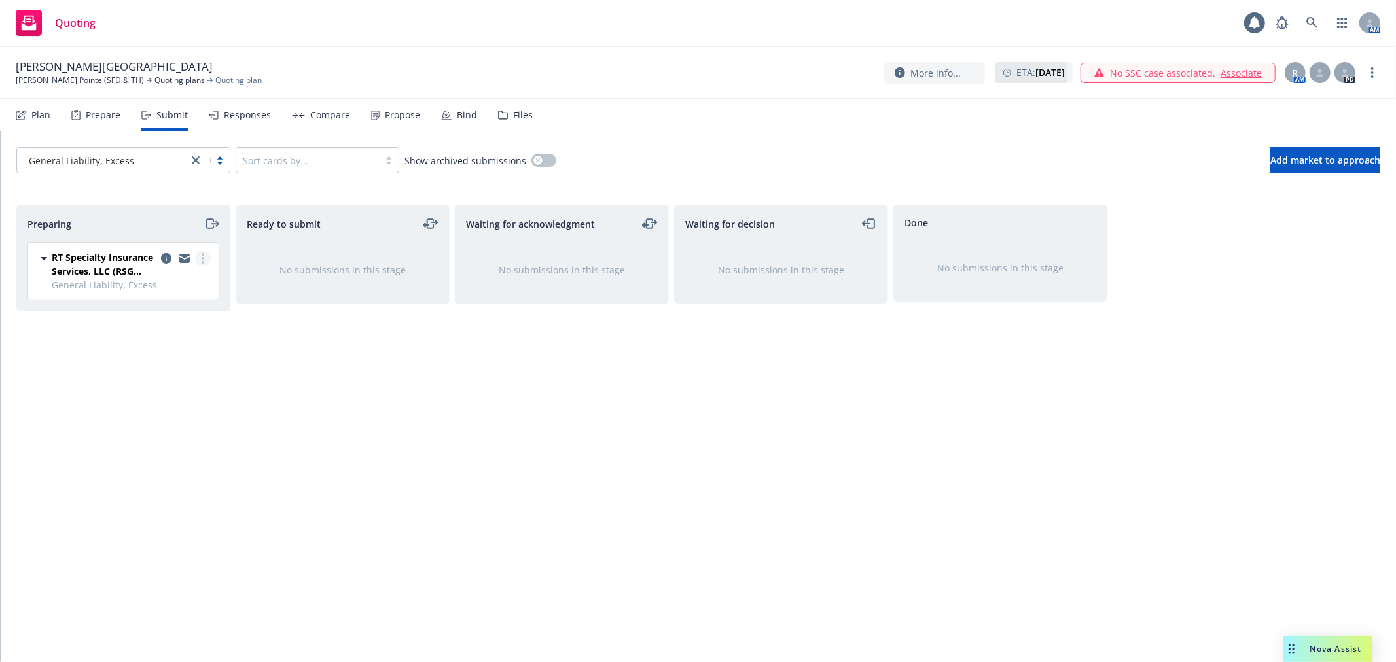
click at [205, 256] on link "more" at bounding box center [203, 259] width 16 height 16
click at [173, 304] on link "Log acknowledgement" at bounding box center [144, 312] width 131 height 26
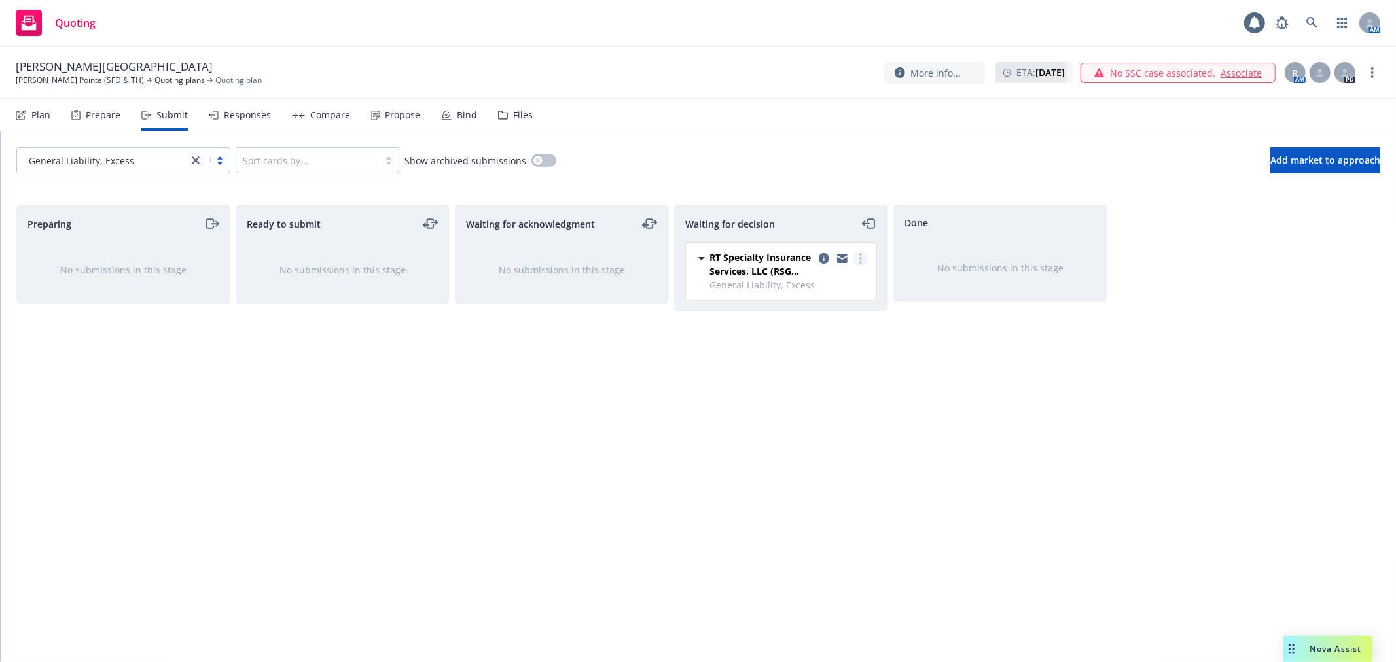
click at [864, 258] on link "more" at bounding box center [861, 259] width 16 height 16
click at [979, 402] on div "Done No submissions in this stage" at bounding box center [1000, 420] width 214 height 430
click at [77, 81] on link "[PERSON_NAME] Pointe (SFD & TH)" at bounding box center [80, 81] width 128 height 12
